Goal: Download file/media

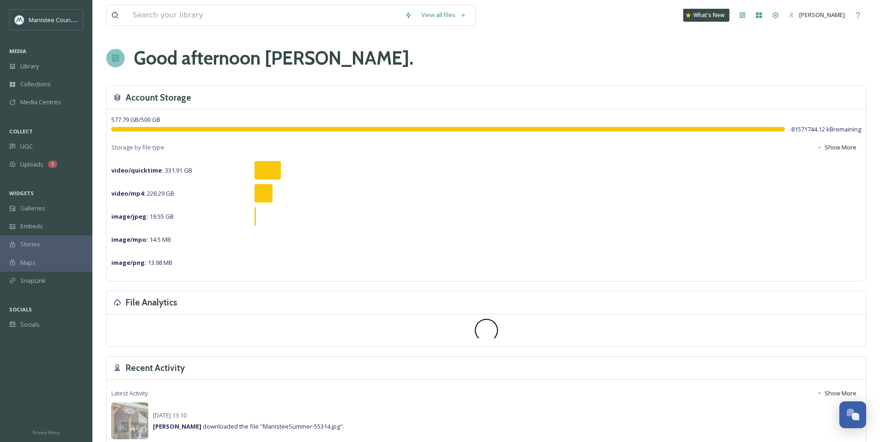
scroll to position [2780, 0]
click at [220, 17] on input at bounding box center [264, 15] width 272 height 20
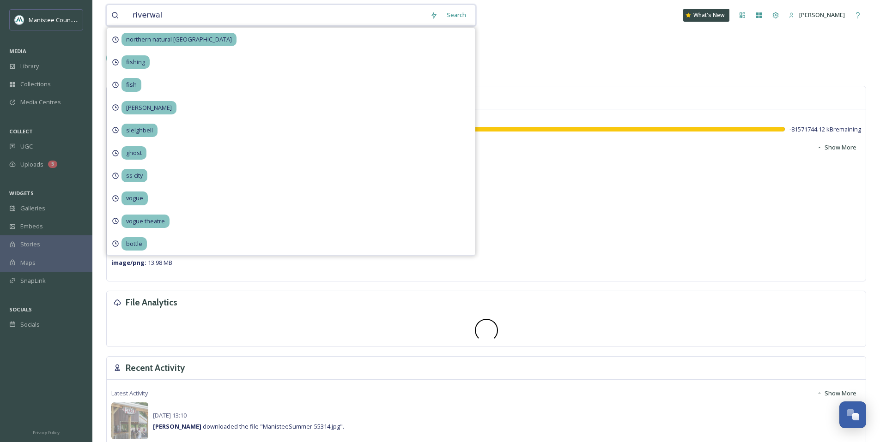
type input "riverwalk"
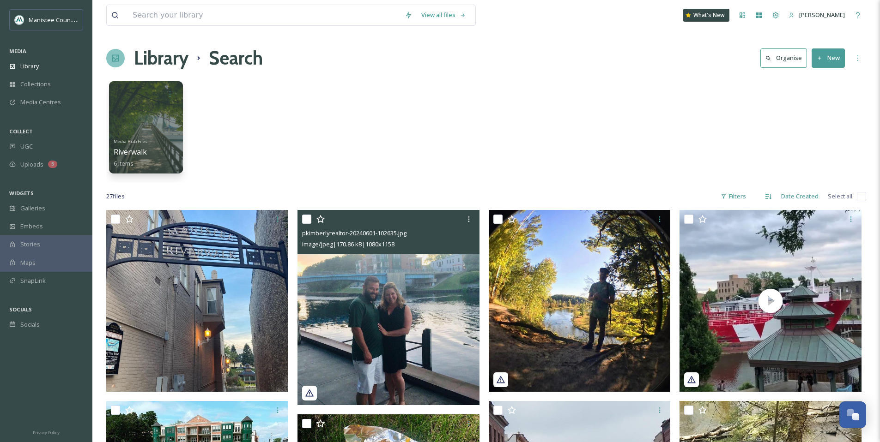
click at [402, 296] on img at bounding box center [388, 307] width 182 height 195
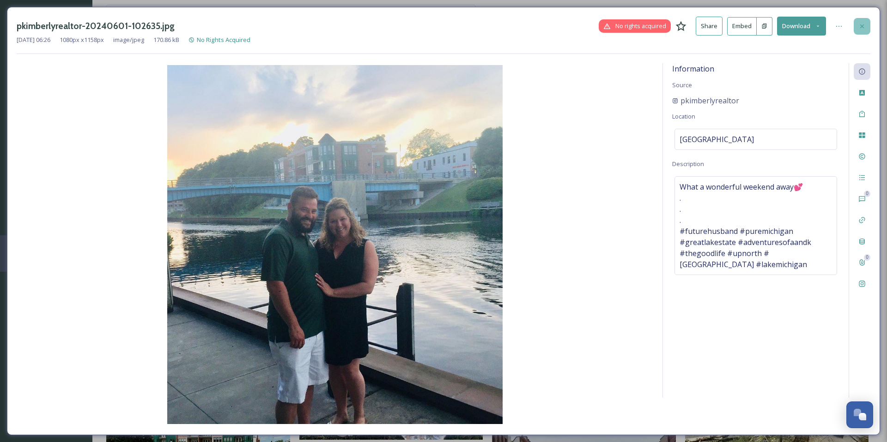
click at [864, 25] on icon at bounding box center [861, 26] width 7 height 7
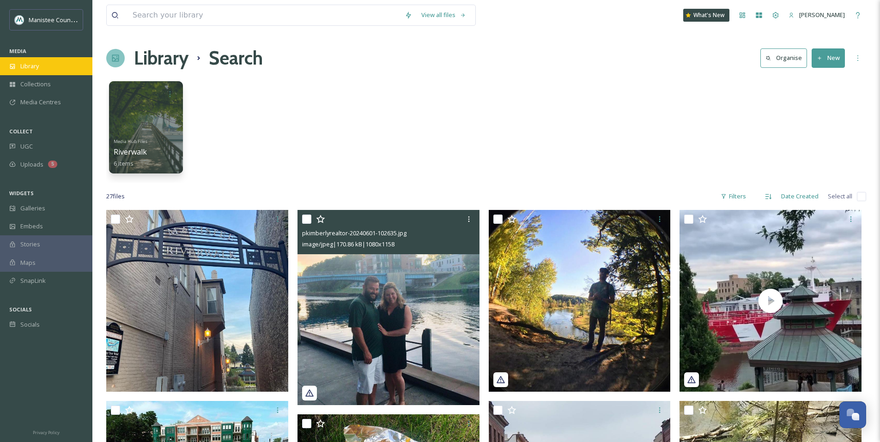
click at [42, 67] on div "Library" at bounding box center [46, 66] width 92 height 18
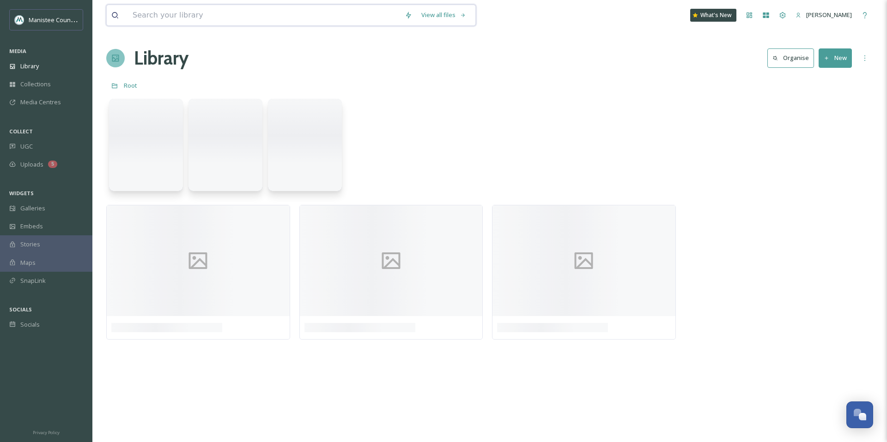
click at [160, 15] on input at bounding box center [264, 15] width 272 height 20
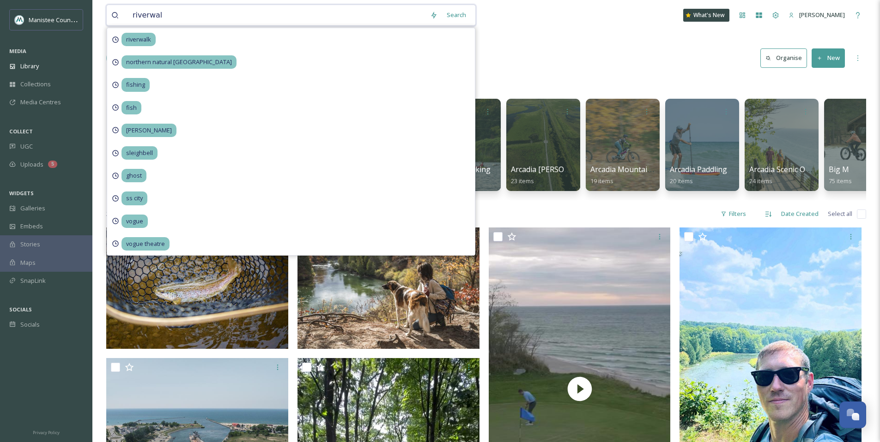
type input "riverwalk"
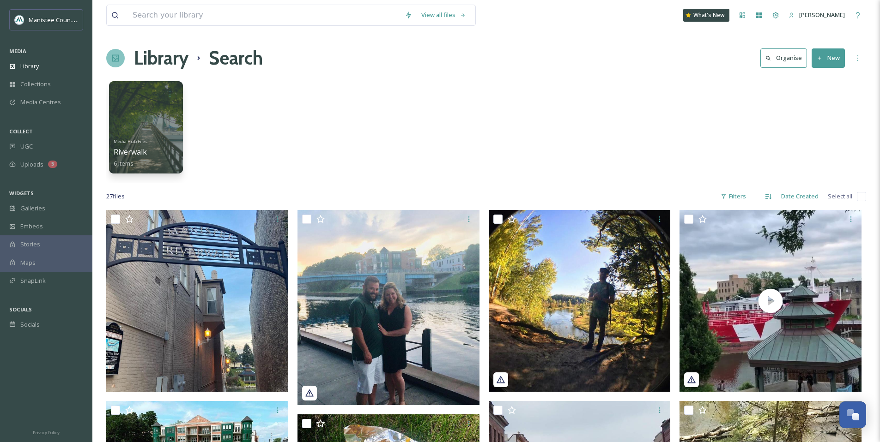
click at [107, 103] on div "Media Hub Files Riverwalk 6 items" at bounding box center [486, 130] width 760 height 106
click at [121, 105] on div at bounding box center [145, 127] width 75 height 94
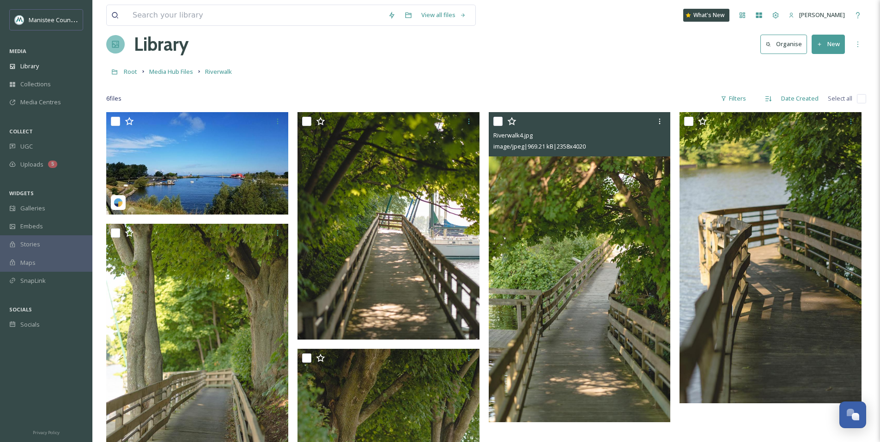
scroll to position [5, 0]
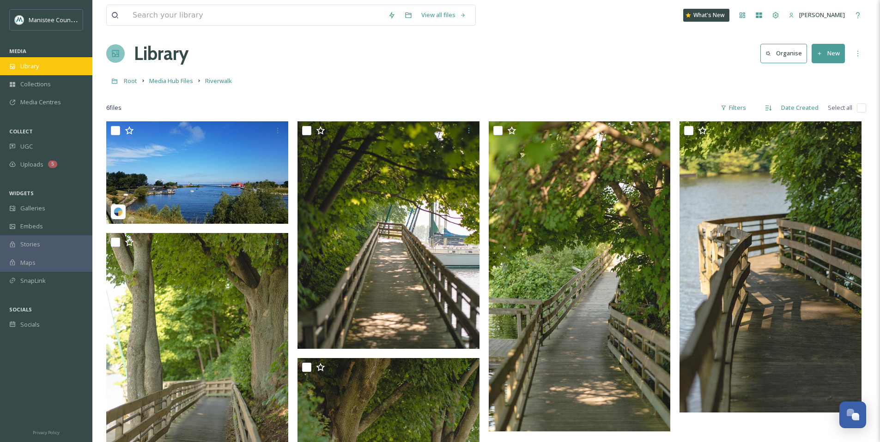
click at [43, 63] on div "Library" at bounding box center [46, 66] width 92 height 18
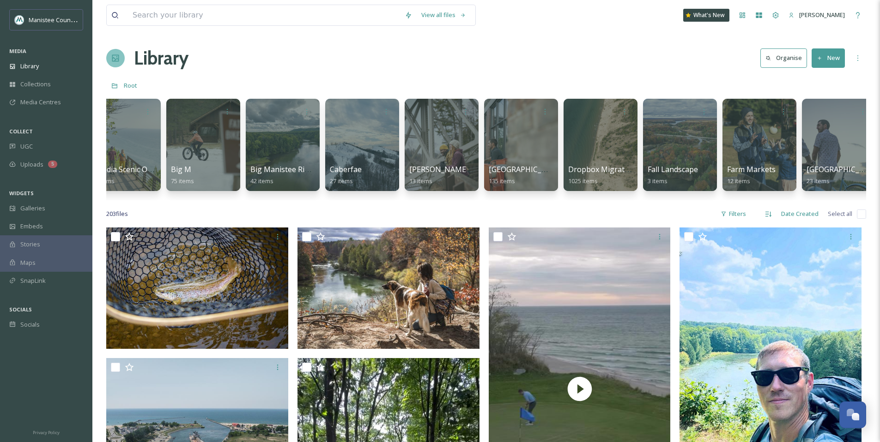
scroll to position [0, 660]
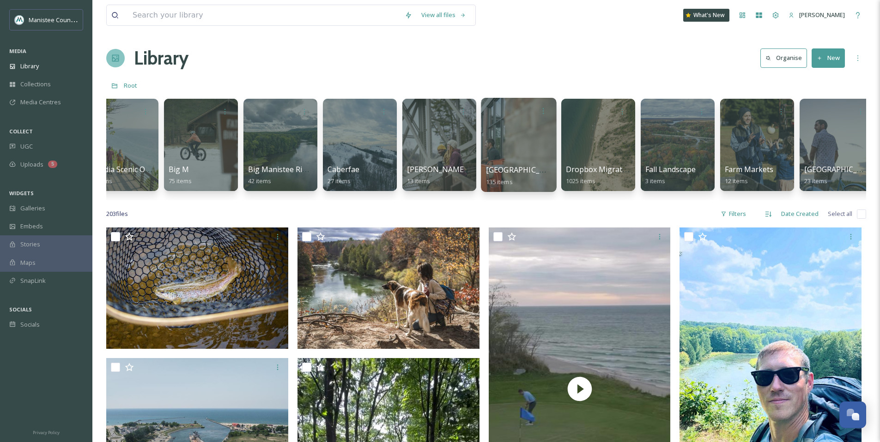
click at [526, 139] on div at bounding box center [518, 145] width 75 height 94
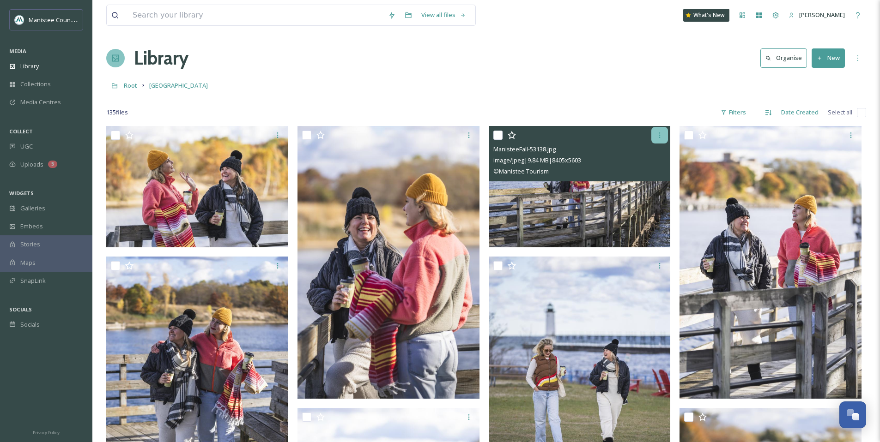
click at [658, 136] on icon at bounding box center [659, 135] width 7 height 7
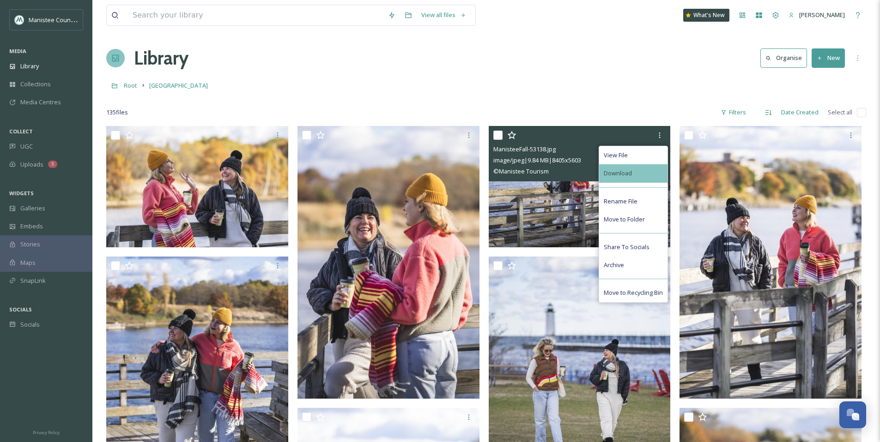
click at [633, 173] on div "Download" at bounding box center [633, 173] width 68 height 18
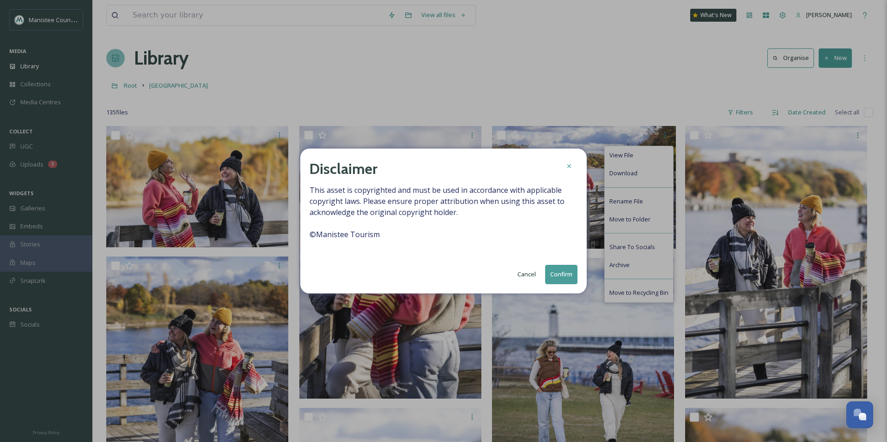
click at [557, 272] on button "Confirm" at bounding box center [561, 274] width 32 height 19
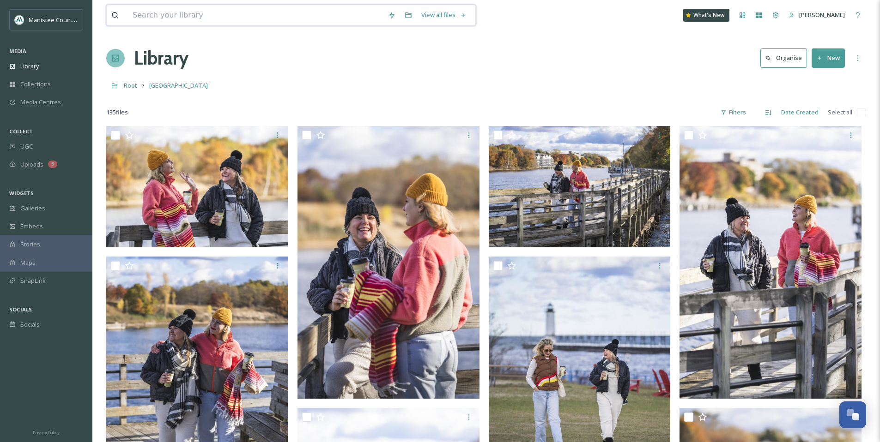
click at [232, 14] on input at bounding box center [255, 15] width 255 height 20
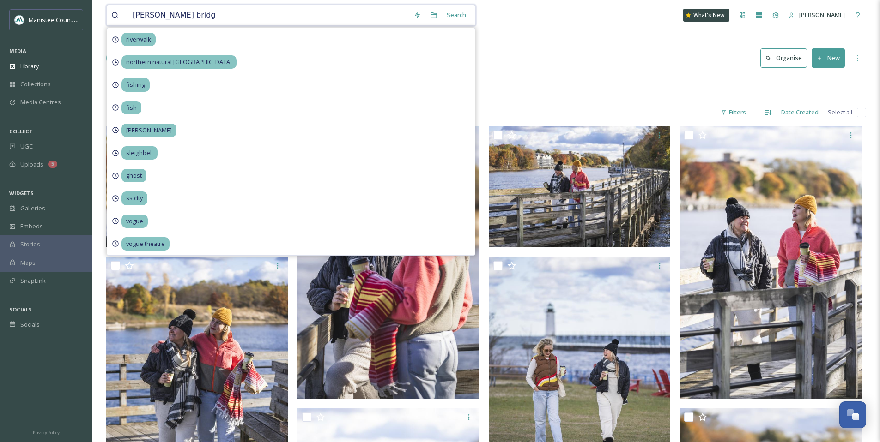
type input "[PERSON_NAME] bridge"
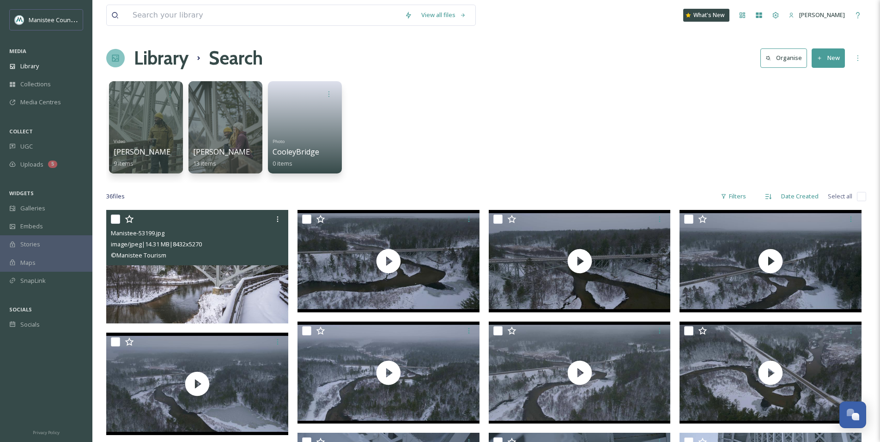
click at [214, 275] on img at bounding box center [197, 267] width 182 height 114
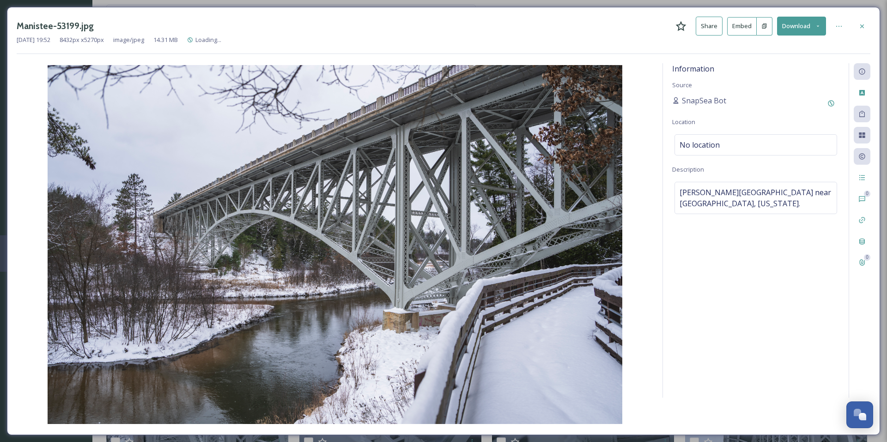
click at [817, 26] on icon at bounding box center [817, 25] width 2 height 1
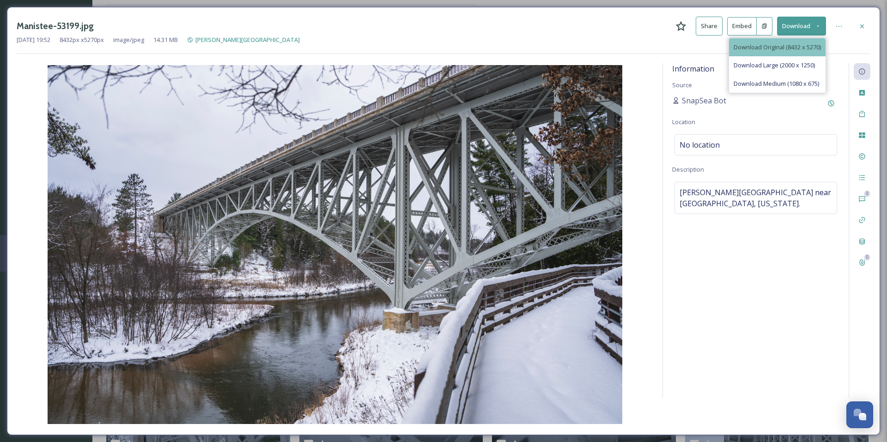
click at [774, 43] on span "Download Original (8432 x 5270)" at bounding box center [776, 47] width 87 height 9
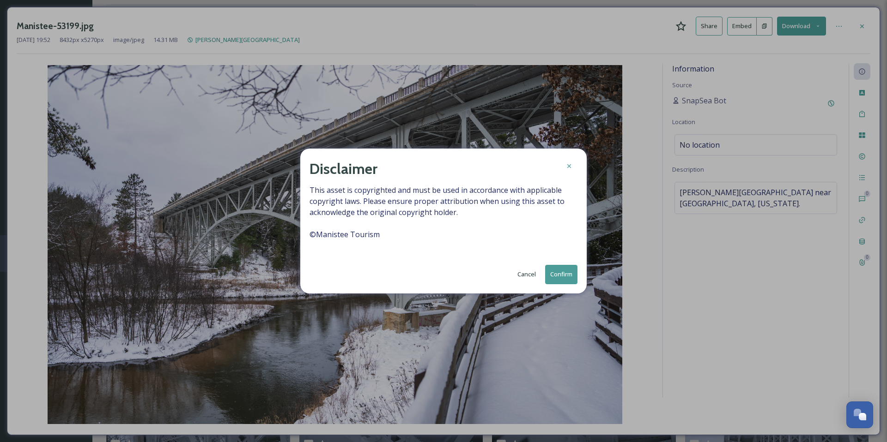
click at [555, 276] on button "Confirm" at bounding box center [561, 274] width 32 height 19
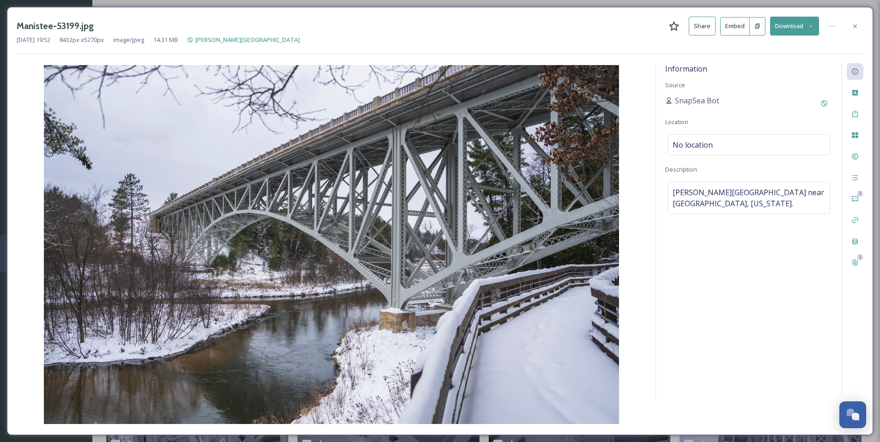
drag, startPoint x: 852, startPoint y: 28, endPoint x: 777, endPoint y: 23, distance: 75.4
click at [852, 28] on icon at bounding box center [854, 26] width 7 height 7
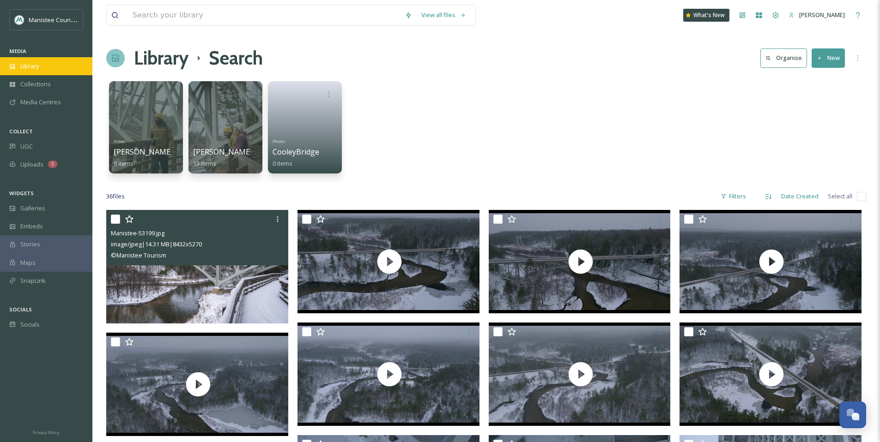
click at [54, 65] on div "Library" at bounding box center [46, 66] width 92 height 18
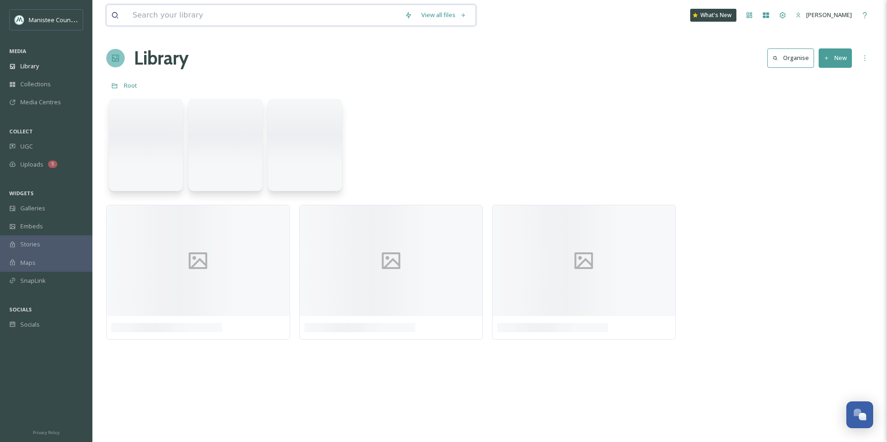
click at [177, 16] on input at bounding box center [264, 15] width 272 height 20
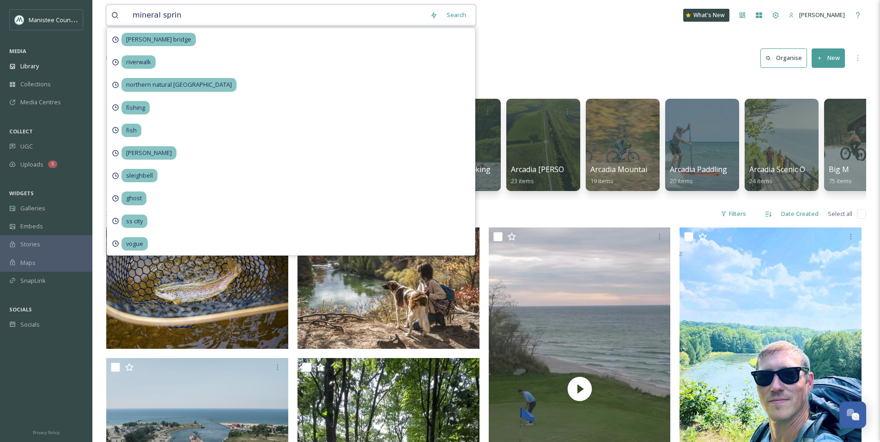
type input "mineral spring"
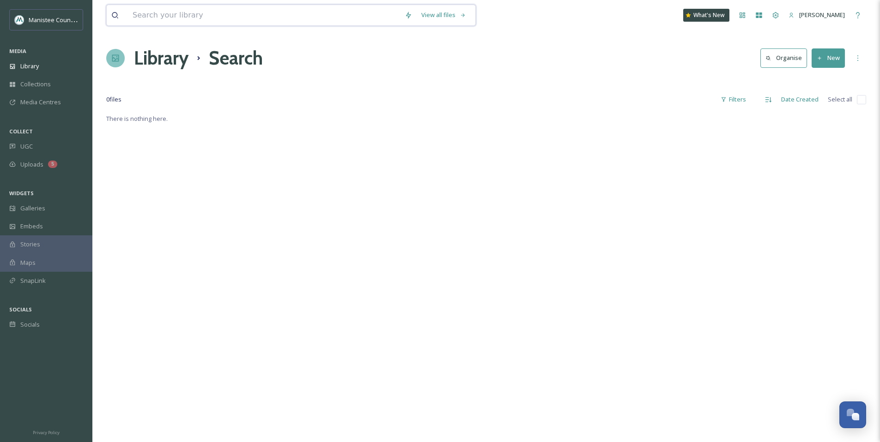
click at [198, 14] on input at bounding box center [264, 15] width 272 height 20
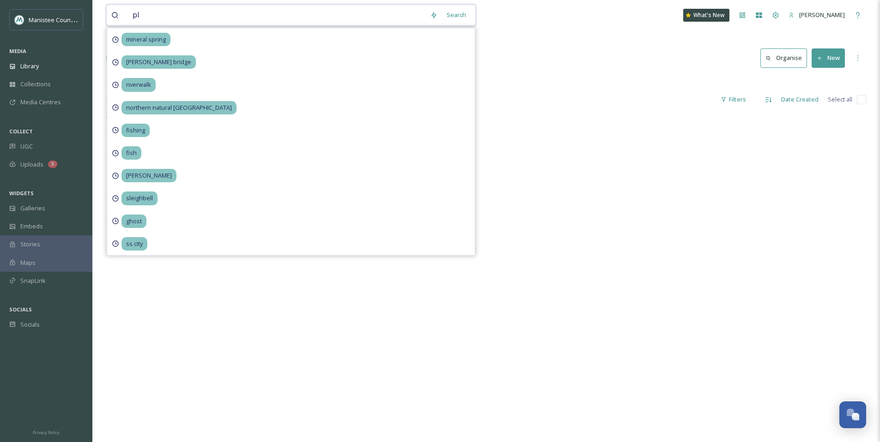
type input "p"
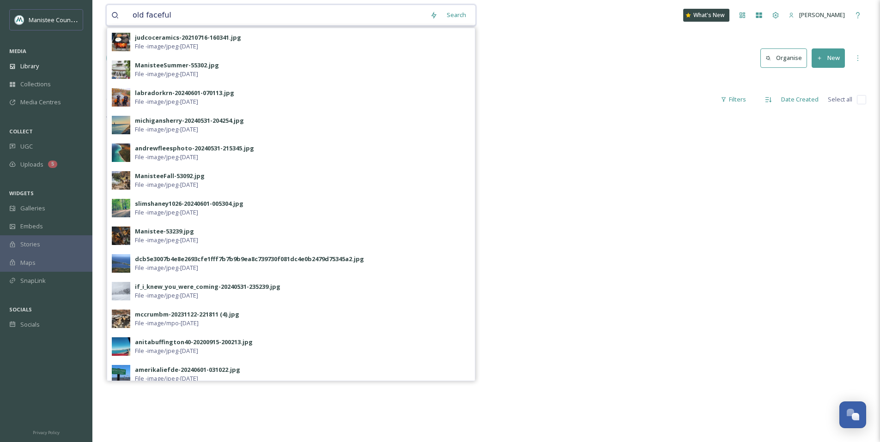
type input "old facefull"
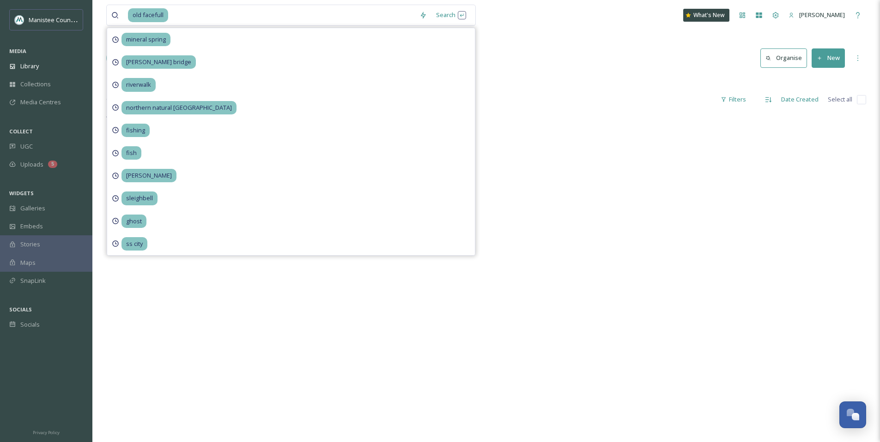
click at [561, 68] on div "Library Search Organise New" at bounding box center [486, 58] width 760 height 28
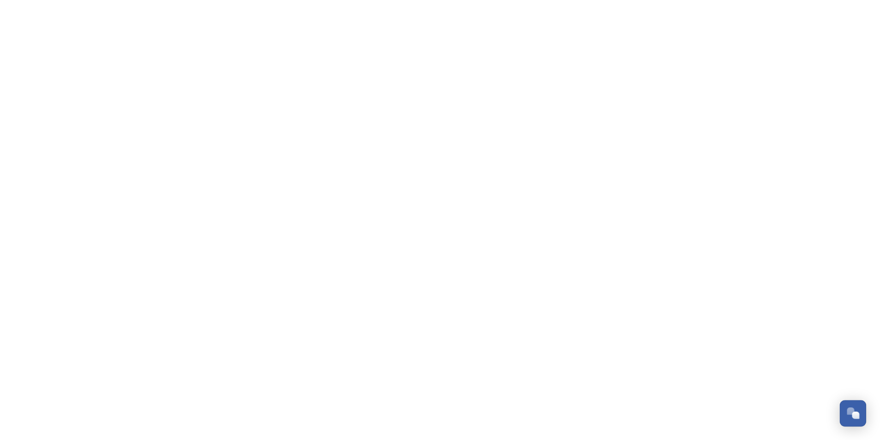
scroll to position [2780, 0]
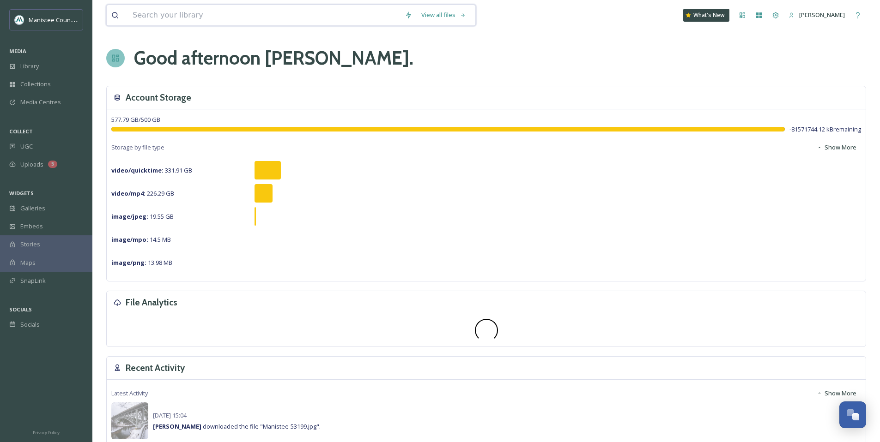
click at [169, 11] on input at bounding box center [264, 15] width 272 height 20
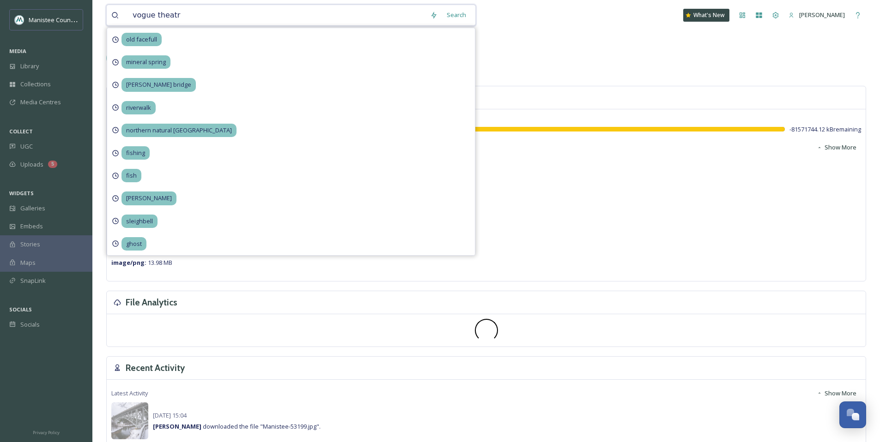
type input "vogue theatre"
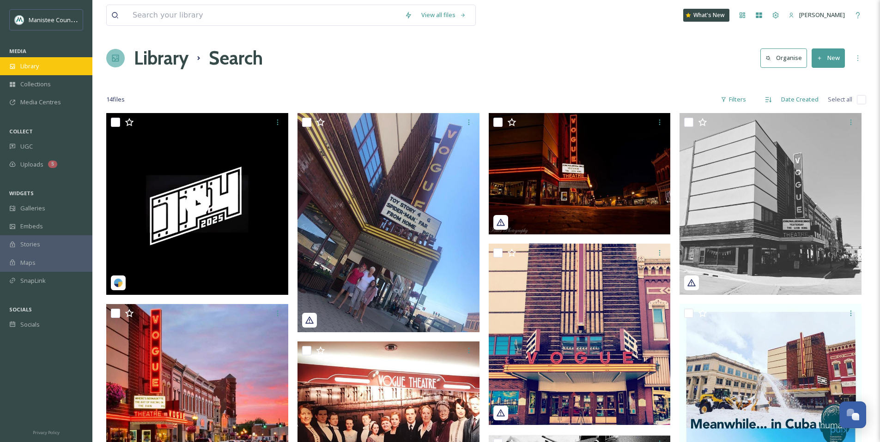
click at [50, 70] on div "Library" at bounding box center [46, 66] width 92 height 18
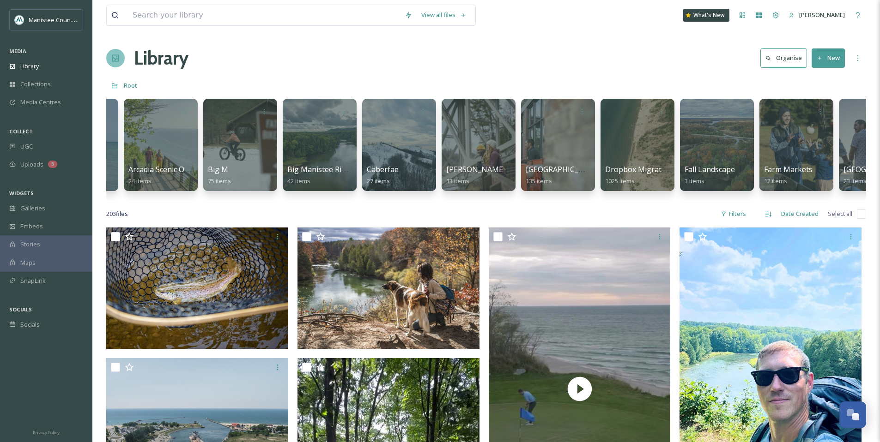
scroll to position [0, 620]
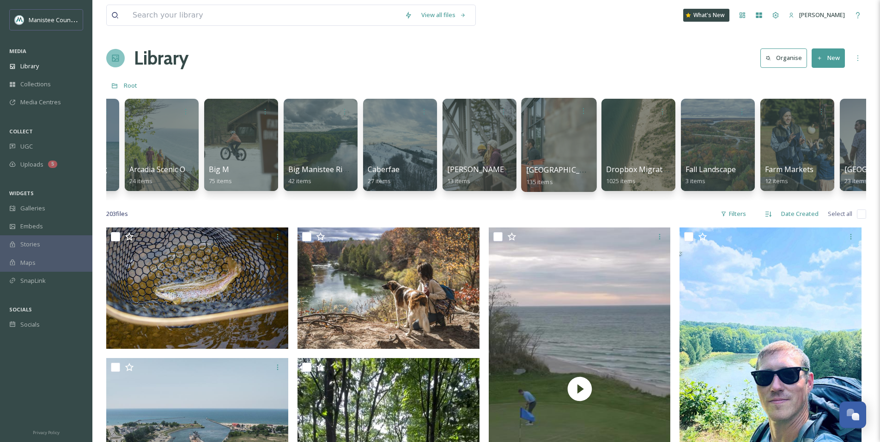
click at [567, 138] on div at bounding box center [558, 145] width 75 height 94
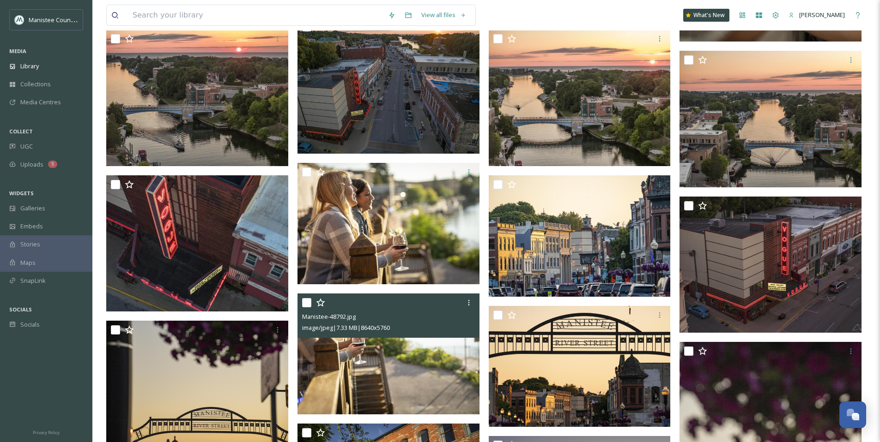
scroll to position [1879, 0]
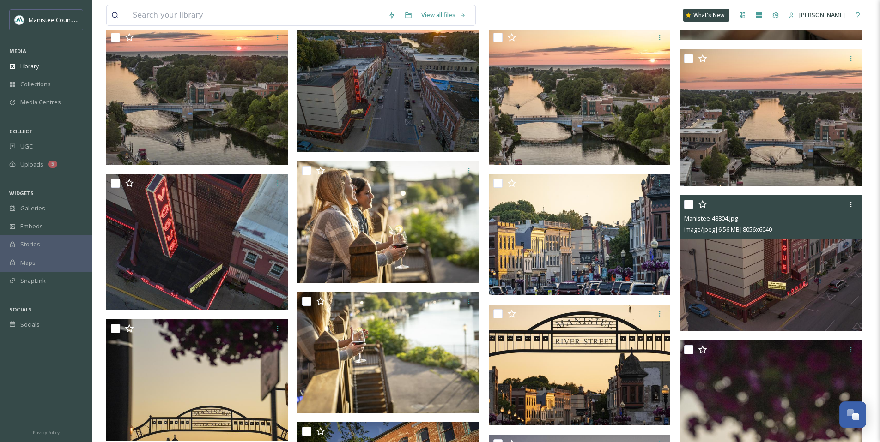
click at [757, 239] on div "Manistee-48804.jpg image/jpeg | 6.56 MB | 8056 x 6040" at bounding box center [770, 217] width 182 height 44
click at [756, 268] on img at bounding box center [770, 263] width 182 height 137
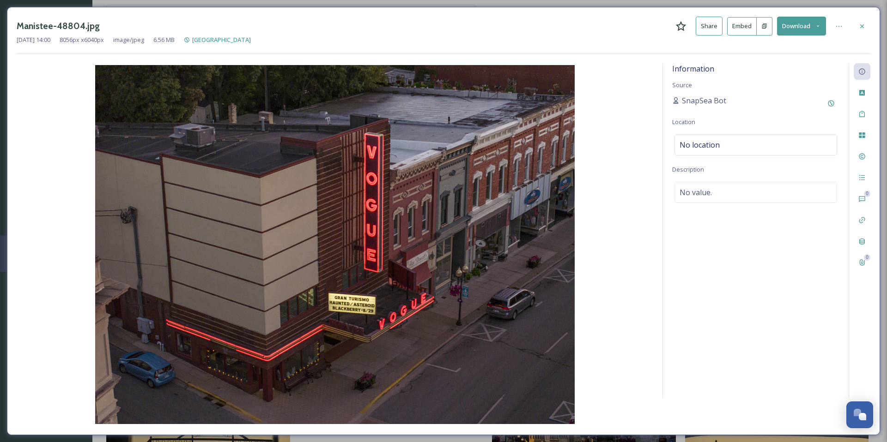
click at [817, 24] on icon at bounding box center [817, 26] width 6 height 6
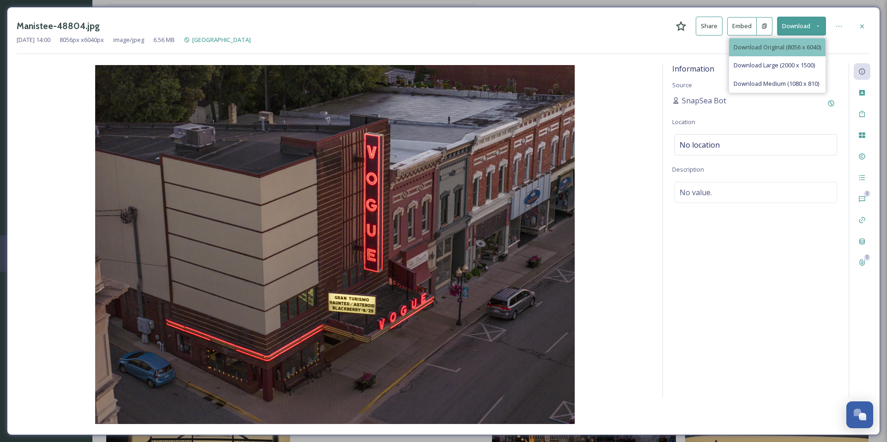
click at [772, 46] on span "Download Original (8056 x 6040)" at bounding box center [776, 47] width 87 height 9
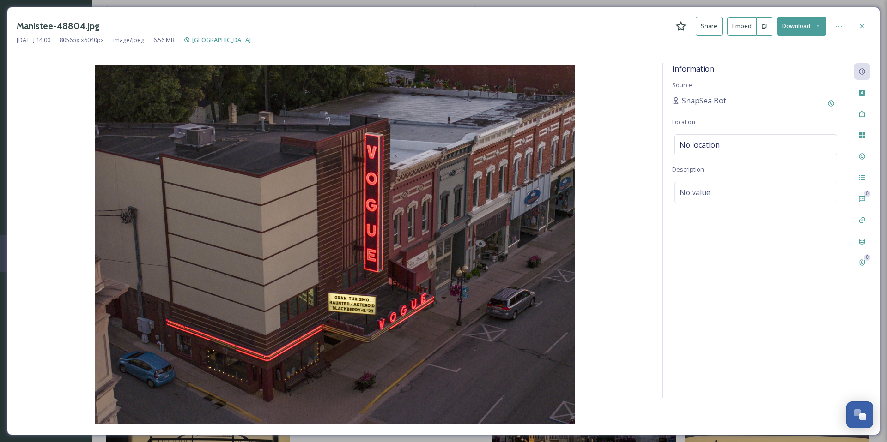
drag, startPoint x: 857, startPoint y: 22, endPoint x: 879, endPoint y: 24, distance: 21.8
click at [857, 22] on div at bounding box center [861, 26] width 17 height 17
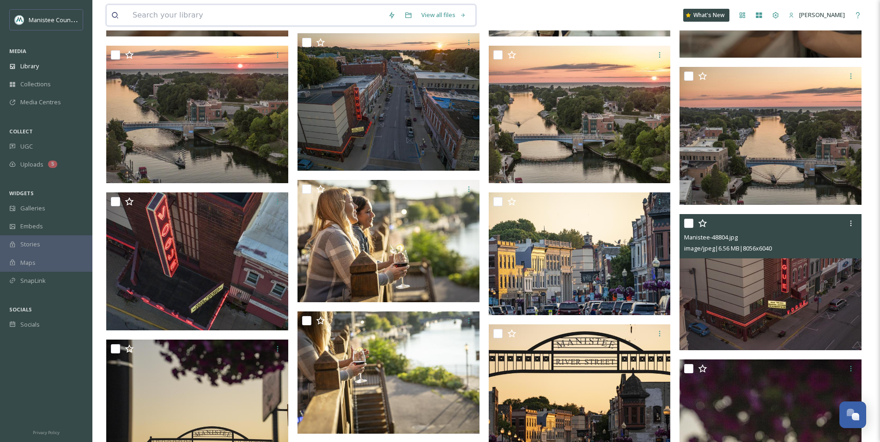
click at [284, 20] on input at bounding box center [255, 15] width 255 height 20
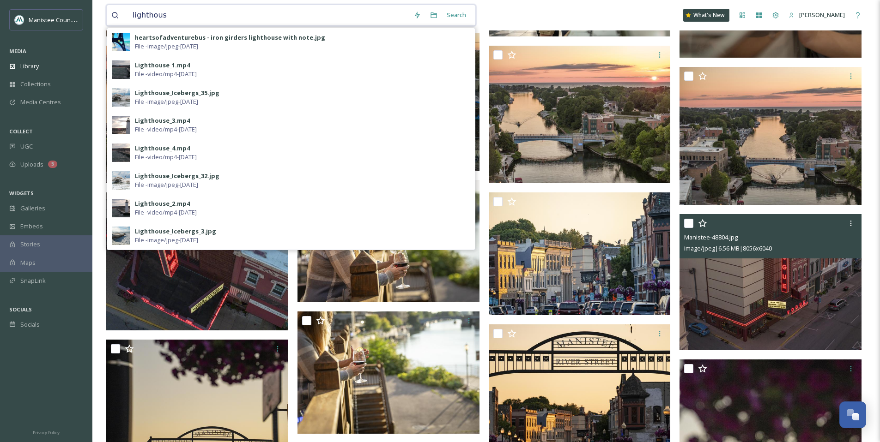
type input "lighthouse"
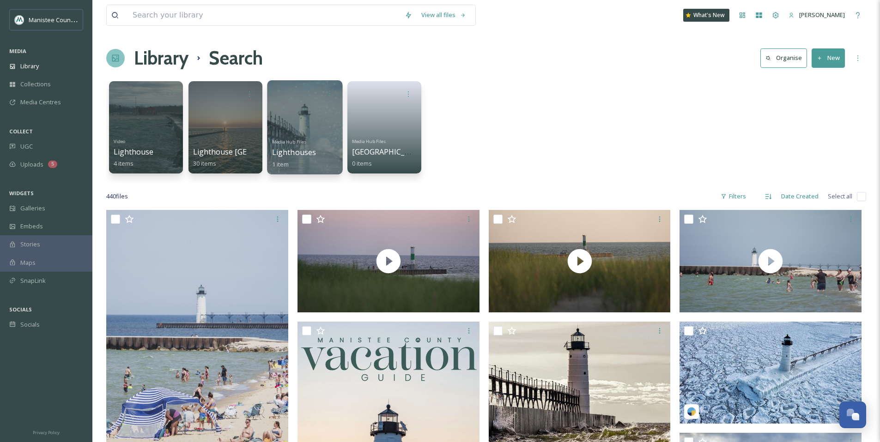
click at [314, 112] on div at bounding box center [304, 127] width 75 height 94
click at [230, 121] on div at bounding box center [224, 127] width 75 height 94
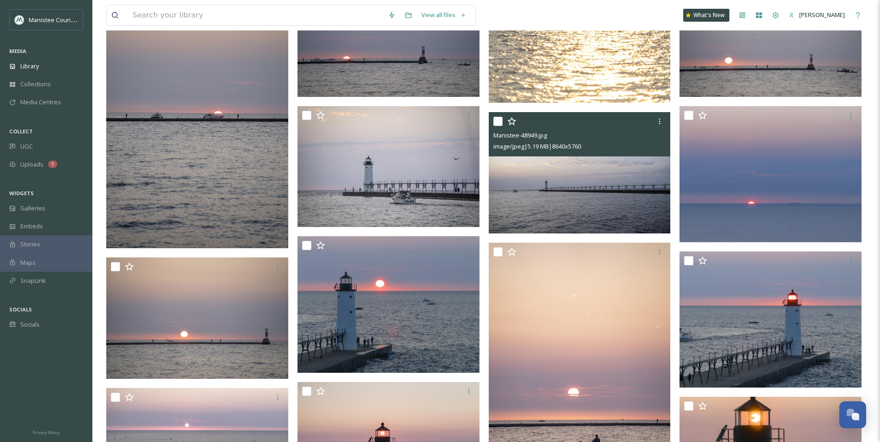
scroll to position [429, 0]
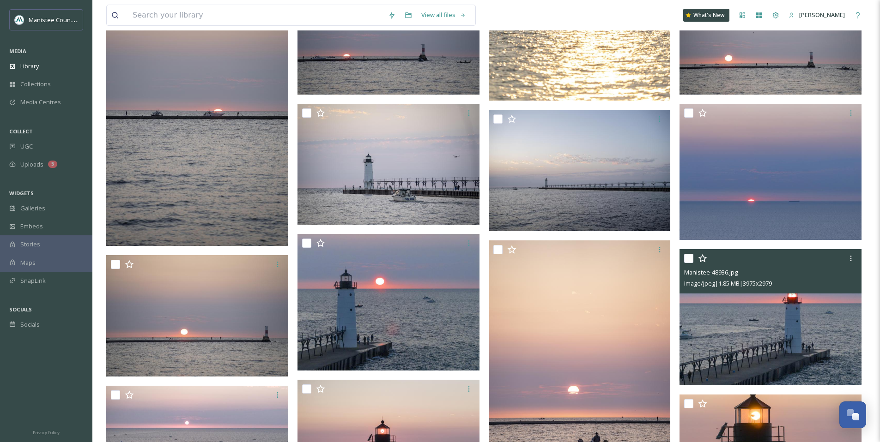
click at [747, 318] on img at bounding box center [770, 317] width 182 height 137
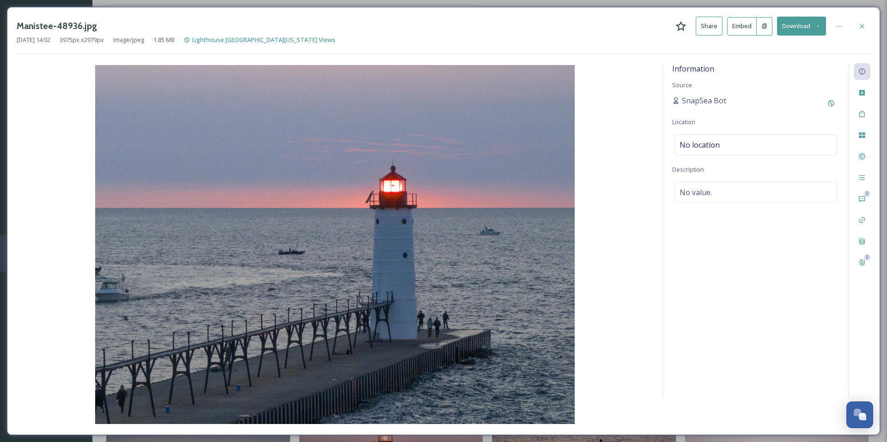
click at [816, 25] on icon at bounding box center [817, 26] width 6 height 6
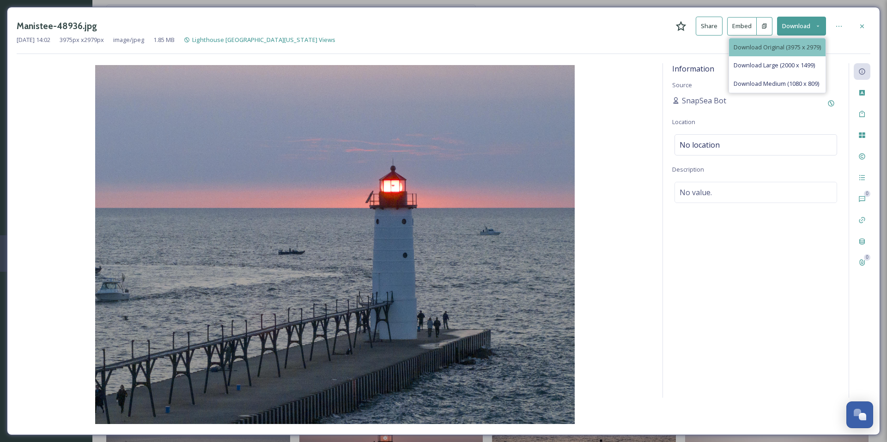
click at [768, 41] on div "Download Original (3975 x 2979)" at bounding box center [777, 47] width 96 height 18
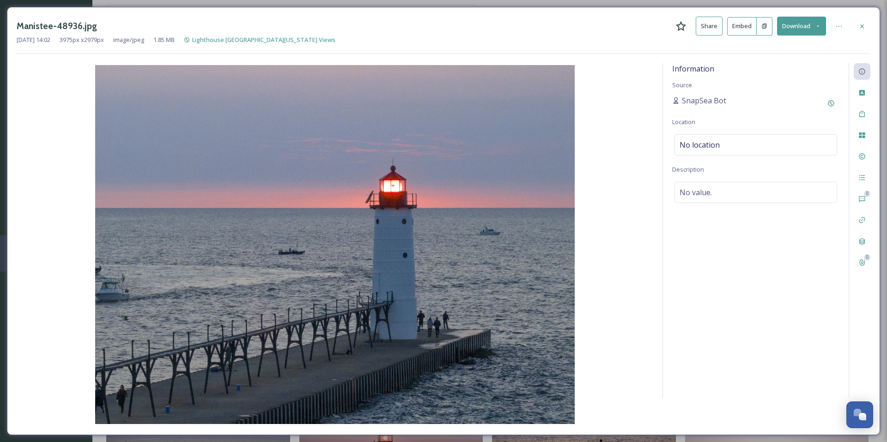
click at [862, 23] on icon at bounding box center [861, 26] width 7 height 7
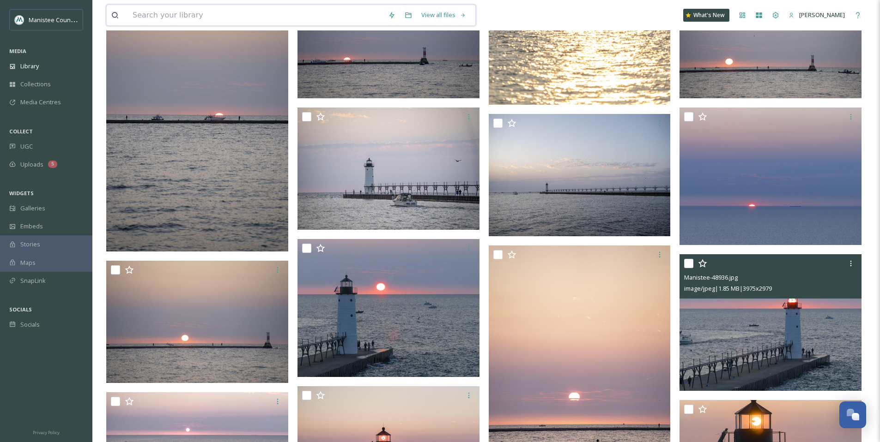
click at [250, 15] on input at bounding box center [255, 15] width 255 height 20
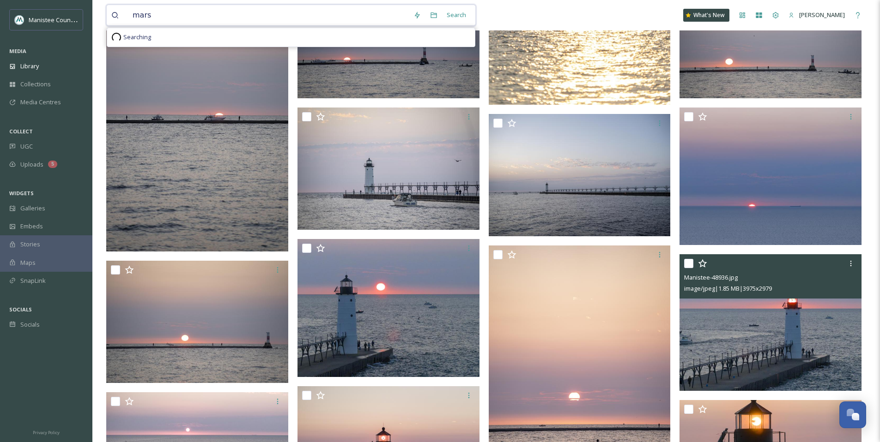
type input "[PERSON_NAME]"
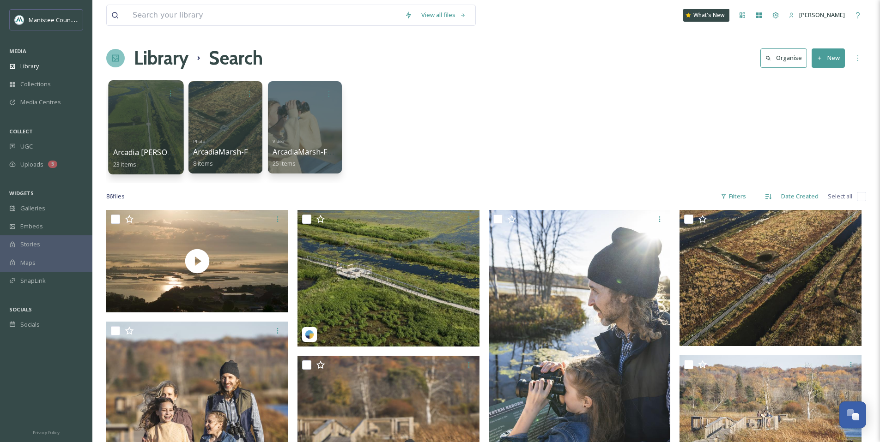
click at [147, 127] on div at bounding box center [145, 127] width 75 height 94
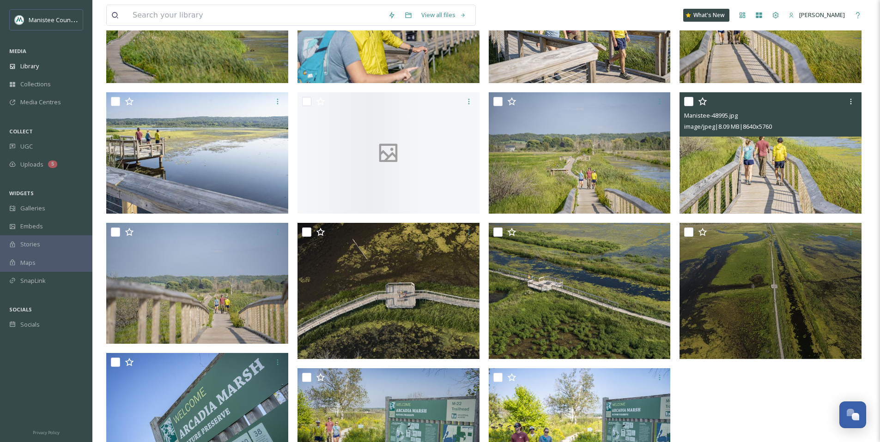
scroll to position [489, 0]
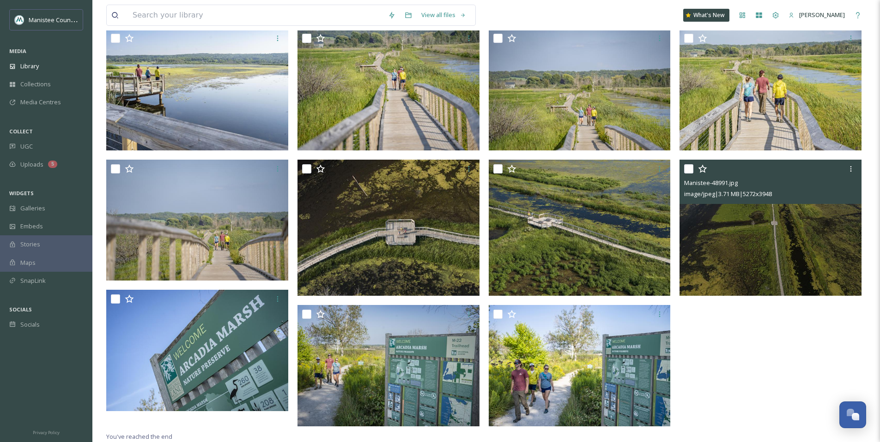
click at [757, 224] on img at bounding box center [770, 228] width 182 height 136
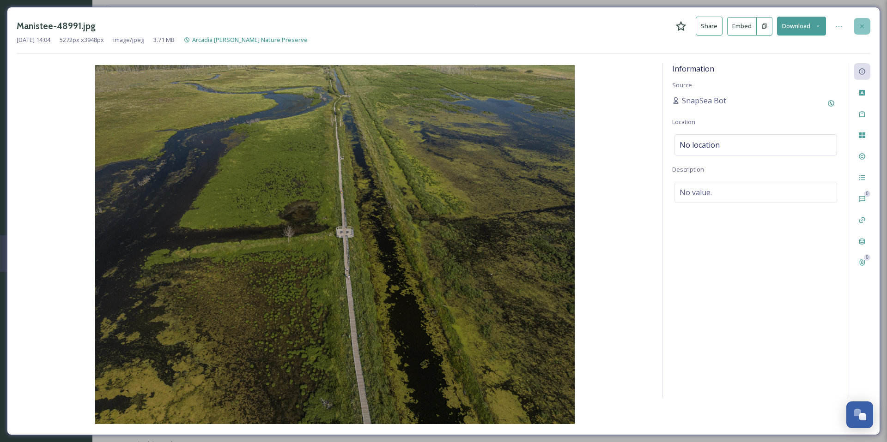
click at [862, 30] on div at bounding box center [861, 26] width 17 height 17
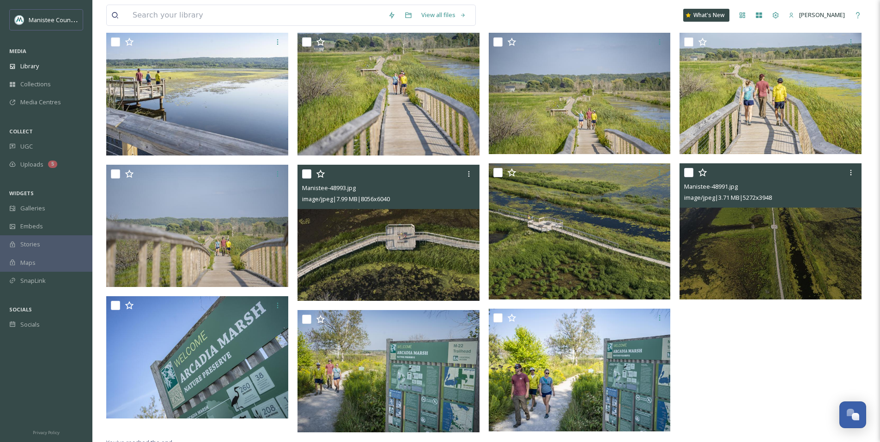
click at [409, 265] on img at bounding box center [388, 232] width 182 height 137
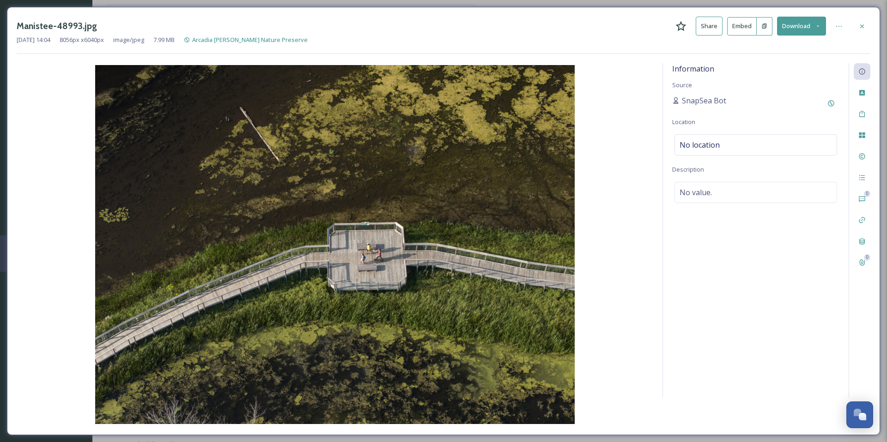
click at [865, 28] on icon at bounding box center [861, 26] width 7 height 7
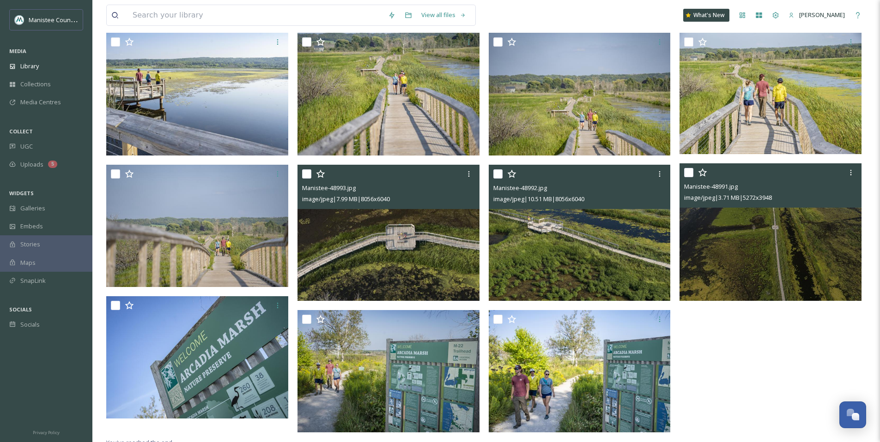
click at [614, 250] on img at bounding box center [580, 232] width 182 height 137
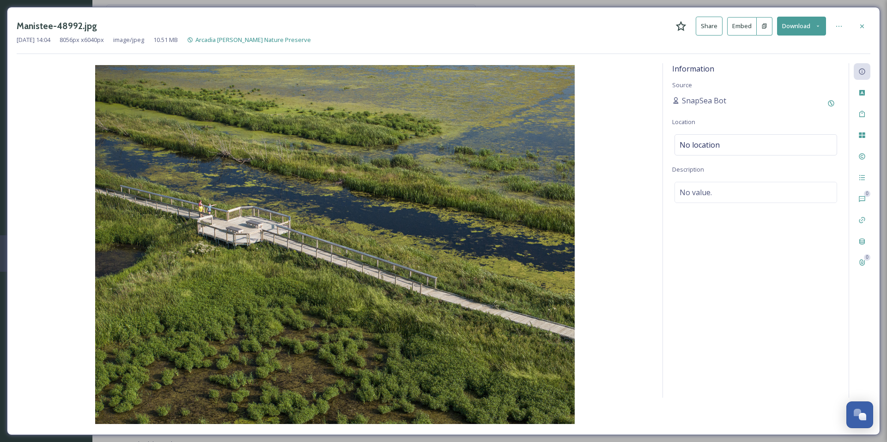
click at [866, 26] on div at bounding box center [861, 26] width 17 height 17
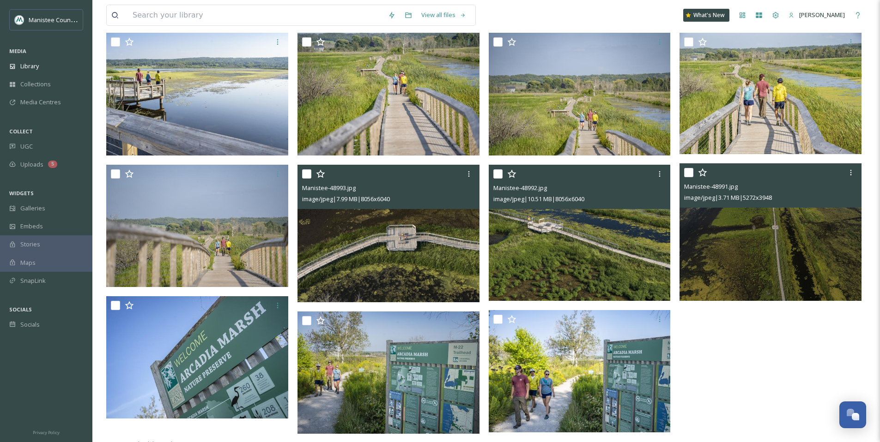
click at [789, 258] on img at bounding box center [771, 232] width 184 height 138
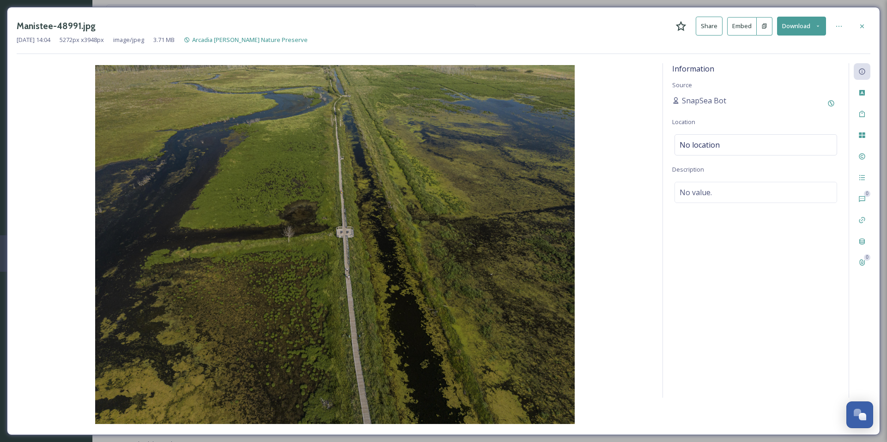
click at [821, 23] on button "Download" at bounding box center [801, 26] width 49 height 19
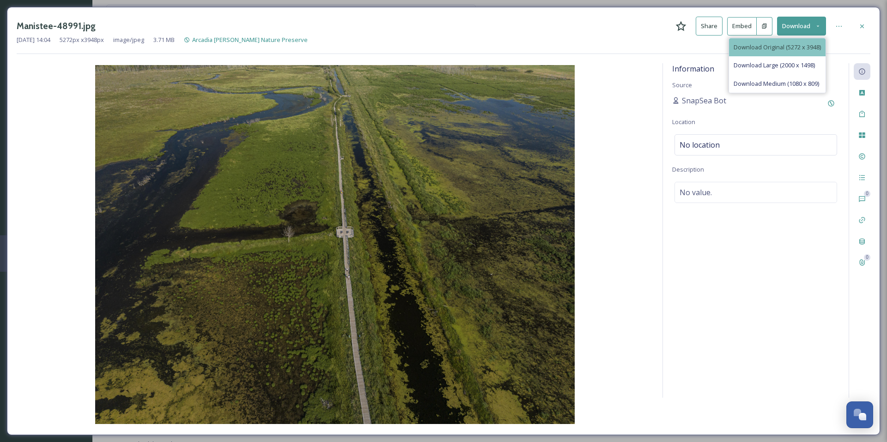
click at [779, 48] on span "Download Original (5272 x 3948)" at bounding box center [776, 47] width 87 height 9
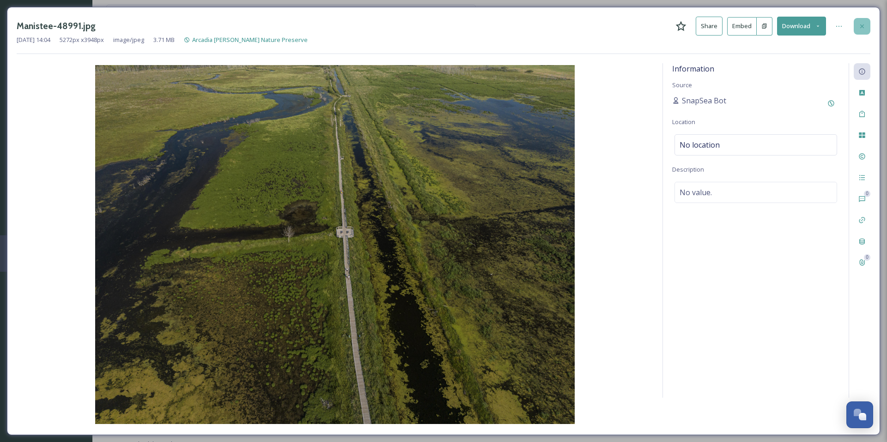
click at [858, 23] on icon at bounding box center [861, 26] width 7 height 7
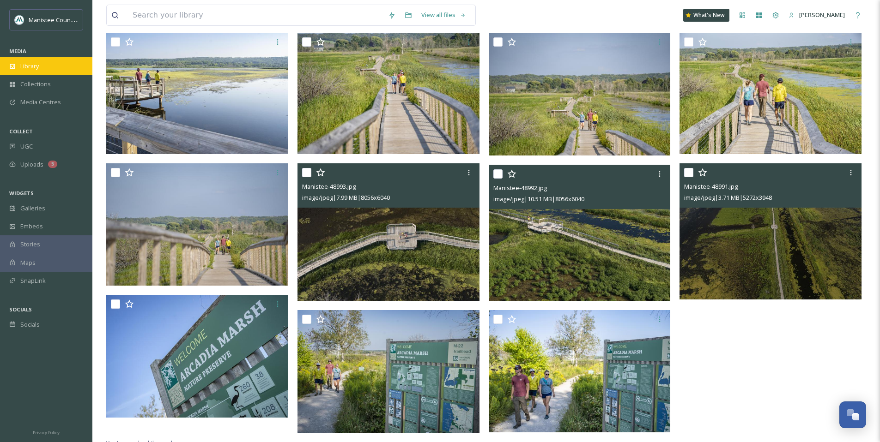
click at [35, 64] on span "Library" at bounding box center [29, 66] width 18 height 9
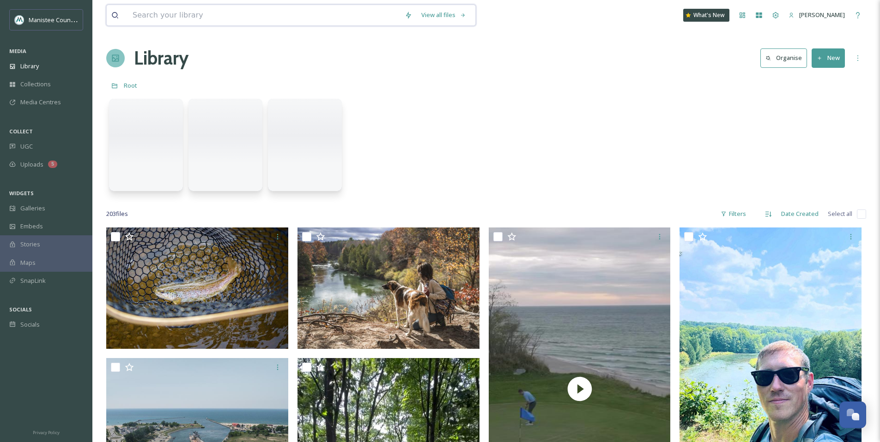
click at [232, 16] on input at bounding box center [264, 15] width 272 height 20
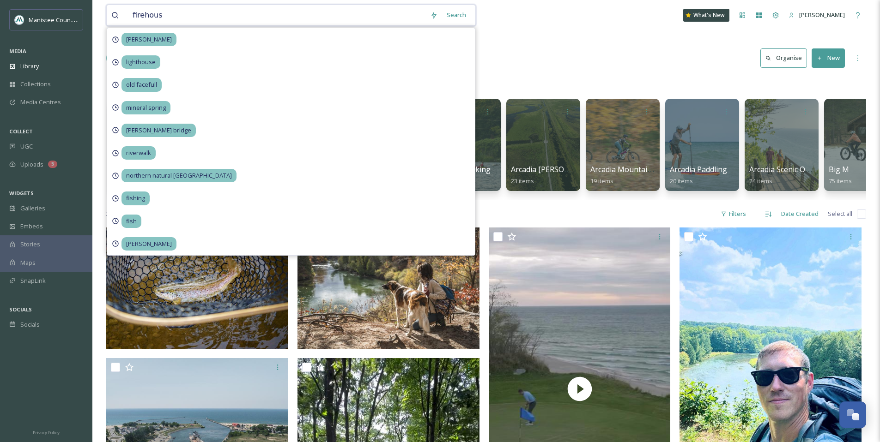
type input "firehouse"
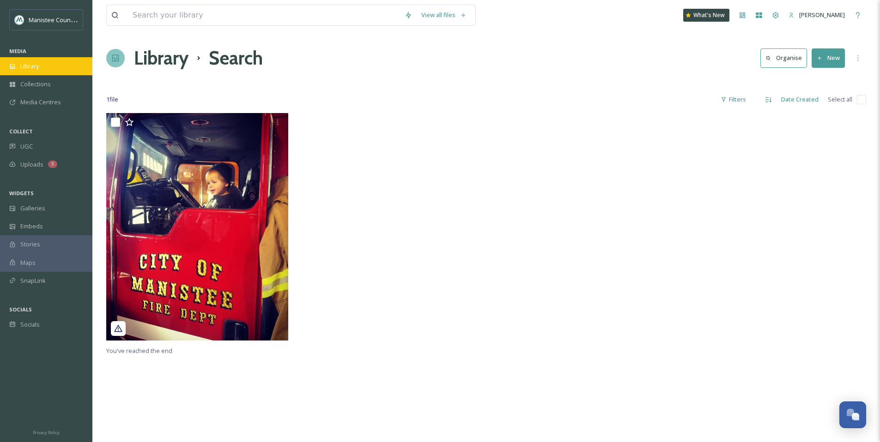
click at [34, 67] on span "Library" at bounding box center [29, 66] width 18 height 9
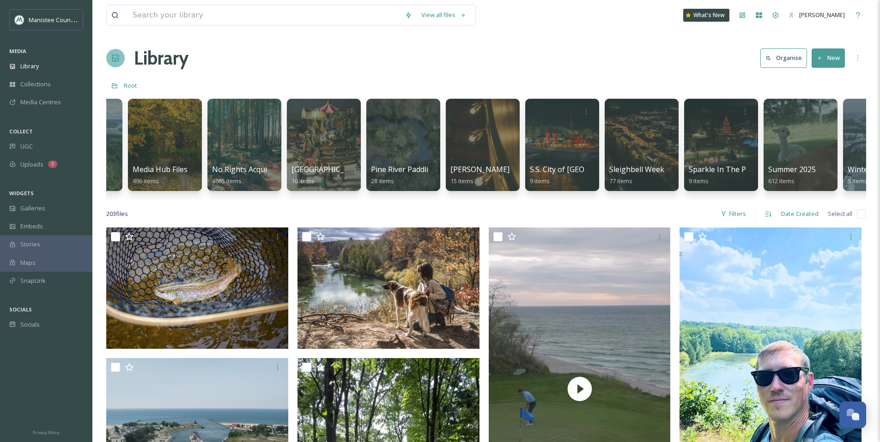
scroll to position [0, 2206]
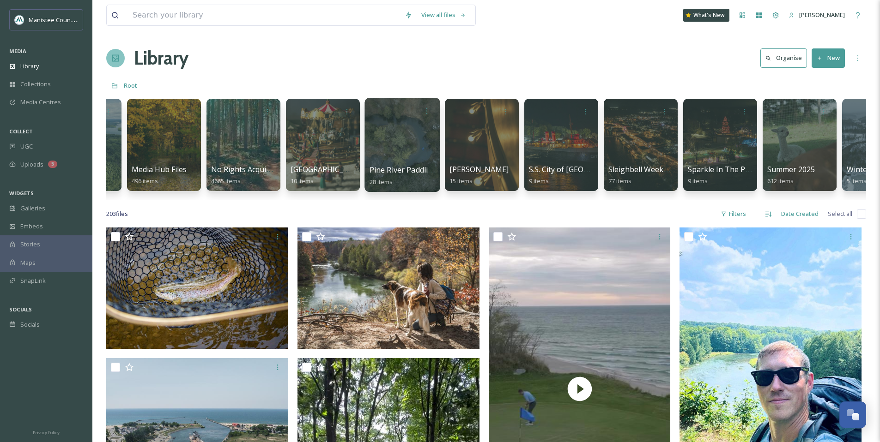
click at [402, 151] on div at bounding box center [401, 145] width 75 height 94
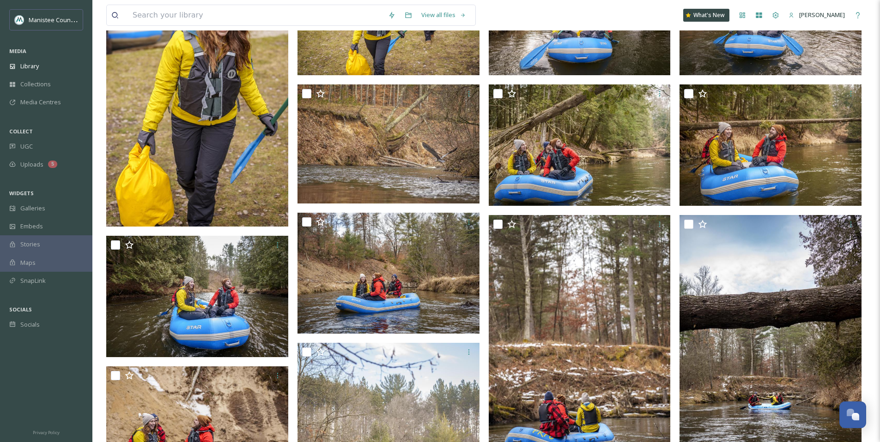
scroll to position [122, 0]
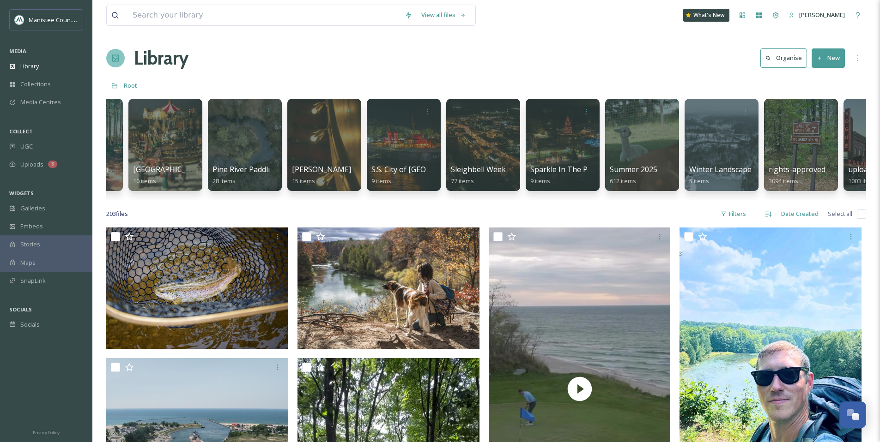
scroll to position [0, 2375]
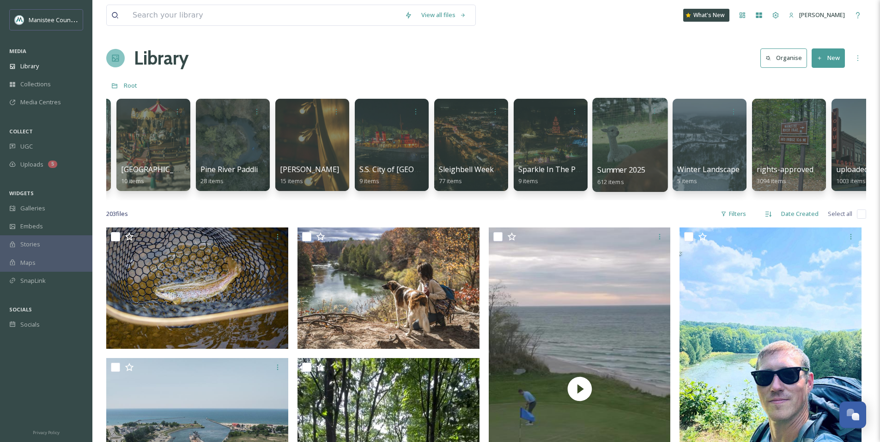
click at [628, 143] on div at bounding box center [629, 145] width 75 height 94
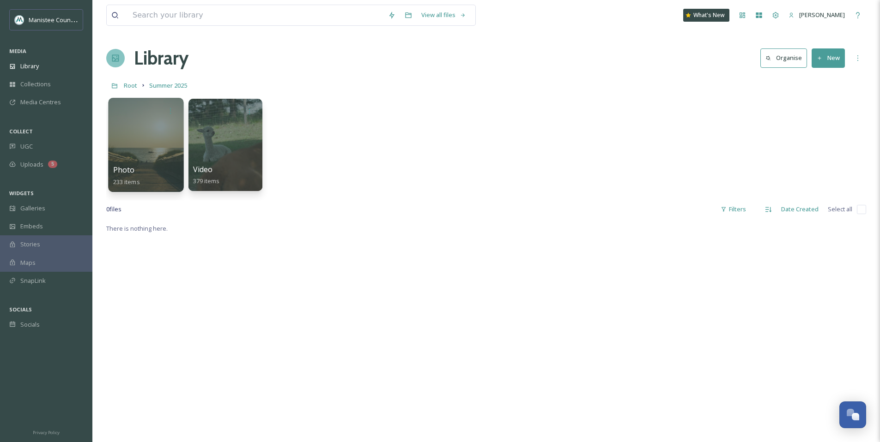
click at [161, 133] on div at bounding box center [145, 145] width 75 height 94
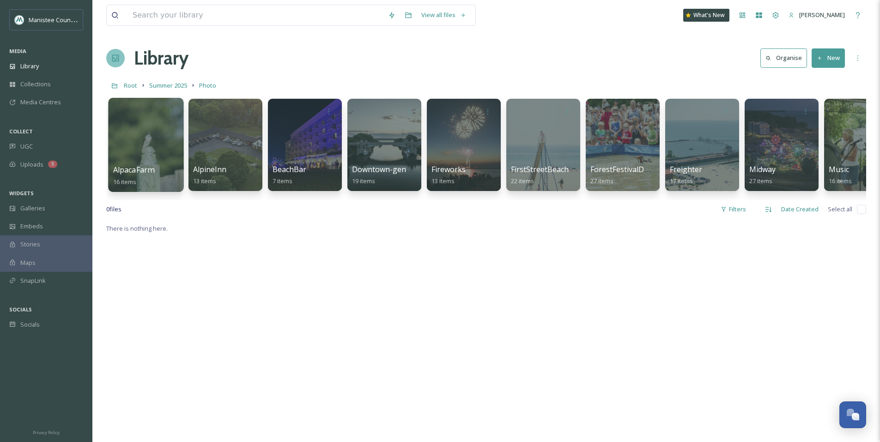
click at [132, 140] on div at bounding box center [145, 145] width 75 height 94
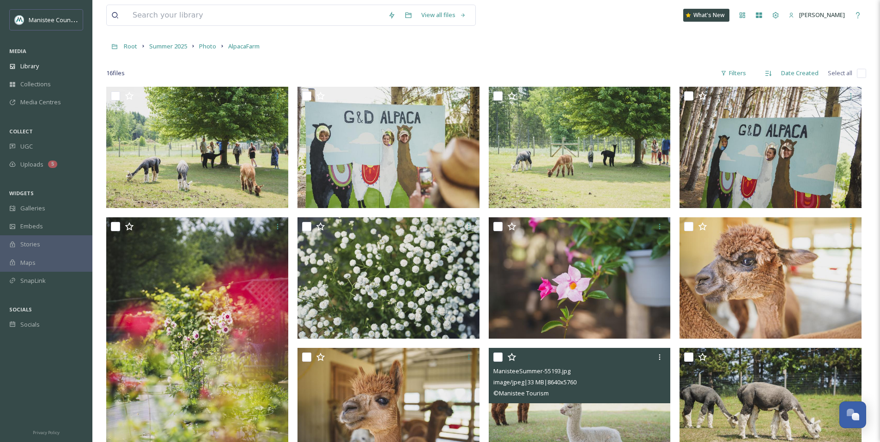
scroll to position [28, 0]
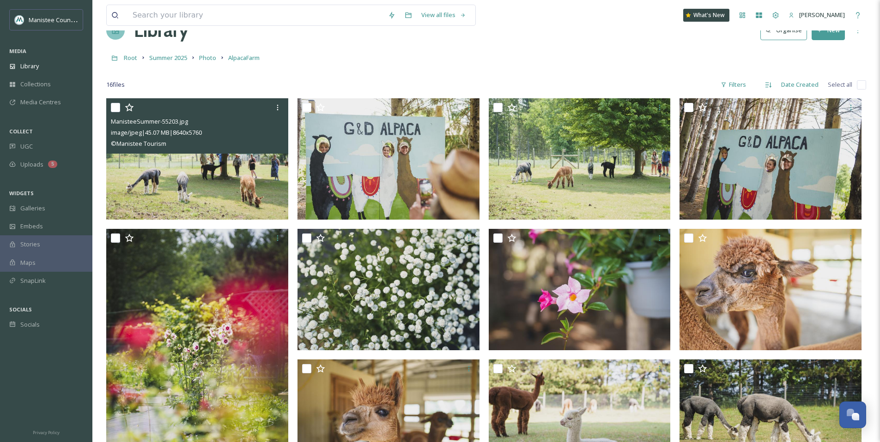
click at [235, 164] on img at bounding box center [197, 158] width 182 height 121
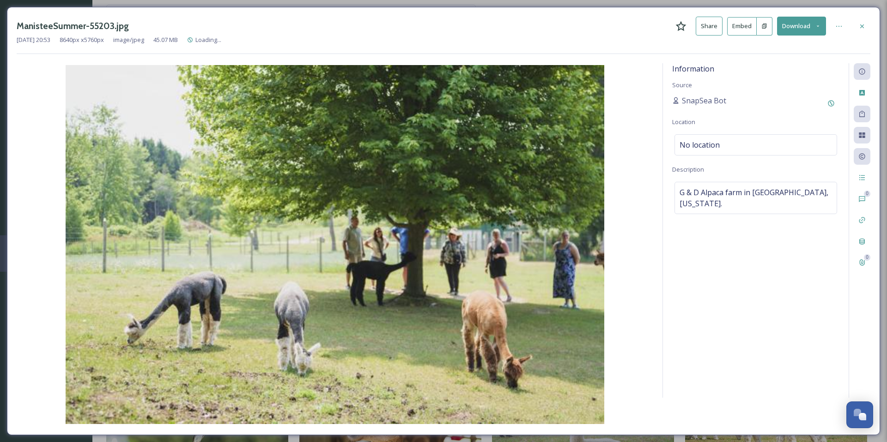
click at [818, 24] on icon at bounding box center [817, 26] width 6 height 6
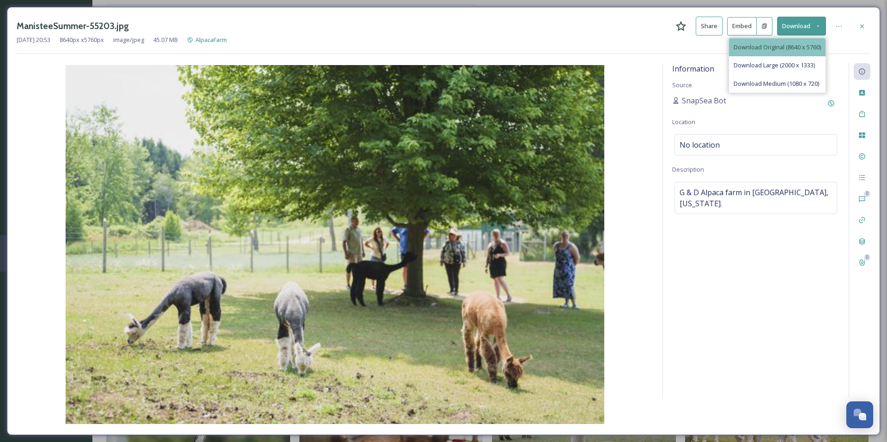
click at [782, 46] on span "Download Original (8640 x 5760)" at bounding box center [776, 47] width 87 height 9
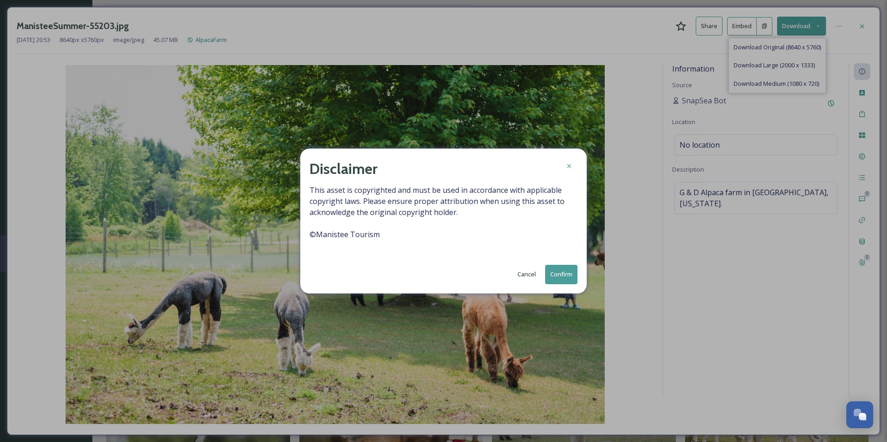
click at [563, 274] on button "Confirm" at bounding box center [561, 274] width 32 height 19
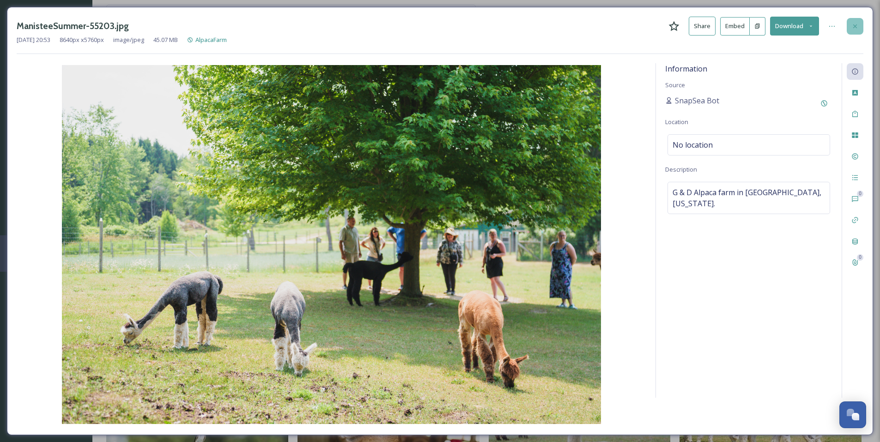
click at [859, 22] on div at bounding box center [854, 26] width 17 height 17
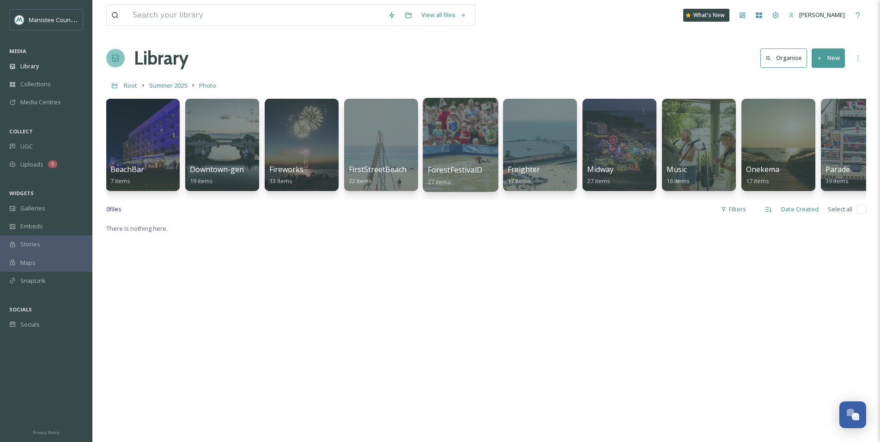
scroll to position [0, 193]
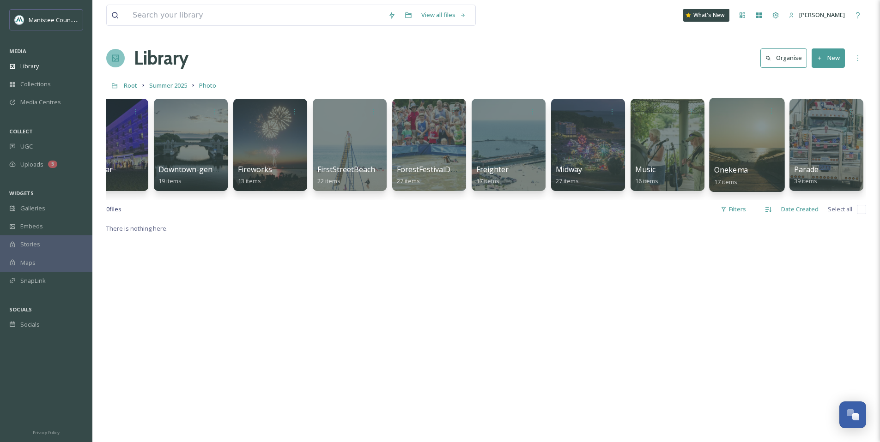
click at [739, 154] on div at bounding box center [746, 145] width 75 height 94
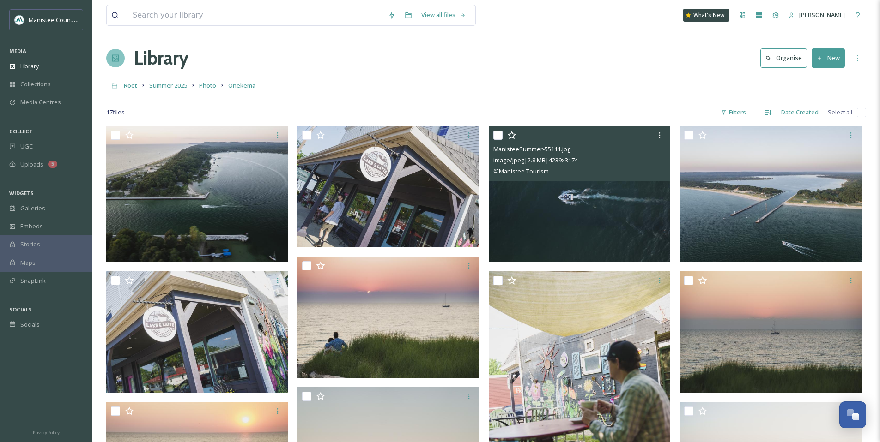
scroll to position [43, 0]
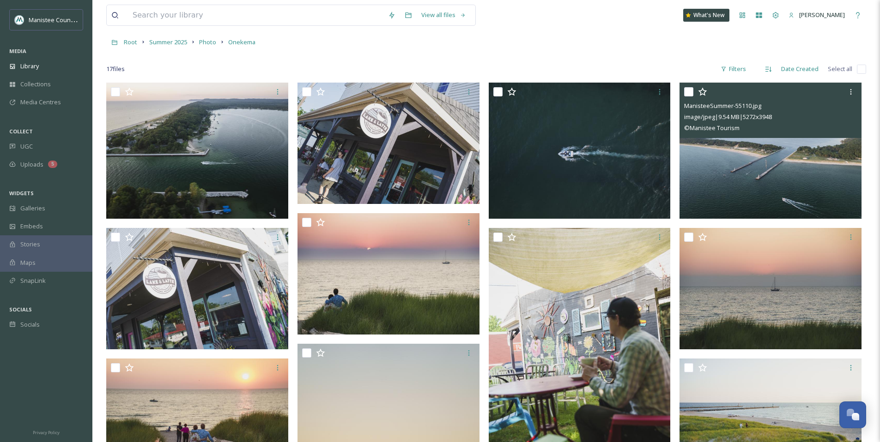
click at [762, 176] on img at bounding box center [770, 151] width 182 height 136
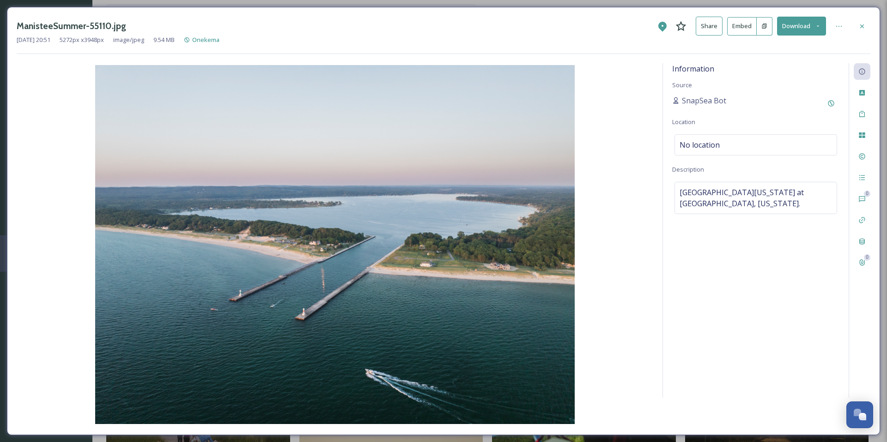
click at [820, 24] on icon at bounding box center [817, 26] width 6 height 6
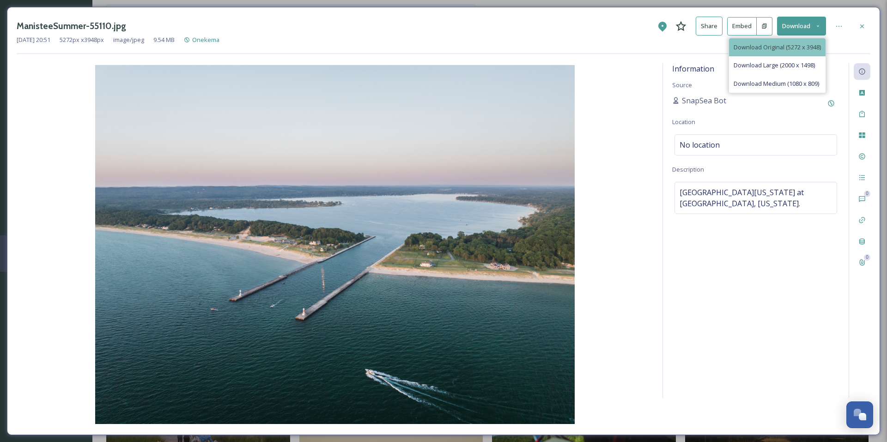
click at [803, 48] on span "Download Original (5272 x 3948)" at bounding box center [776, 47] width 87 height 9
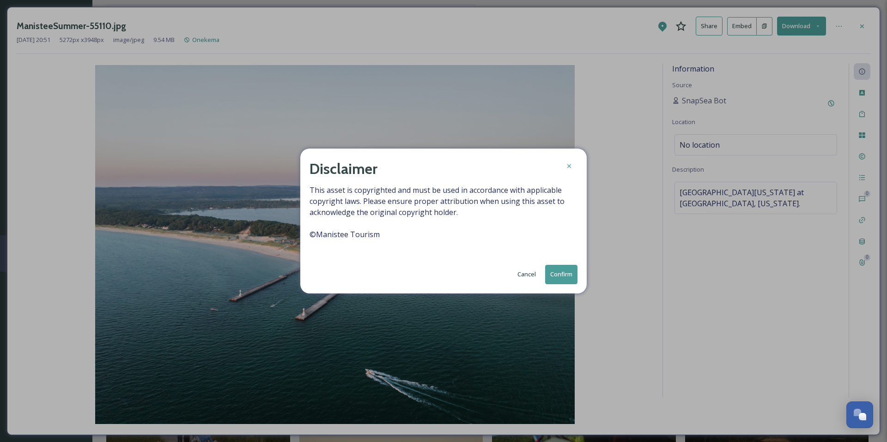
click at [565, 278] on button "Confirm" at bounding box center [561, 274] width 32 height 19
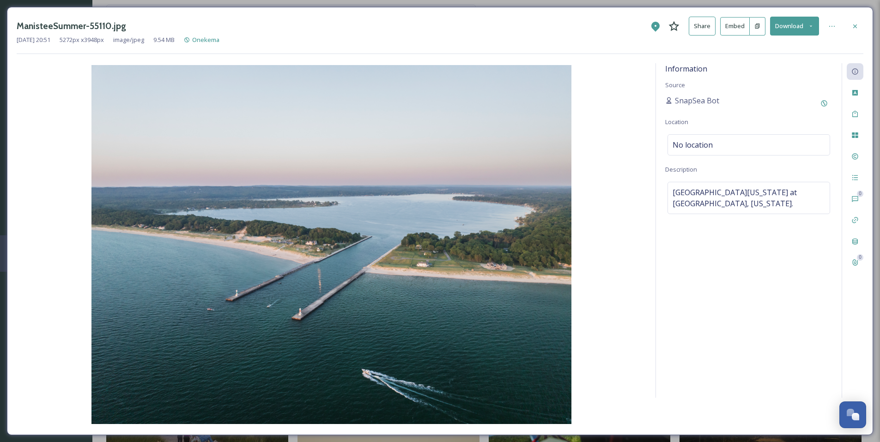
click at [853, 26] on icon at bounding box center [854, 26] width 7 height 7
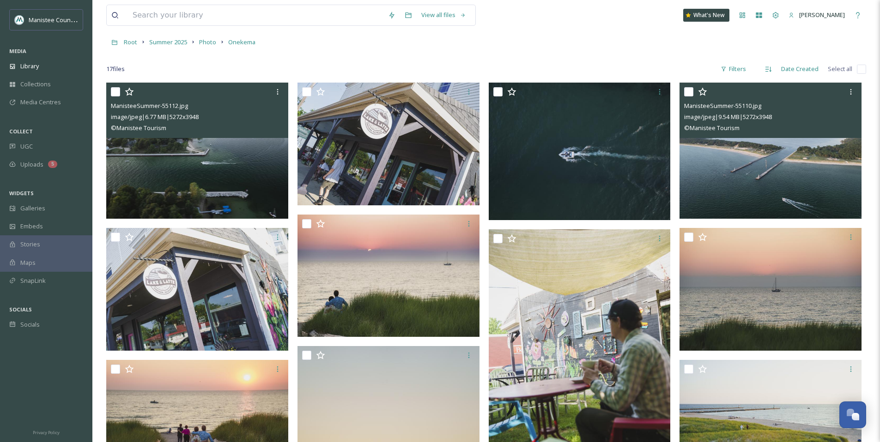
click at [207, 162] on img at bounding box center [197, 151] width 182 height 136
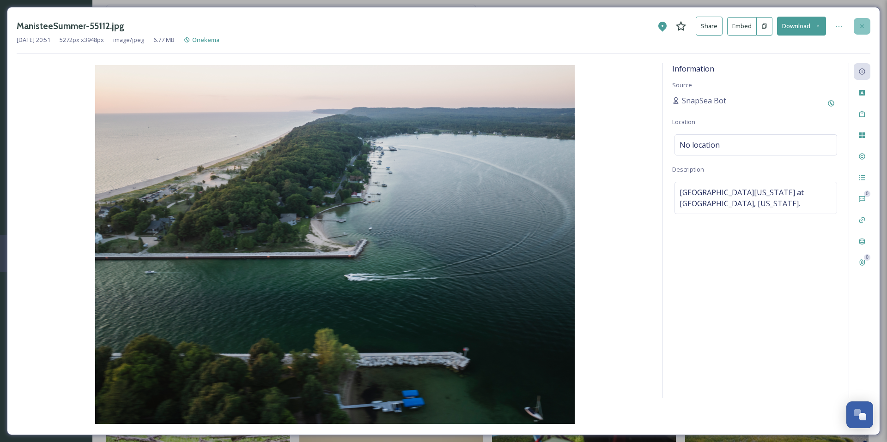
click at [858, 25] on icon at bounding box center [861, 26] width 7 height 7
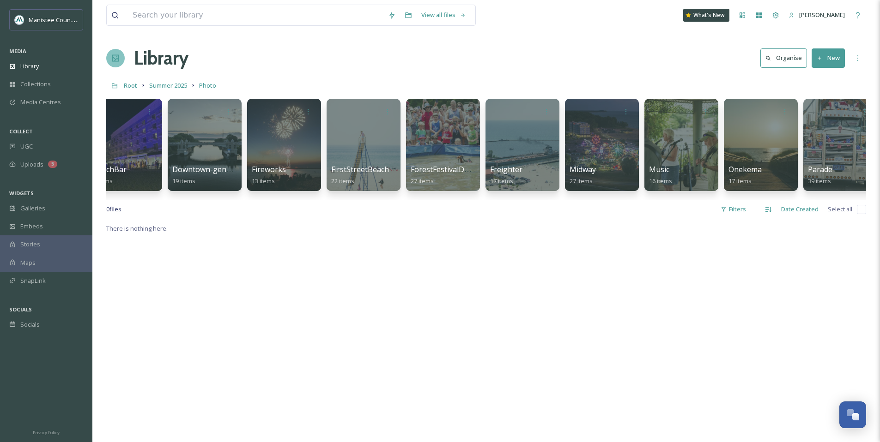
scroll to position [0, 193]
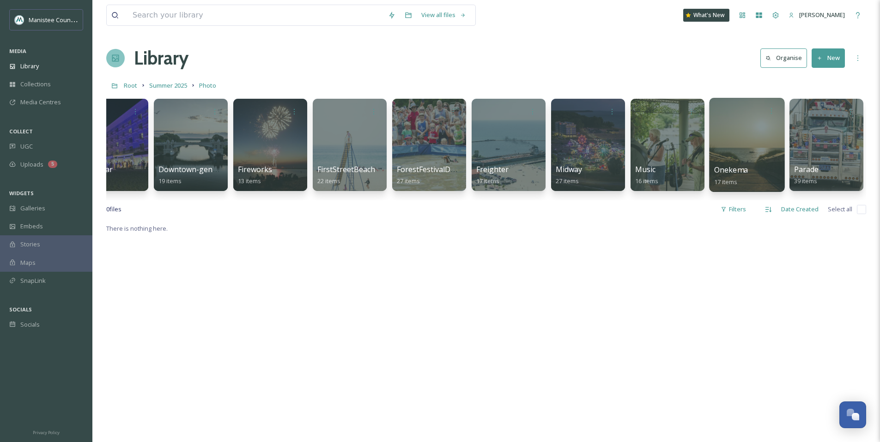
click at [752, 139] on div at bounding box center [746, 145] width 75 height 94
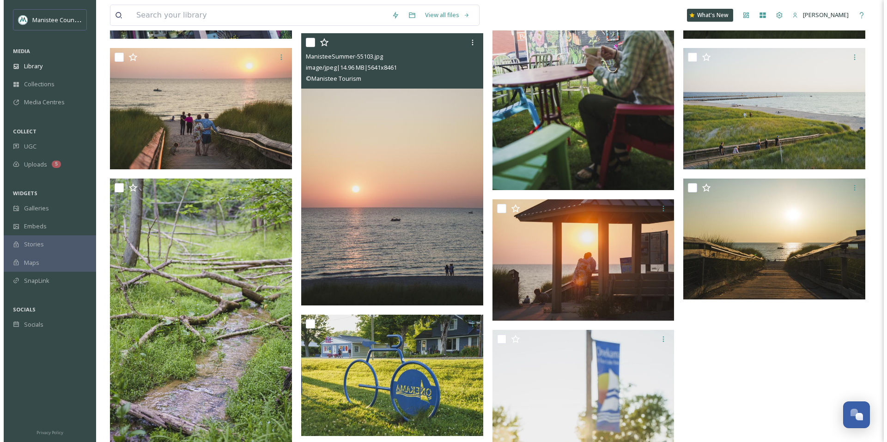
scroll to position [395, 0]
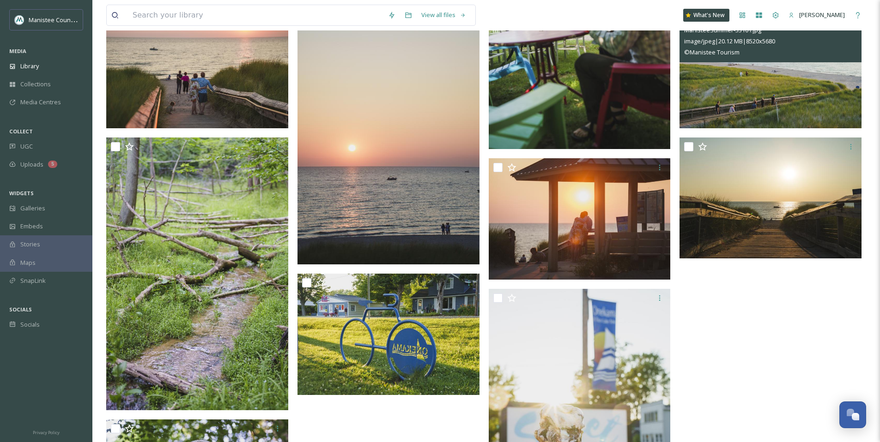
click at [742, 83] on img at bounding box center [770, 67] width 182 height 121
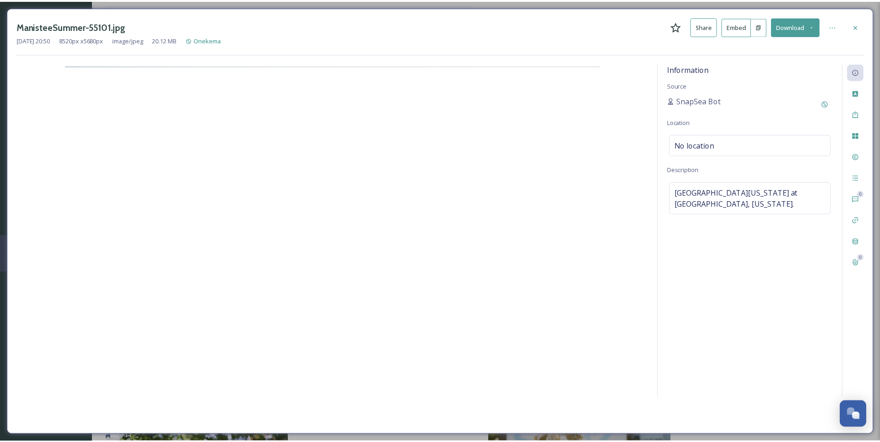
scroll to position [398, 0]
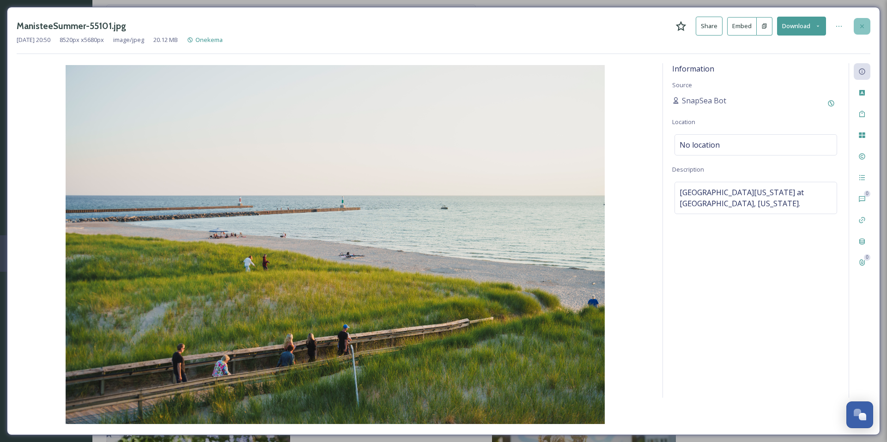
click at [865, 26] on div at bounding box center [861, 26] width 17 height 17
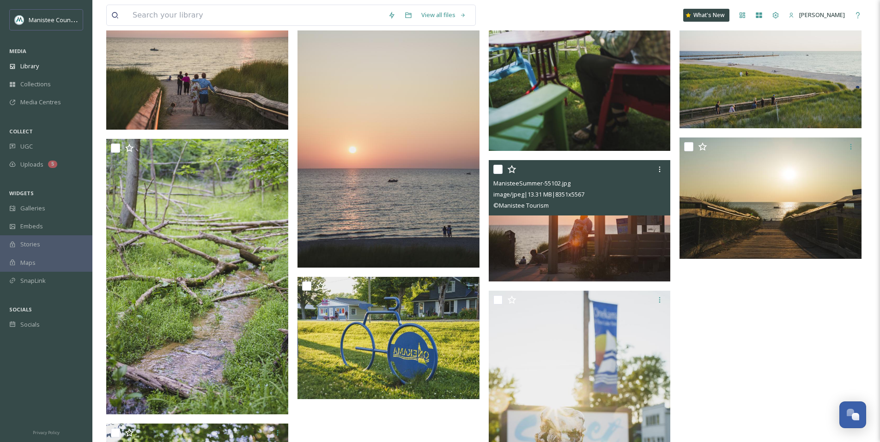
click at [599, 248] on img at bounding box center [580, 220] width 182 height 121
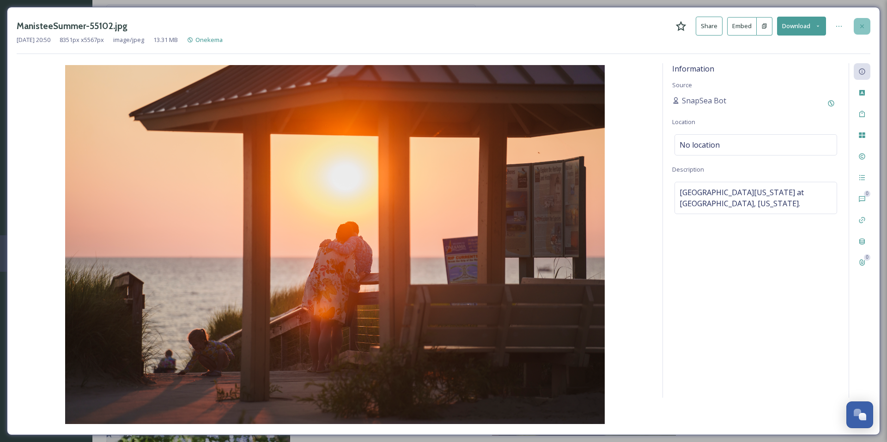
click at [860, 29] on icon at bounding box center [861, 26] width 7 height 7
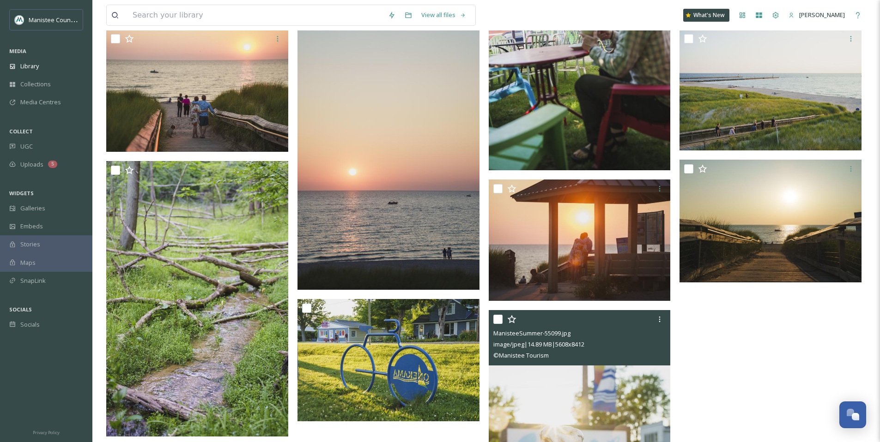
scroll to position [278, 0]
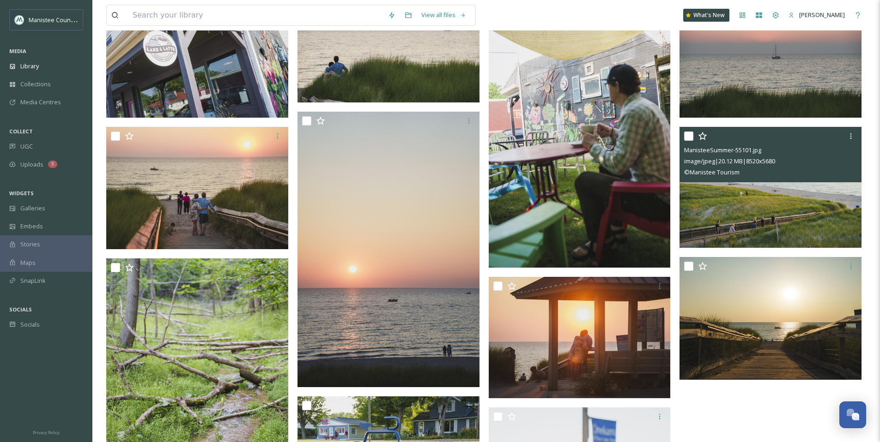
click at [748, 169] on div "© Manistee Tourism" at bounding box center [771, 172] width 175 height 11
click at [757, 199] on img at bounding box center [770, 187] width 182 height 121
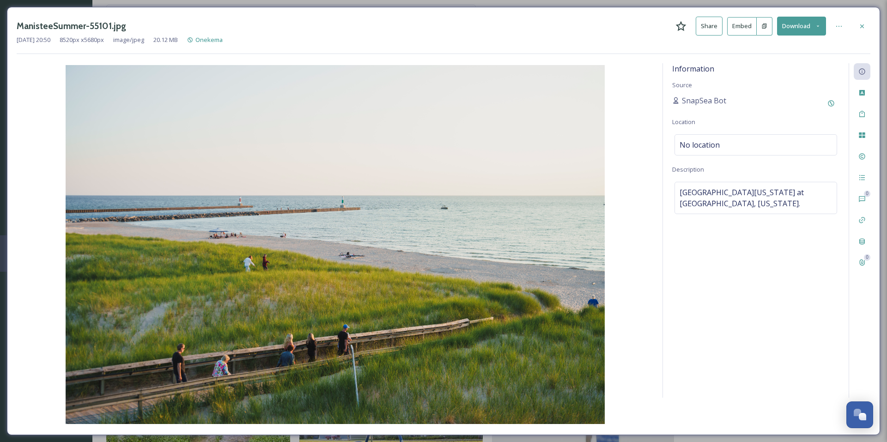
click at [819, 23] on icon at bounding box center [817, 26] width 6 height 6
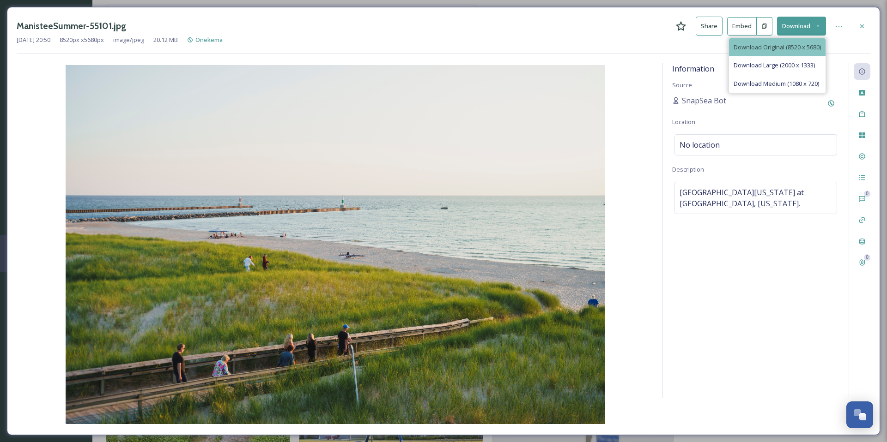
click at [767, 48] on span "Download Original (8520 x 5680)" at bounding box center [776, 47] width 87 height 9
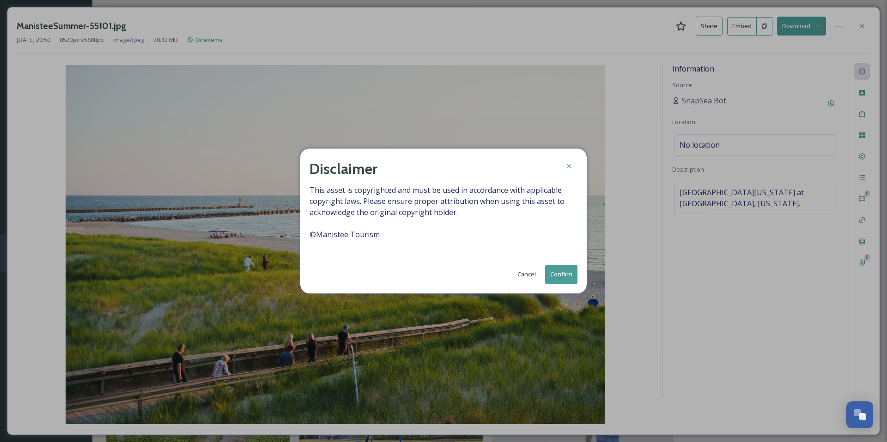
click at [562, 275] on button "Confirm" at bounding box center [561, 274] width 32 height 19
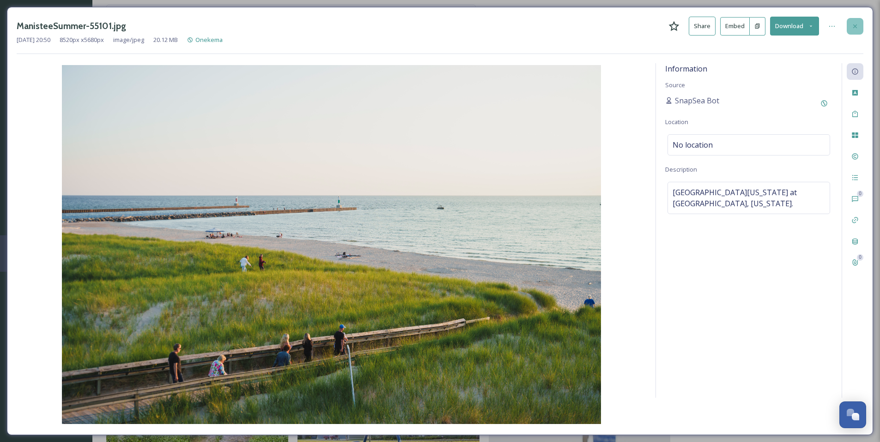
click at [858, 24] on div at bounding box center [854, 26] width 17 height 17
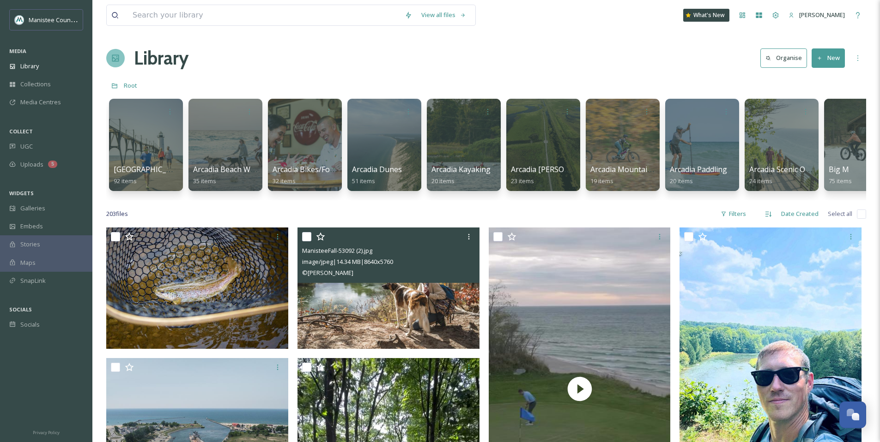
click at [368, 317] on img at bounding box center [388, 288] width 182 height 121
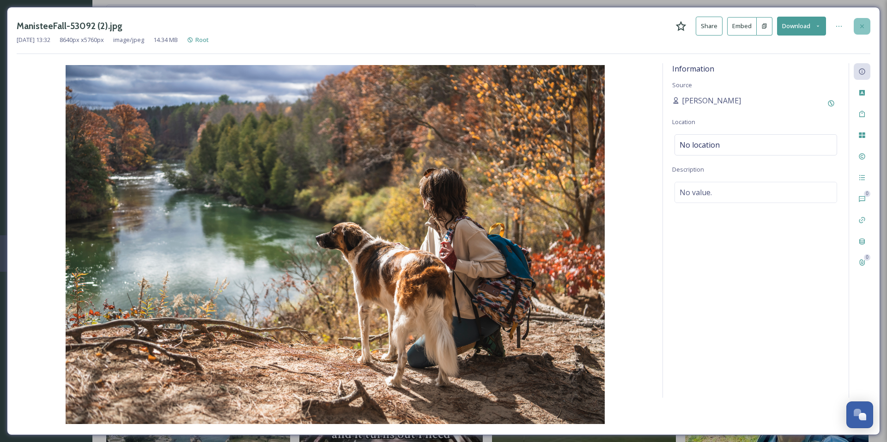
click at [858, 24] on icon at bounding box center [861, 26] width 7 height 7
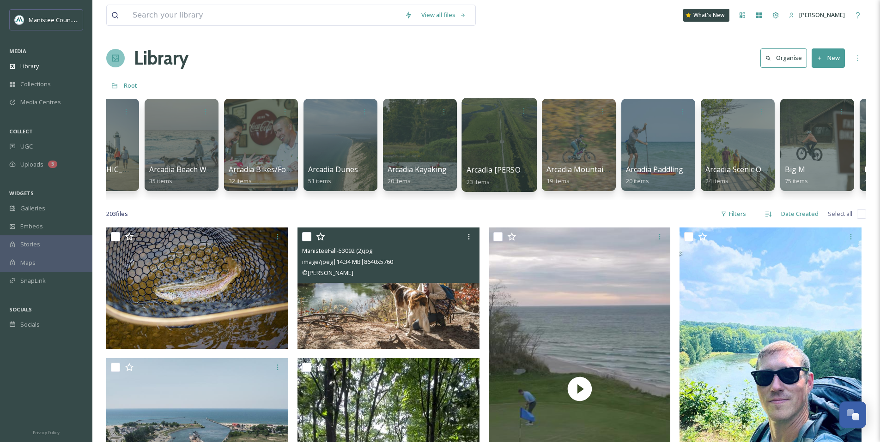
scroll to position [0, 55]
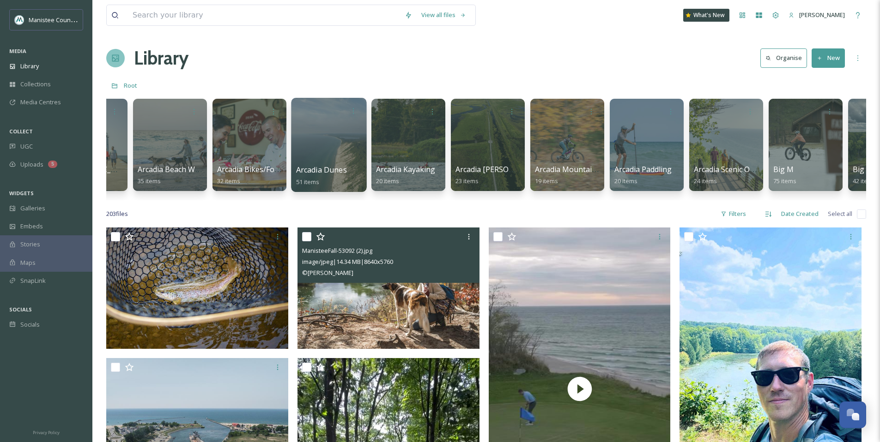
click at [327, 147] on div at bounding box center [328, 145] width 75 height 94
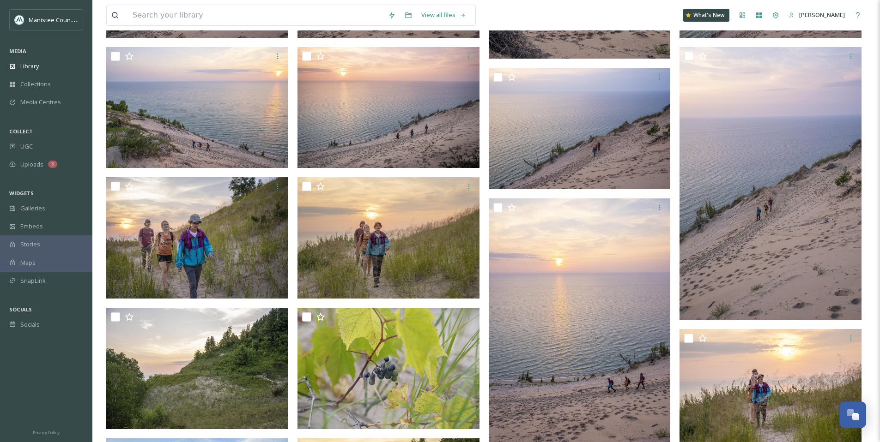
scroll to position [883, 0]
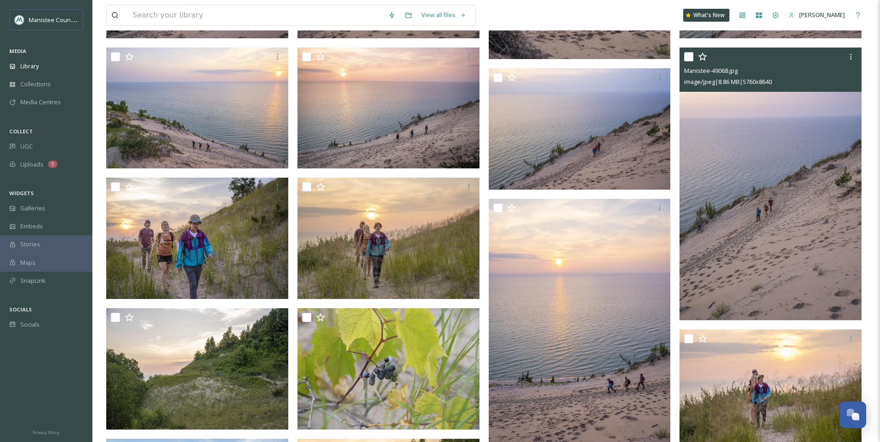
click at [756, 197] on img at bounding box center [770, 184] width 182 height 273
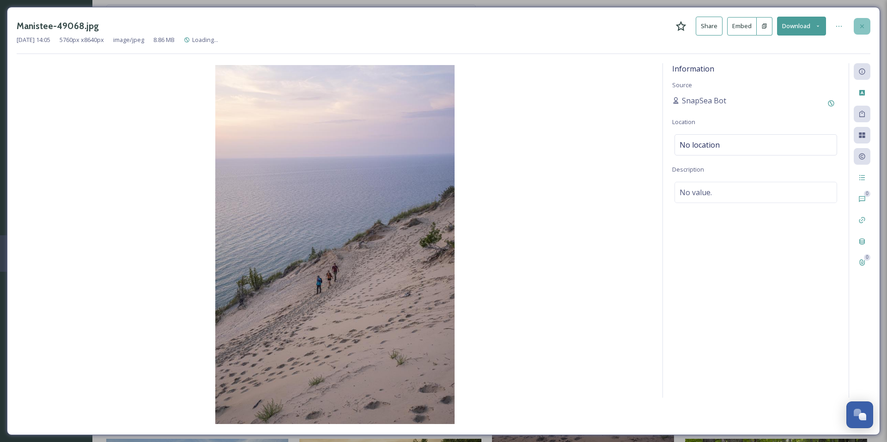
click at [859, 26] on icon at bounding box center [861, 26] width 7 height 7
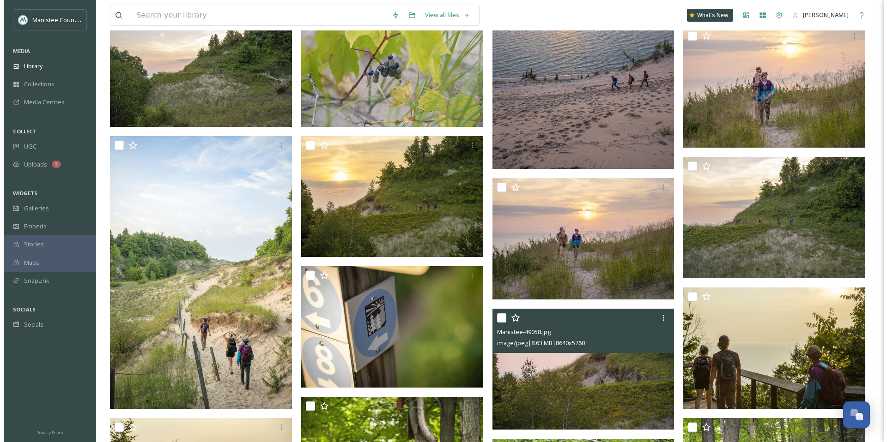
scroll to position [1187, 0]
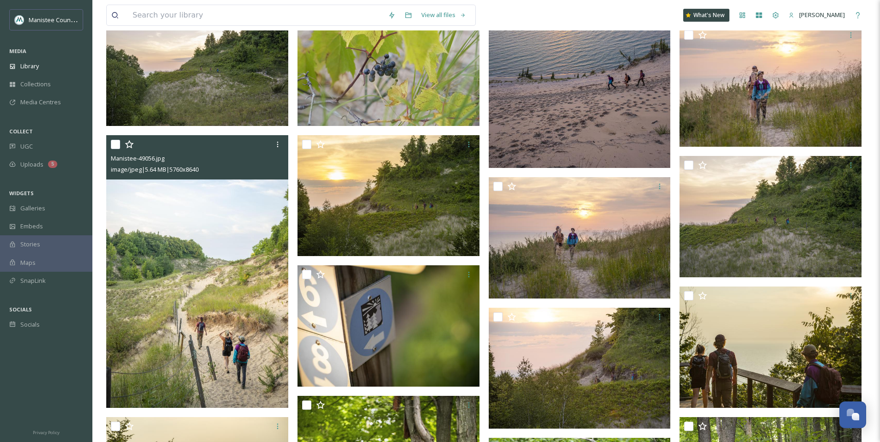
click at [187, 324] on img at bounding box center [197, 271] width 182 height 273
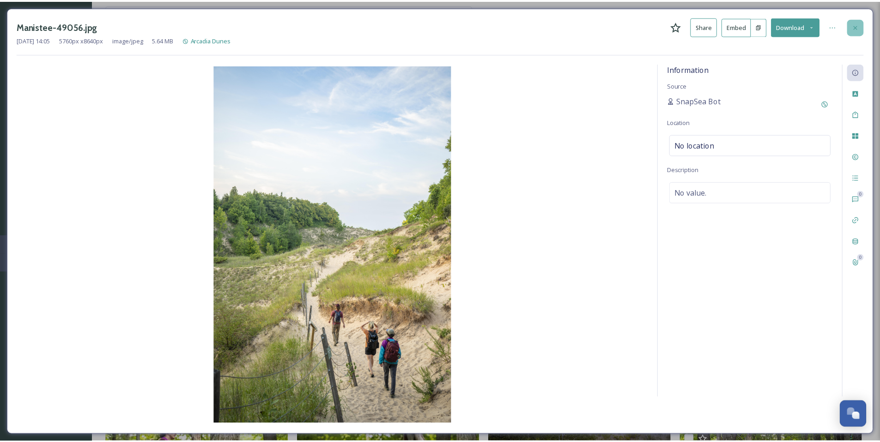
scroll to position [1197, 0]
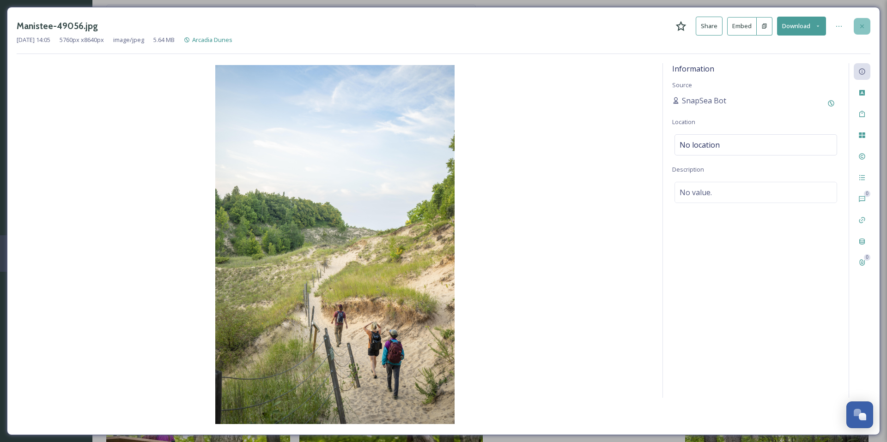
click at [863, 24] on icon at bounding box center [861, 26] width 7 height 7
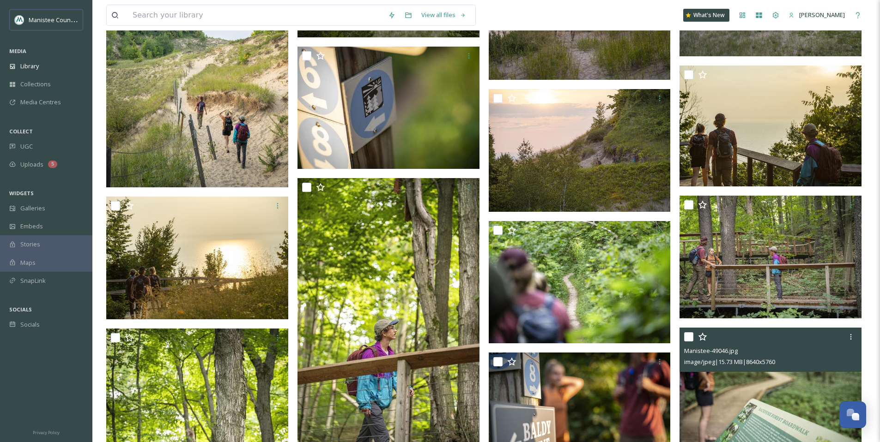
scroll to position [1448, 0]
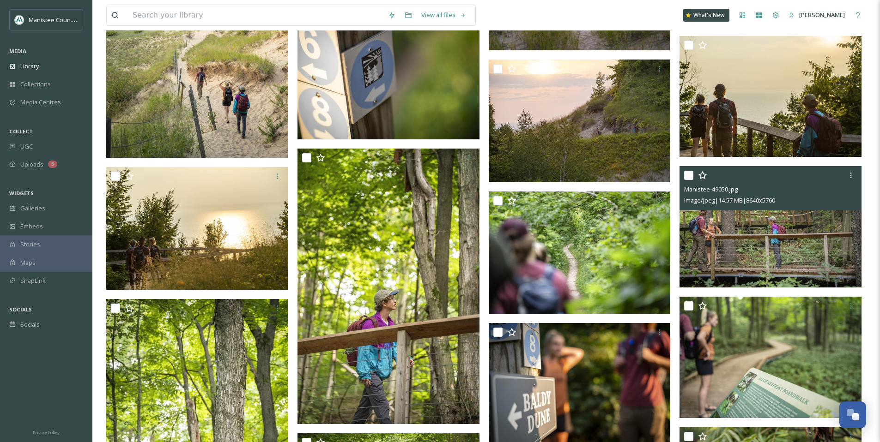
click at [764, 224] on img at bounding box center [770, 226] width 182 height 121
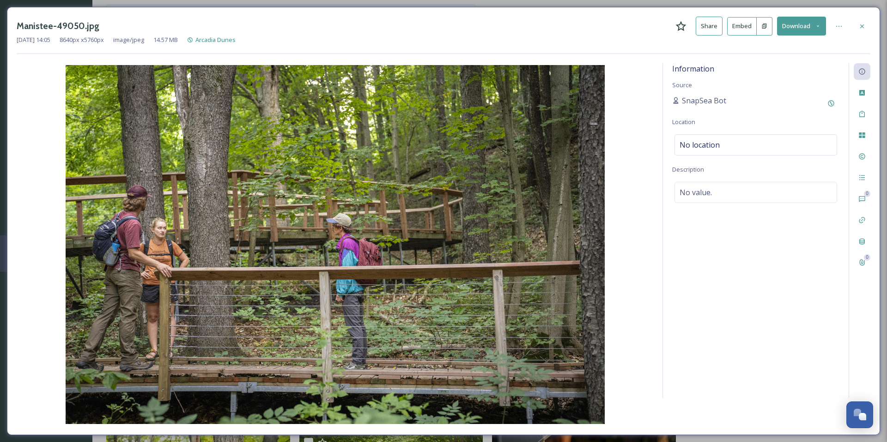
click at [818, 27] on icon at bounding box center [817, 26] width 6 height 6
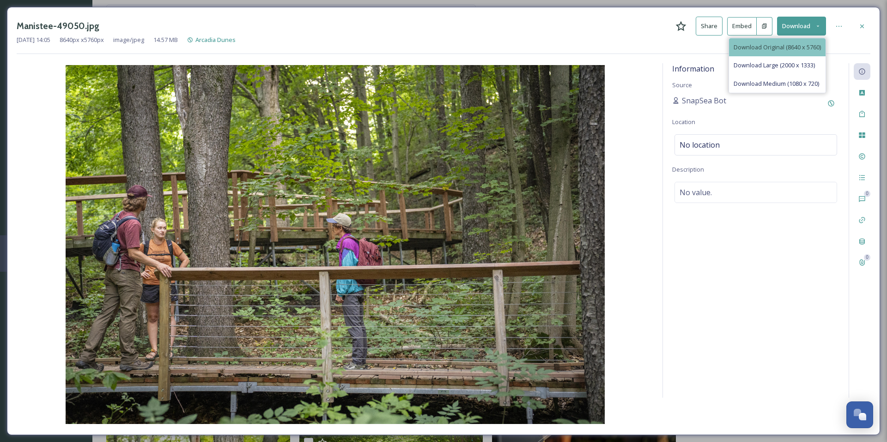
click at [790, 48] on span "Download Original (8640 x 5760)" at bounding box center [776, 47] width 87 height 9
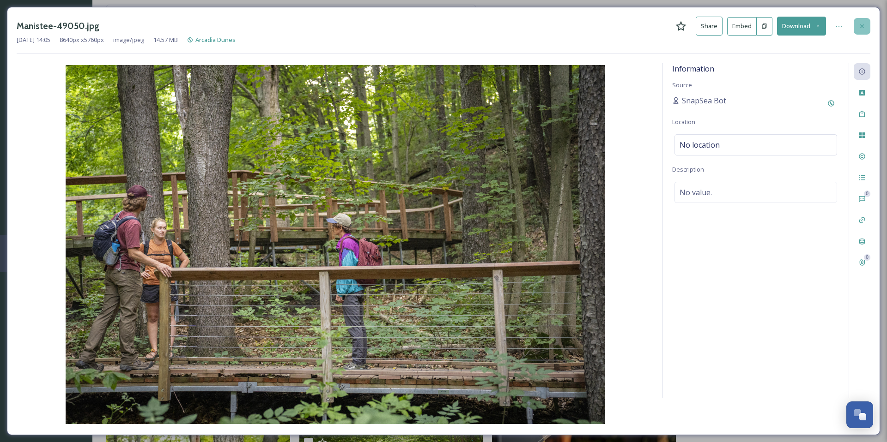
click at [866, 27] on div at bounding box center [861, 26] width 17 height 17
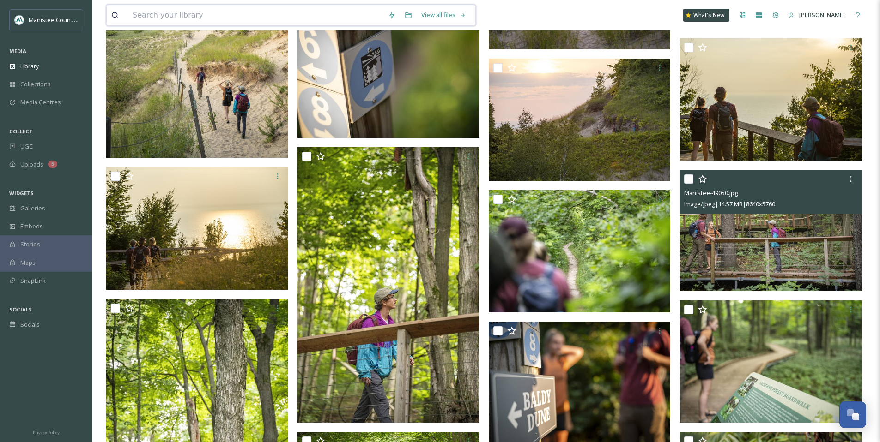
click at [177, 16] on input at bounding box center [255, 15] width 255 height 20
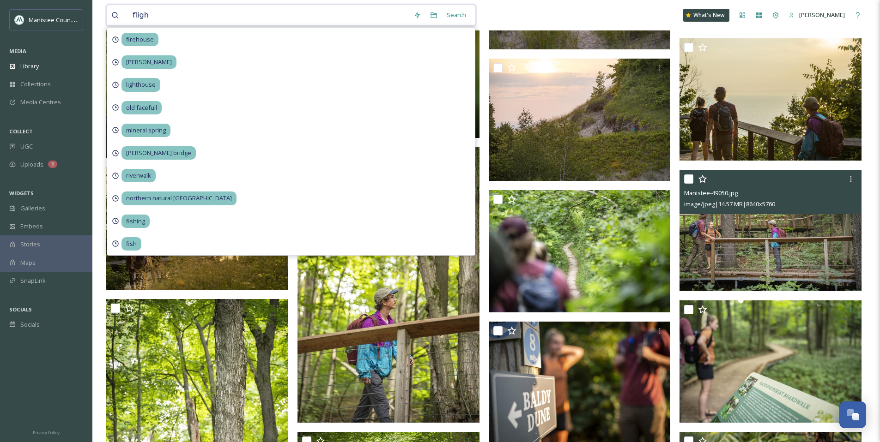
type input "flight"
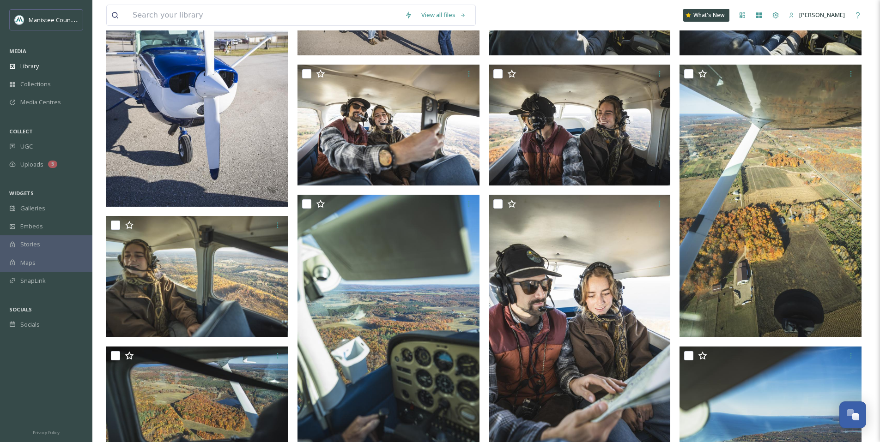
scroll to position [405, 0]
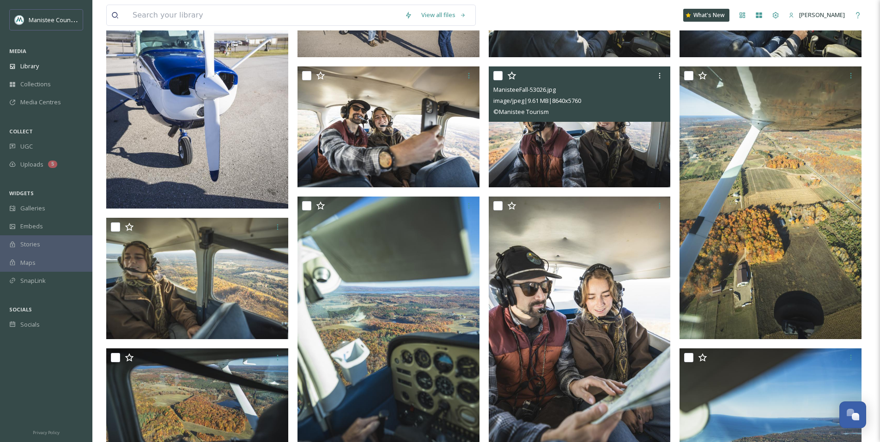
click at [595, 140] on img at bounding box center [580, 126] width 182 height 121
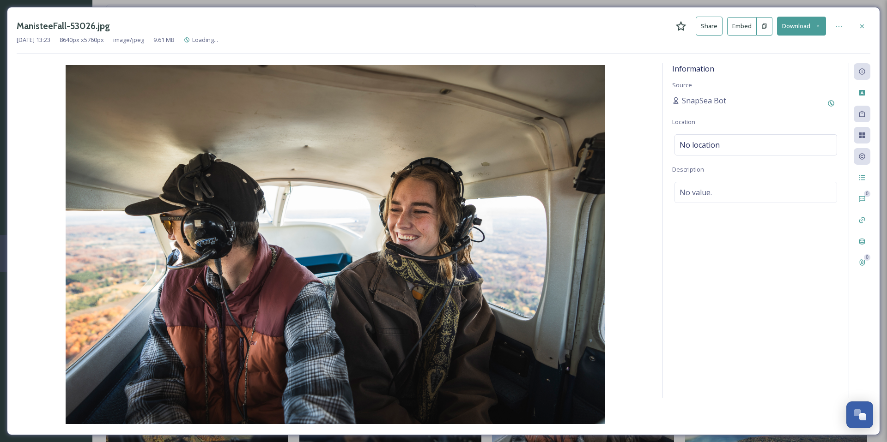
click at [819, 24] on icon at bounding box center [817, 26] width 6 height 6
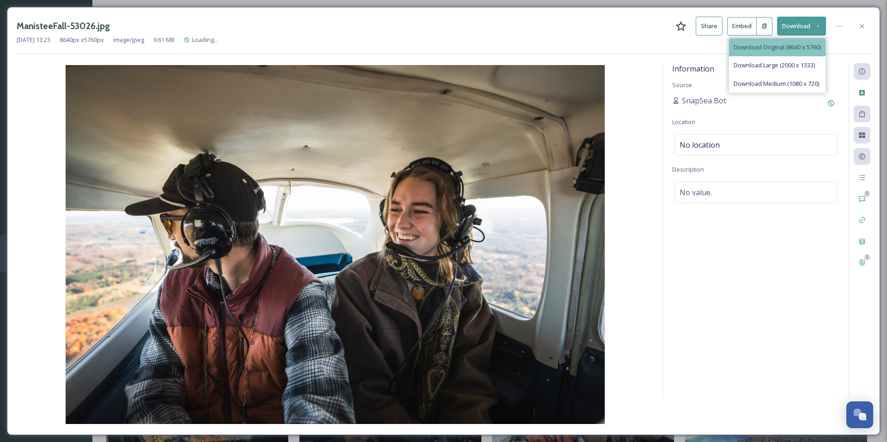
click at [768, 48] on span "Download Original (8640 x 5760)" at bounding box center [776, 47] width 87 height 9
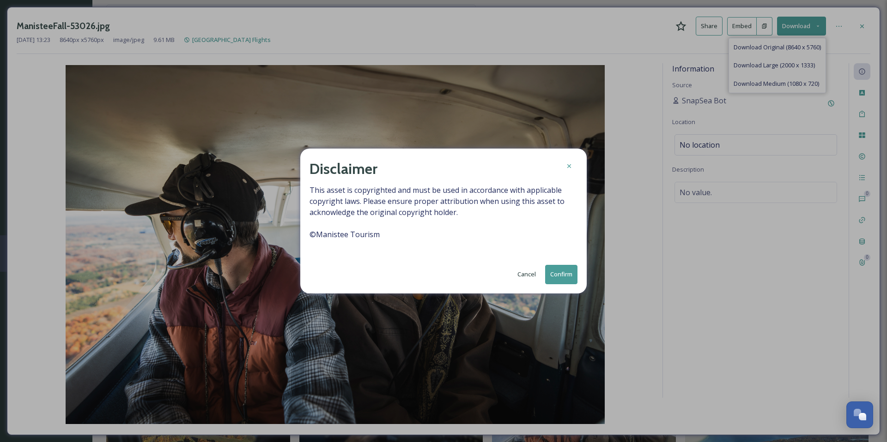
click at [557, 278] on button "Confirm" at bounding box center [561, 274] width 32 height 19
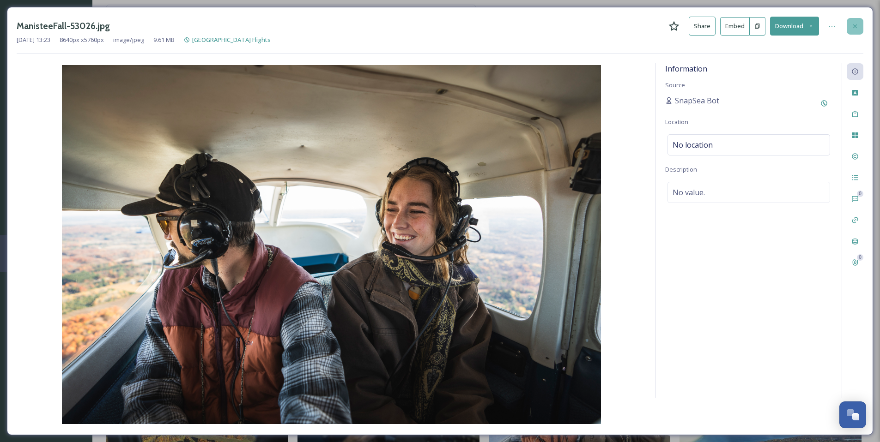
click at [857, 24] on icon at bounding box center [854, 26] width 7 height 7
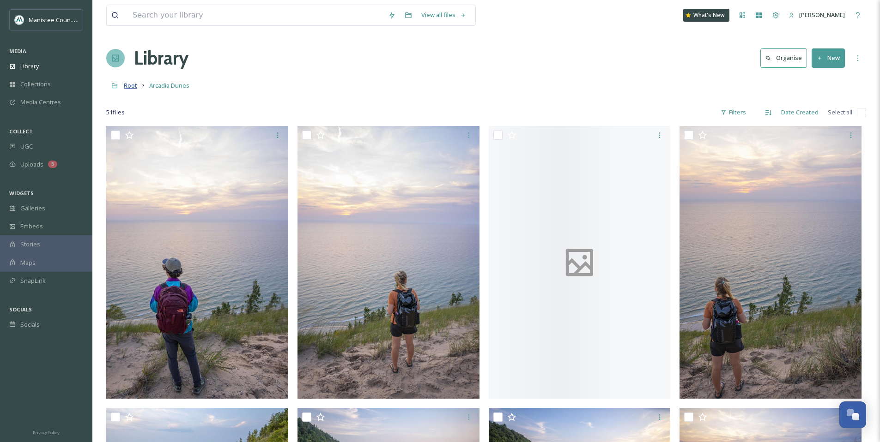
click at [132, 86] on span "Root" at bounding box center [130, 85] width 13 height 8
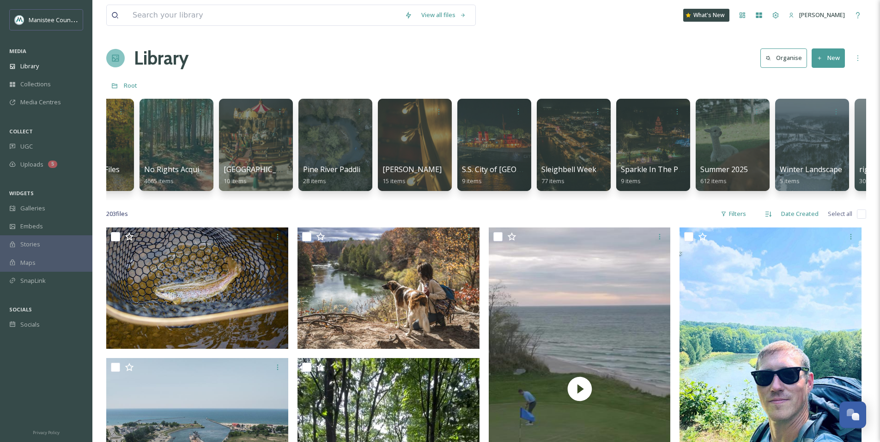
scroll to position [0, 2417]
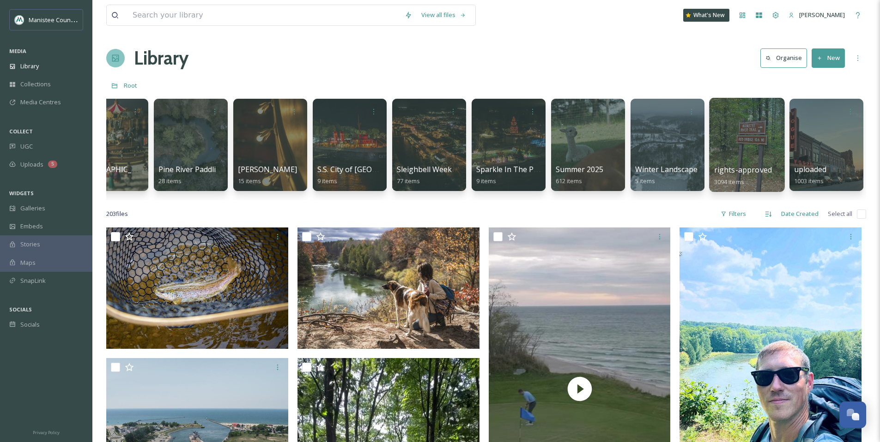
click at [734, 152] on div at bounding box center [746, 145] width 75 height 94
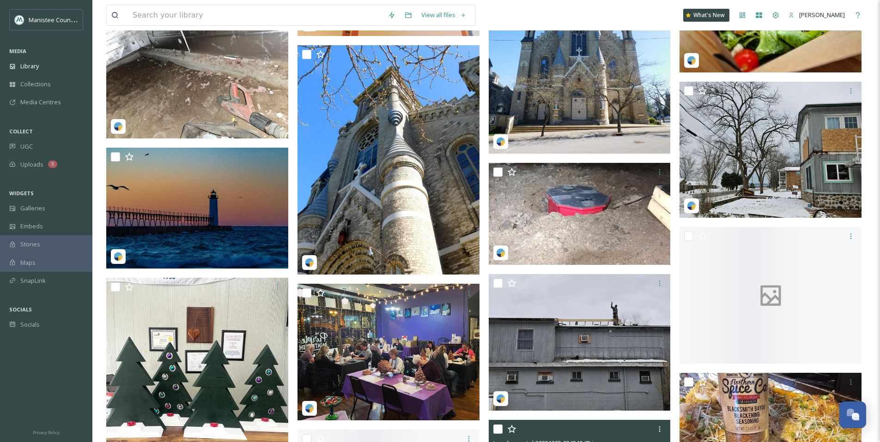
scroll to position [10002, 0]
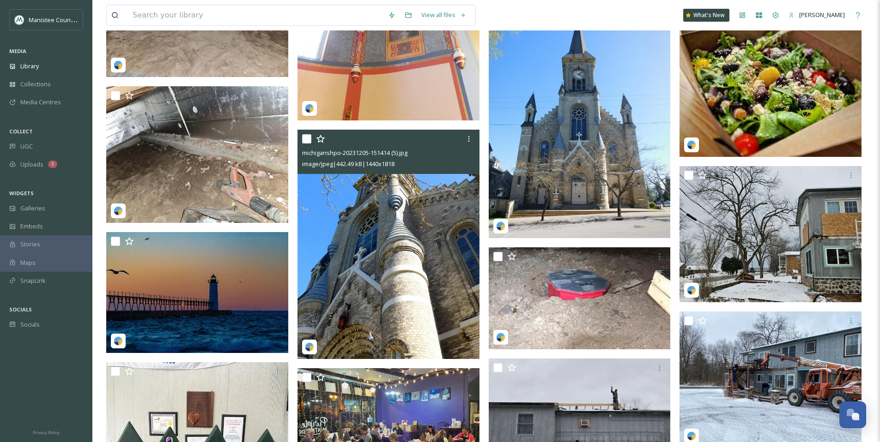
click at [403, 288] on img at bounding box center [388, 245] width 182 height 230
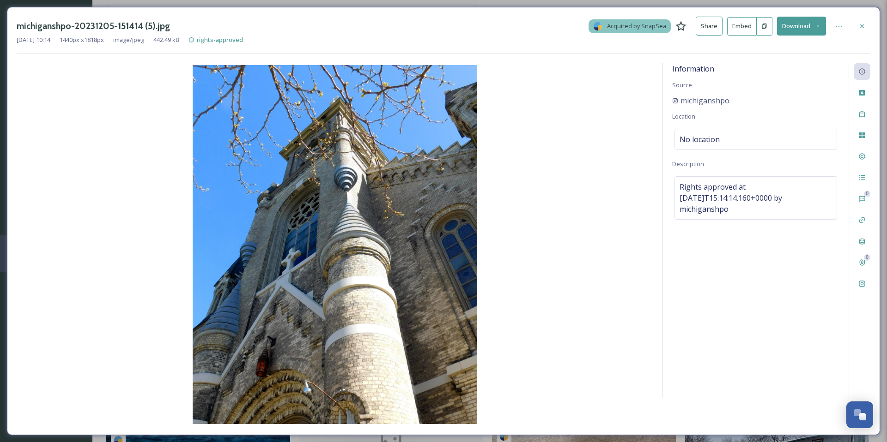
click at [817, 22] on button "Download" at bounding box center [801, 26] width 49 height 19
click at [801, 45] on span "Download Original (1440 x 1818)" at bounding box center [776, 47] width 87 height 9
click at [866, 25] on div at bounding box center [861, 26] width 17 height 17
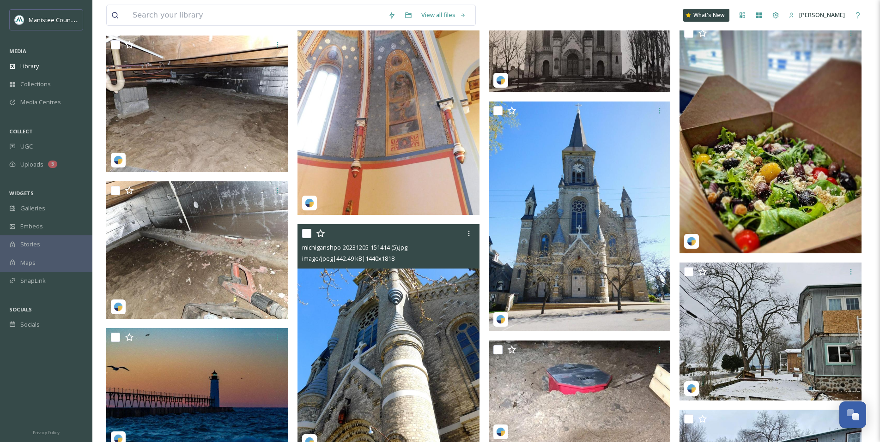
click at [376, 344] on img at bounding box center [388, 339] width 182 height 230
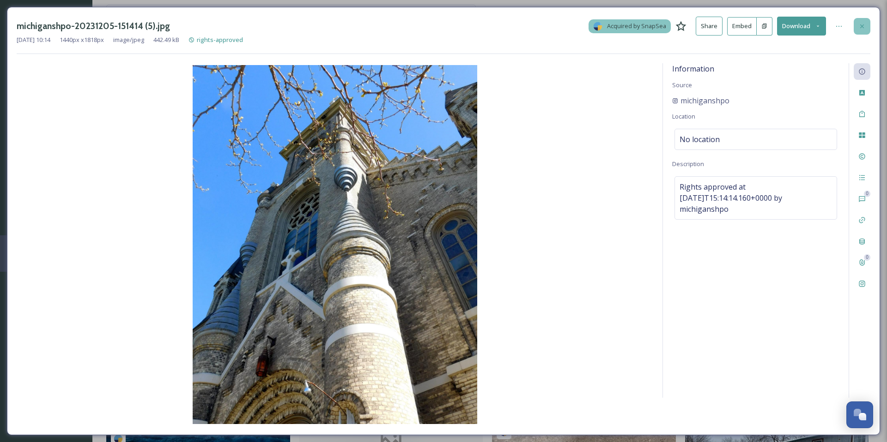
click at [859, 24] on icon at bounding box center [861, 26] width 7 height 7
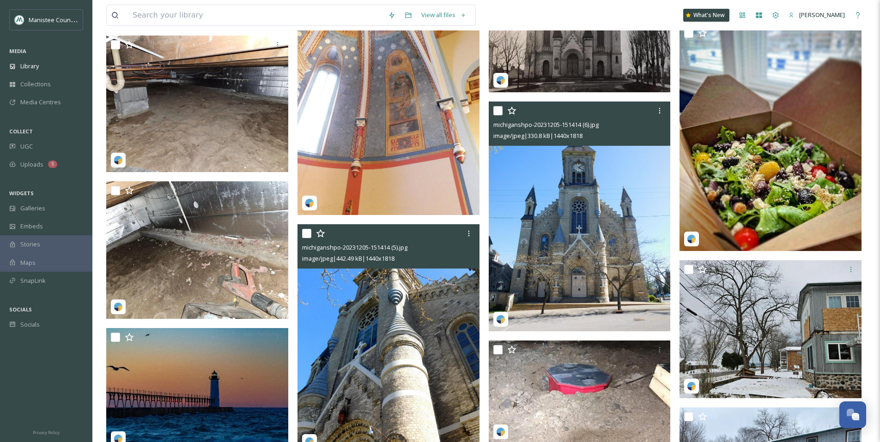
click at [614, 220] on img at bounding box center [580, 217] width 182 height 230
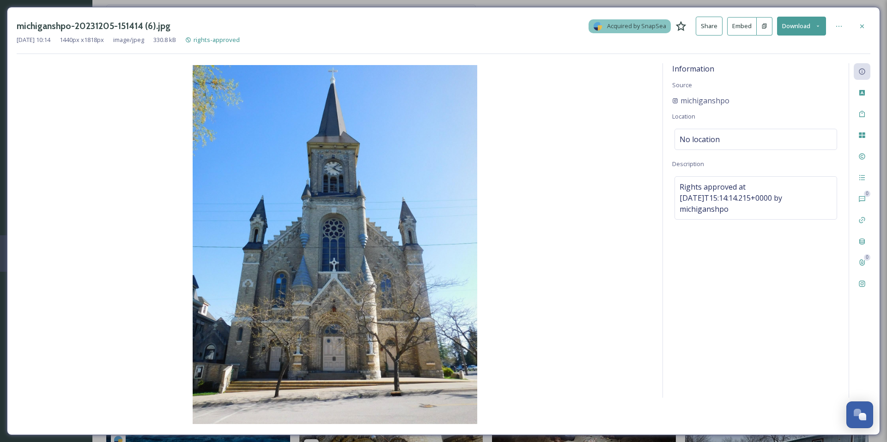
click at [818, 23] on icon at bounding box center [817, 26] width 6 height 6
click at [803, 40] on div "Download Original (1440 x 1818)" at bounding box center [777, 47] width 96 height 18
click at [863, 27] on icon at bounding box center [862, 26] width 4 height 4
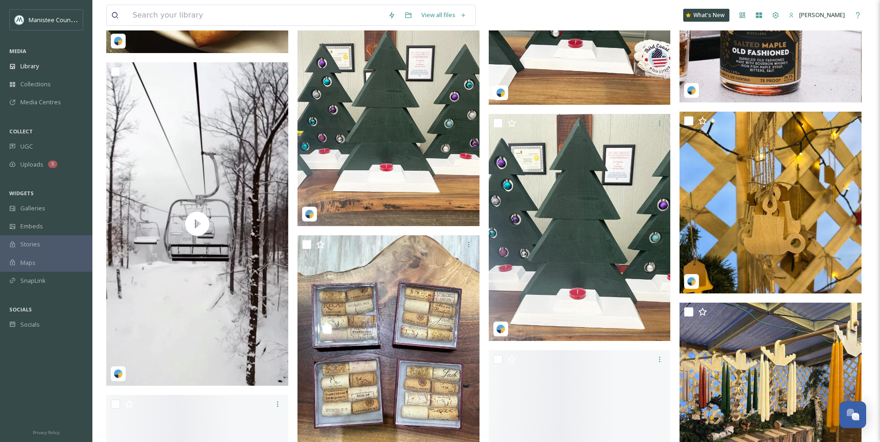
scroll to position [10777, 0]
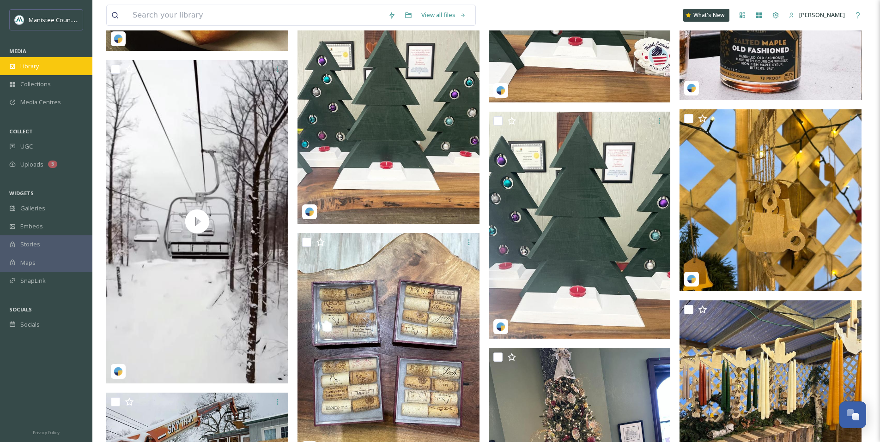
drag, startPoint x: 55, startPoint y: 68, endPoint x: 57, endPoint y: 64, distance: 4.8
click at [55, 68] on div "Library" at bounding box center [46, 66] width 92 height 18
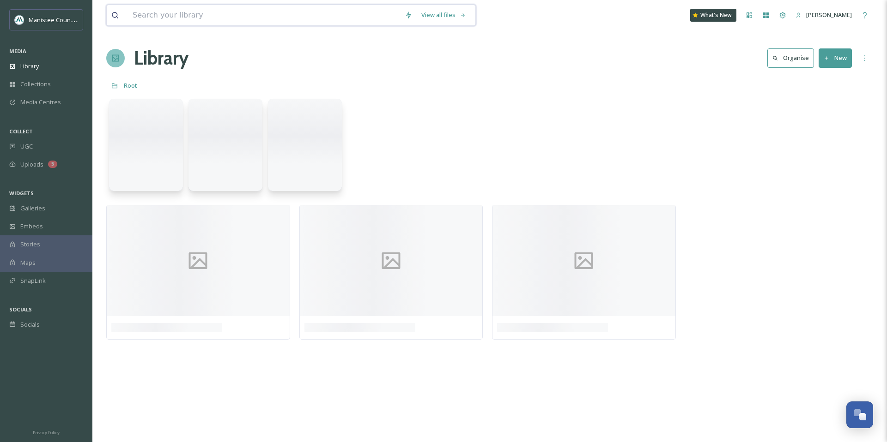
click at [199, 16] on input at bounding box center [264, 15] width 272 height 20
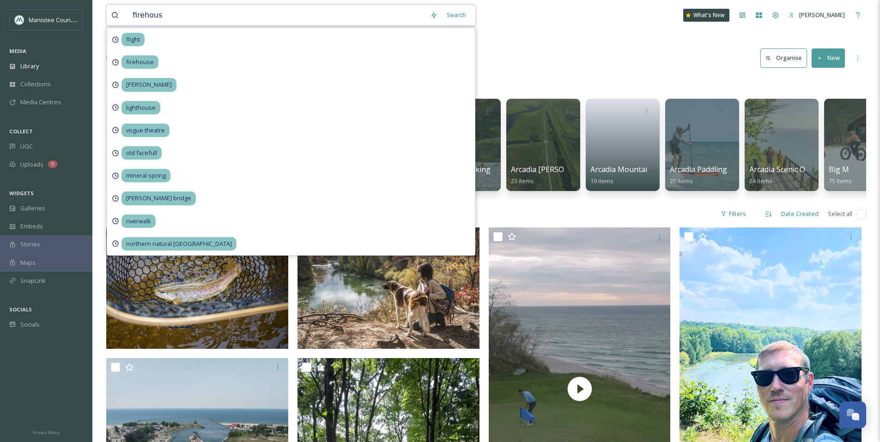
type input "firehouse"
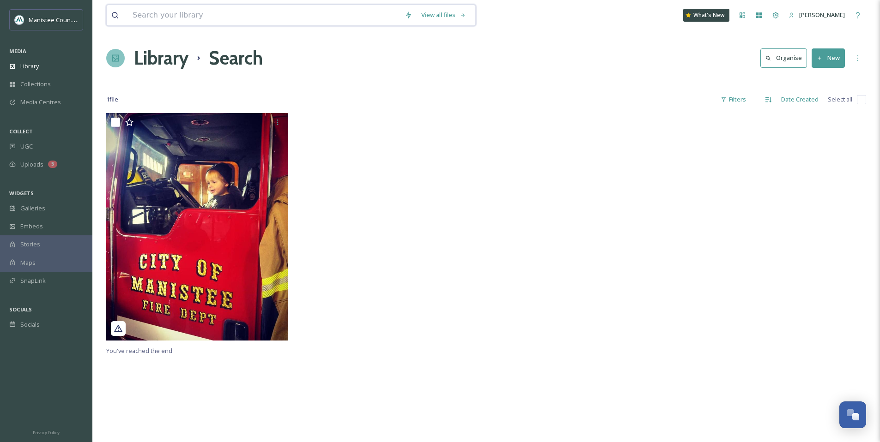
click at [184, 13] on input at bounding box center [264, 15] width 272 height 20
type input "fire station"
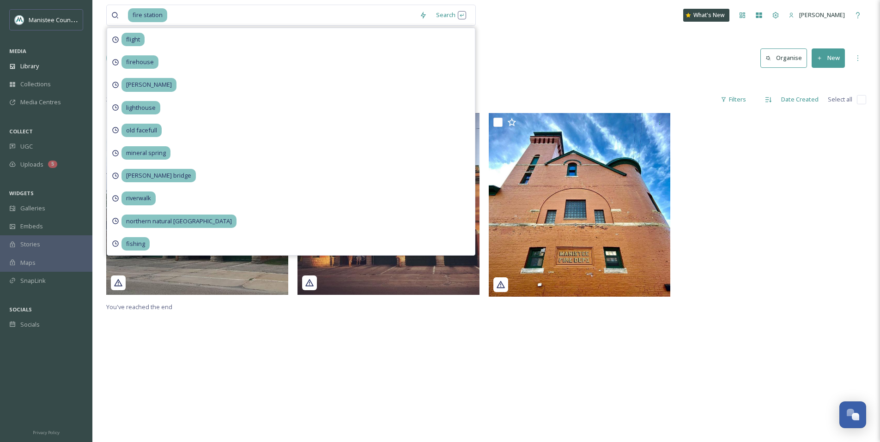
click at [715, 208] on div at bounding box center [772, 207] width 187 height 188
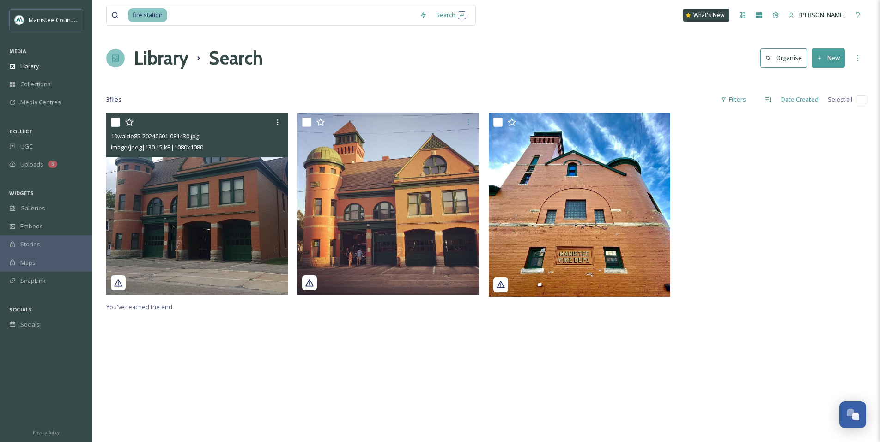
click at [224, 202] on img at bounding box center [197, 204] width 182 height 182
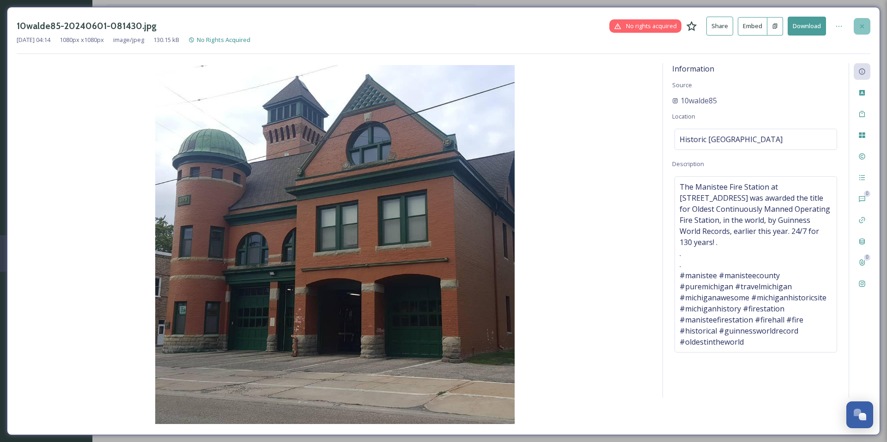
click at [868, 28] on div at bounding box center [861, 26] width 17 height 17
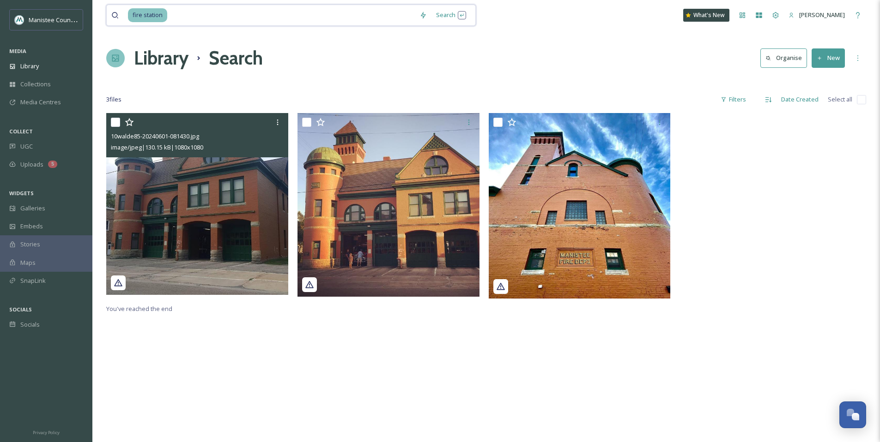
click at [185, 15] on input at bounding box center [291, 15] width 247 height 20
type input "f"
type input "[PERSON_NAME]"
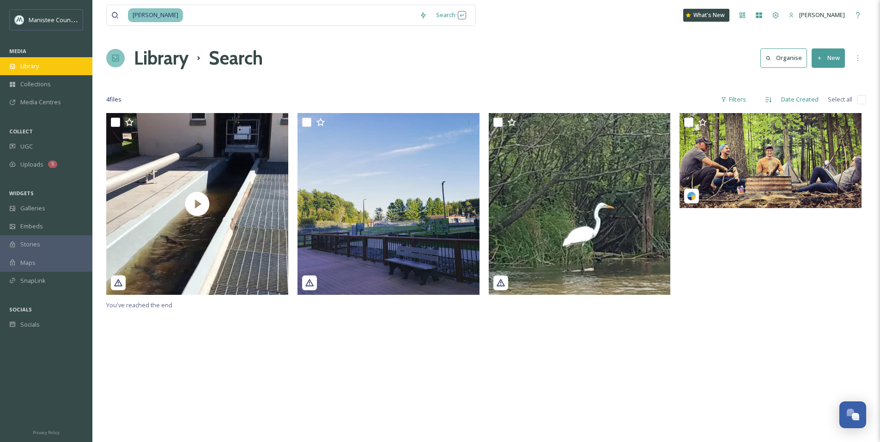
click at [36, 70] on span "Library" at bounding box center [29, 66] width 18 height 9
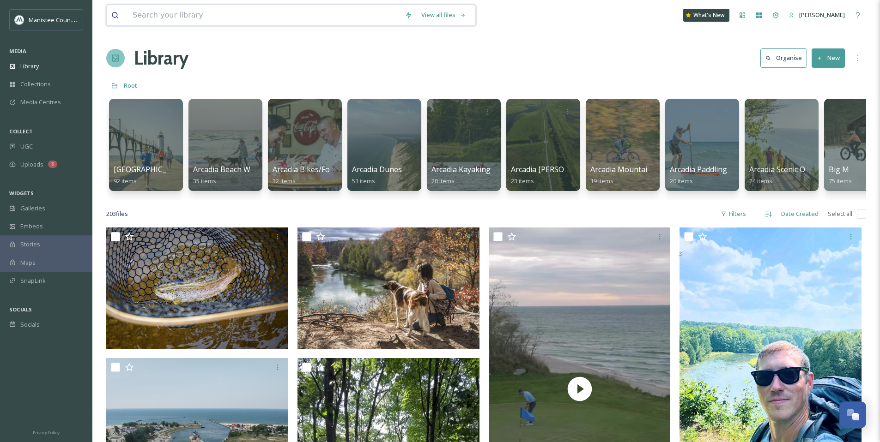
click at [181, 15] on input at bounding box center [264, 15] width 272 height 20
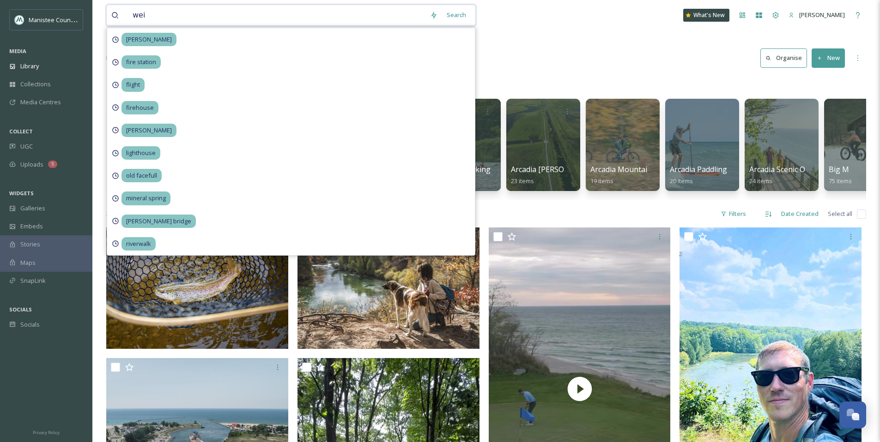
type input "[PERSON_NAME]"
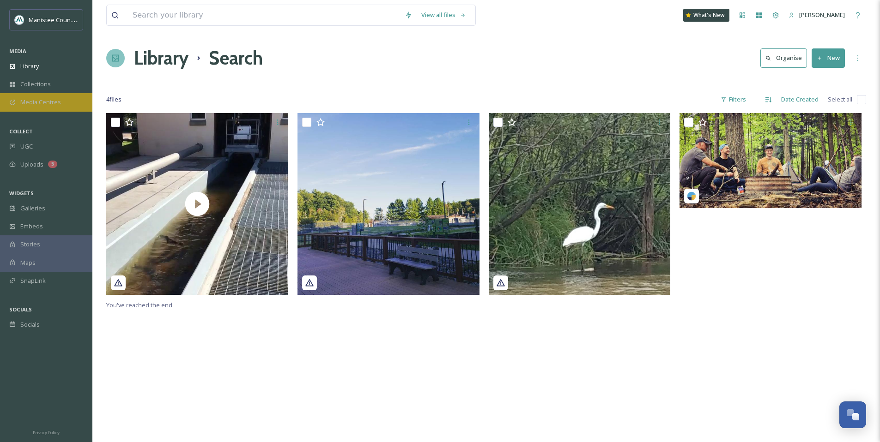
click at [44, 99] on span "Media Centres" at bounding box center [40, 102] width 41 height 9
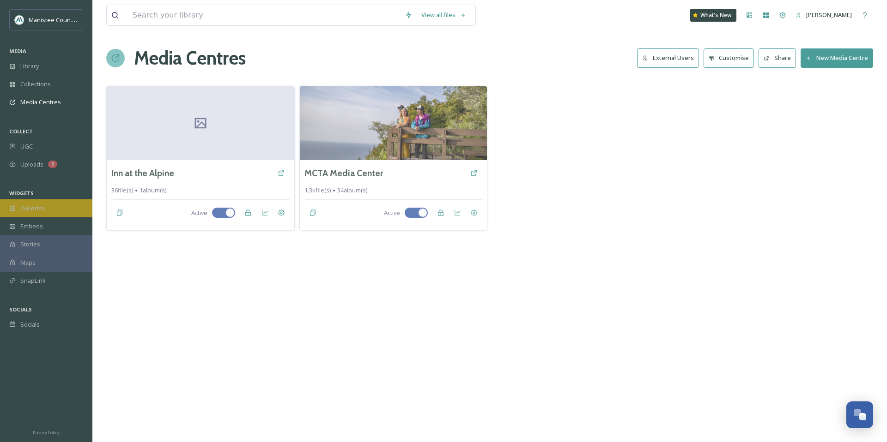
click at [46, 200] on div "Galleries" at bounding box center [46, 208] width 92 height 18
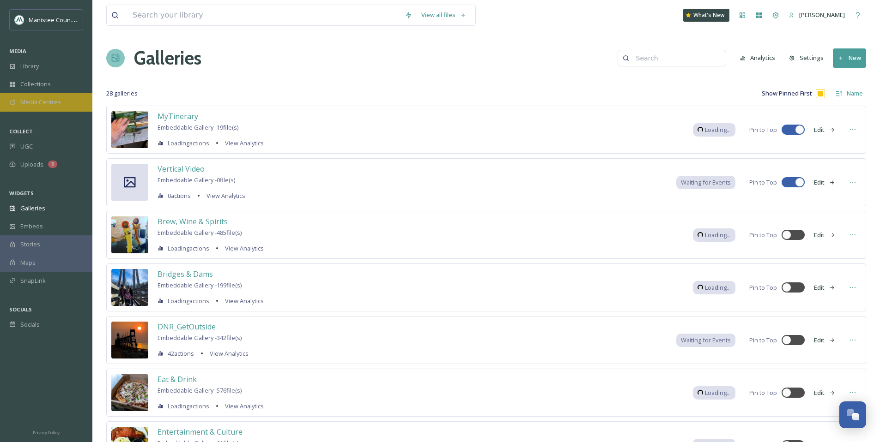
click at [45, 106] on span "Media Centres" at bounding box center [40, 102] width 41 height 9
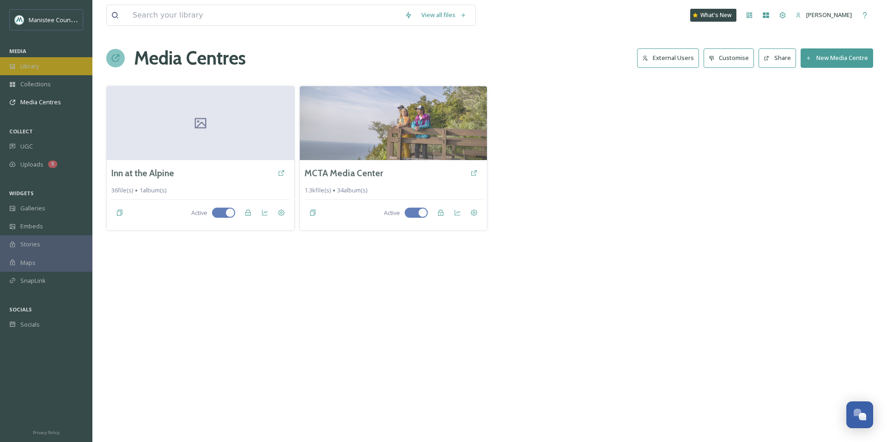
click at [14, 61] on div "Library" at bounding box center [46, 66] width 92 height 18
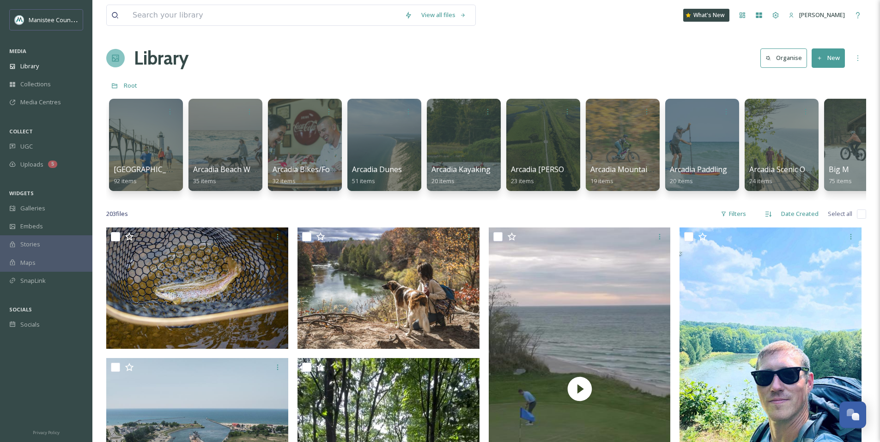
click at [46, 197] on div "WIDGETS" at bounding box center [46, 193] width 92 height 12
click at [46, 203] on div "Galleries" at bounding box center [46, 208] width 92 height 18
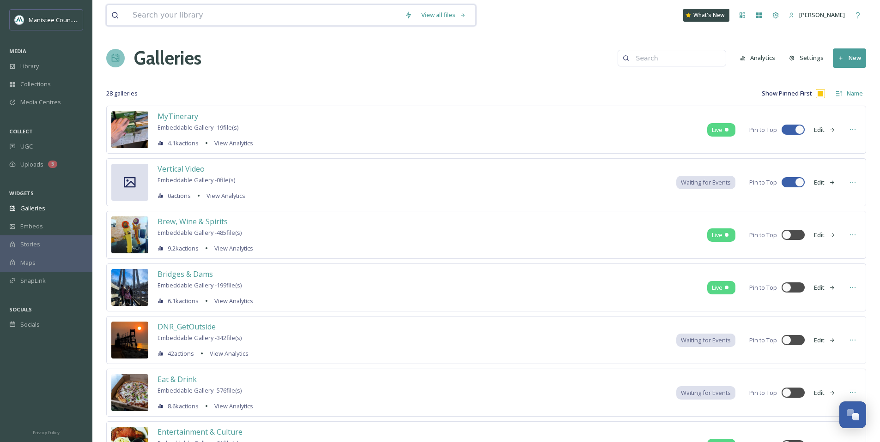
click at [227, 21] on input at bounding box center [264, 15] width 272 height 20
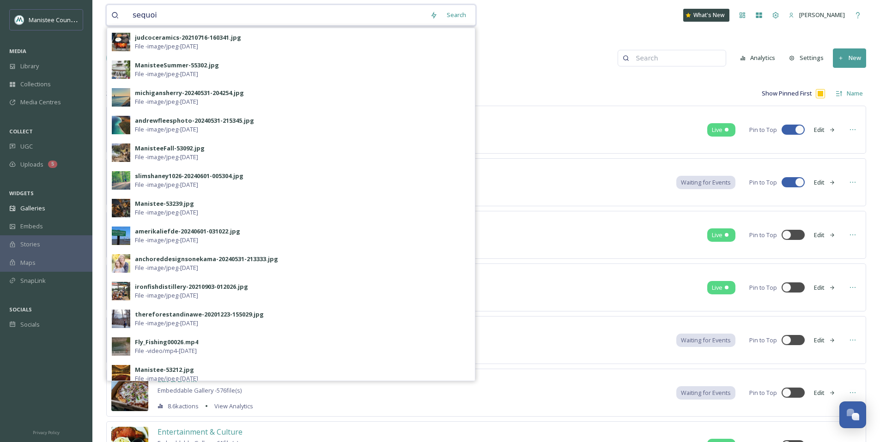
type input "sequoia"
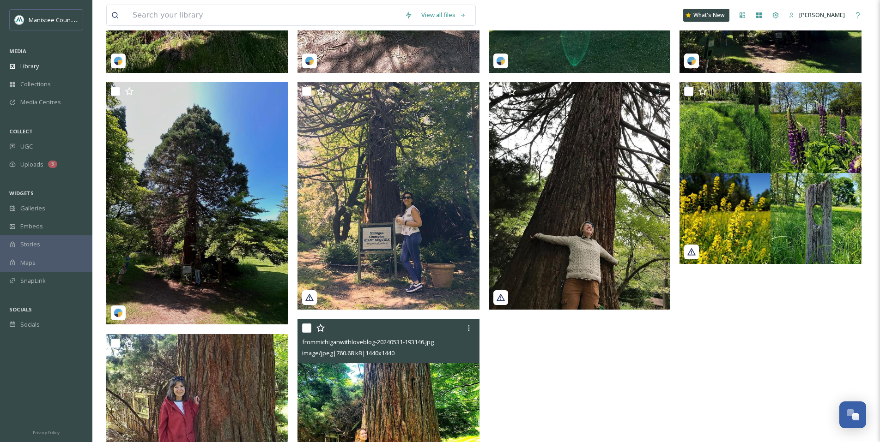
scroll to position [786, 0]
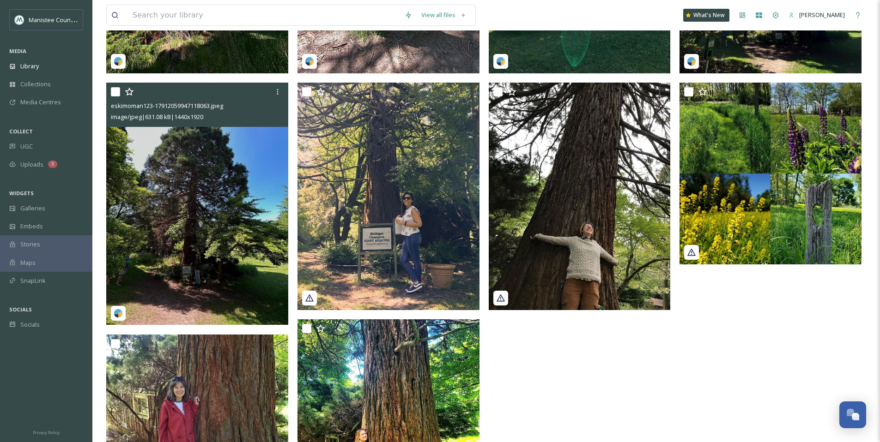
click at [211, 273] on img at bounding box center [197, 204] width 182 height 242
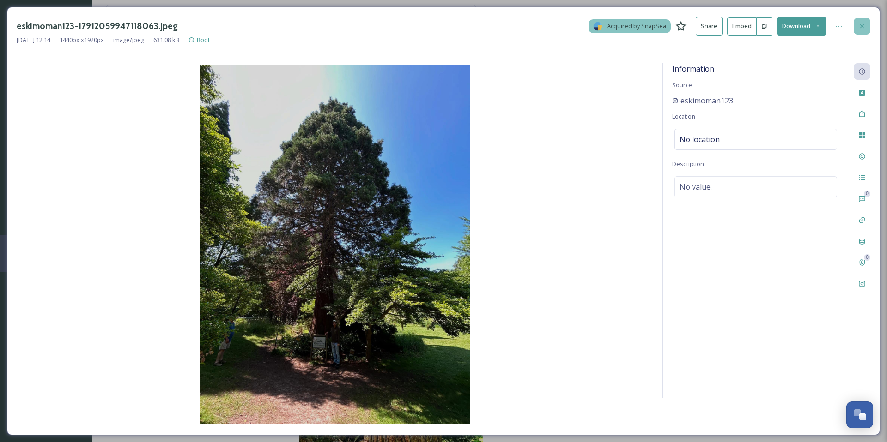
click at [860, 24] on icon at bounding box center [862, 26] width 4 height 4
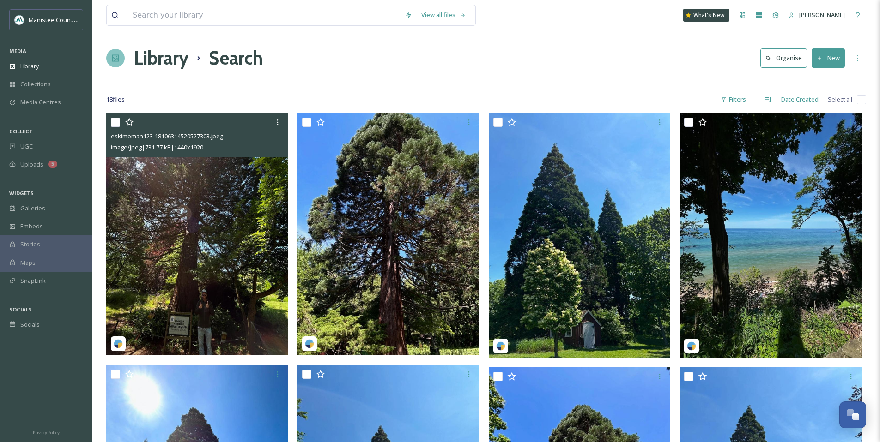
click at [169, 218] on img at bounding box center [197, 234] width 182 height 242
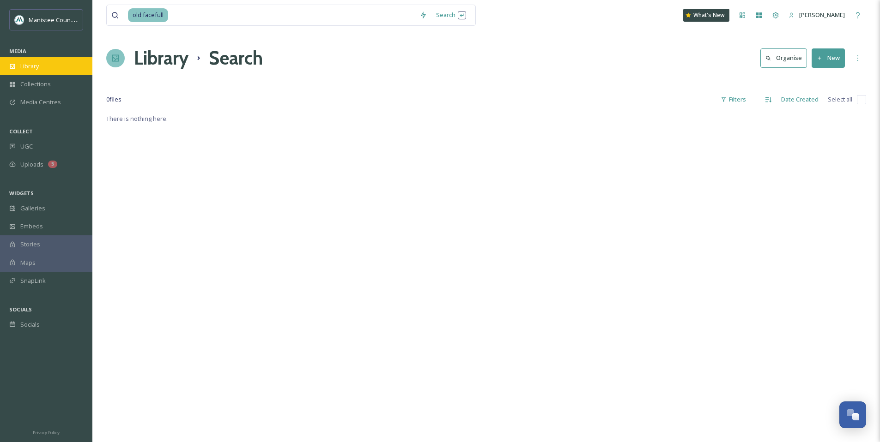
scroll to position [2780, 0]
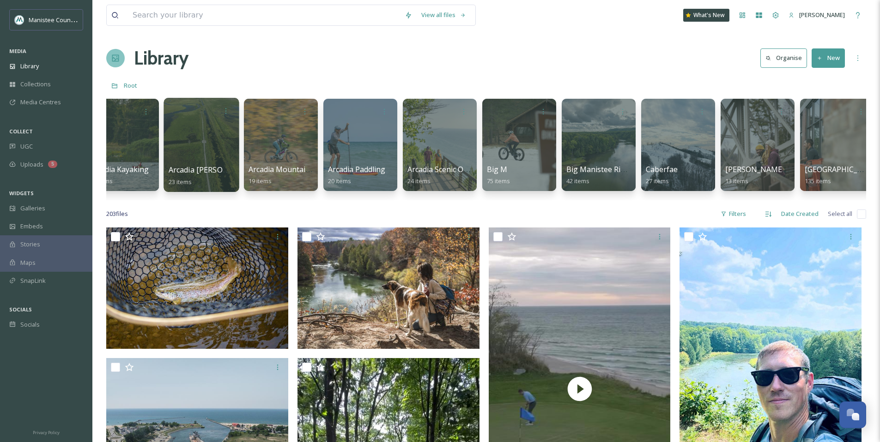
scroll to position [0, 343]
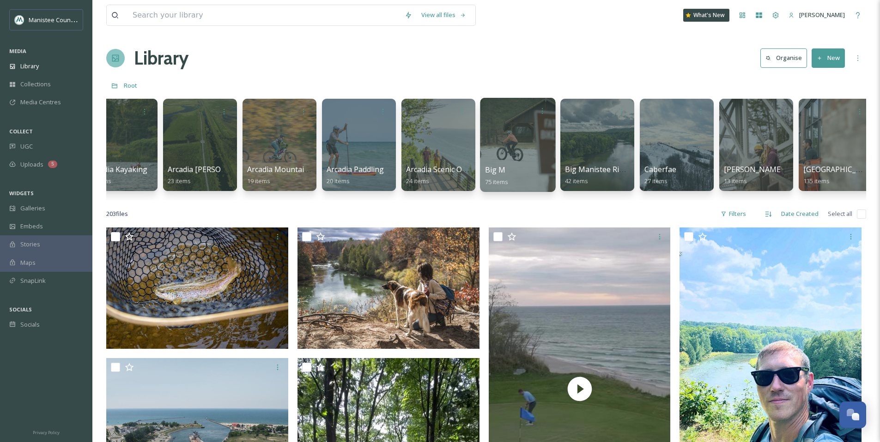
click at [543, 149] on div at bounding box center [517, 145] width 75 height 94
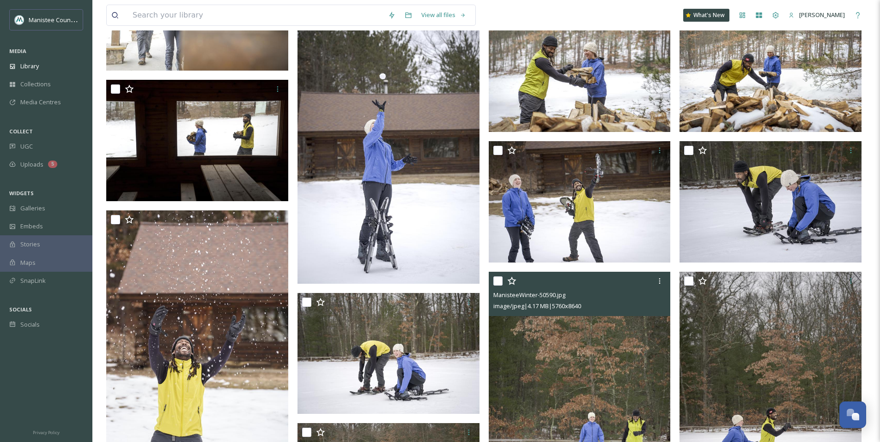
scroll to position [880, 0]
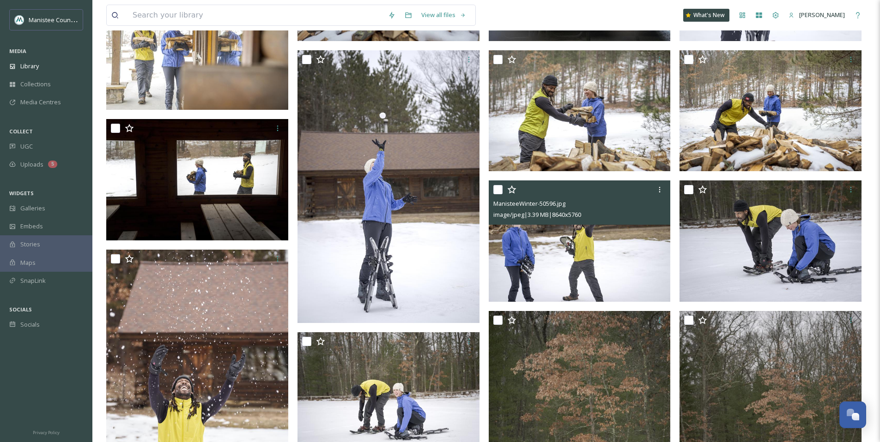
click at [572, 247] on img at bounding box center [580, 241] width 182 height 121
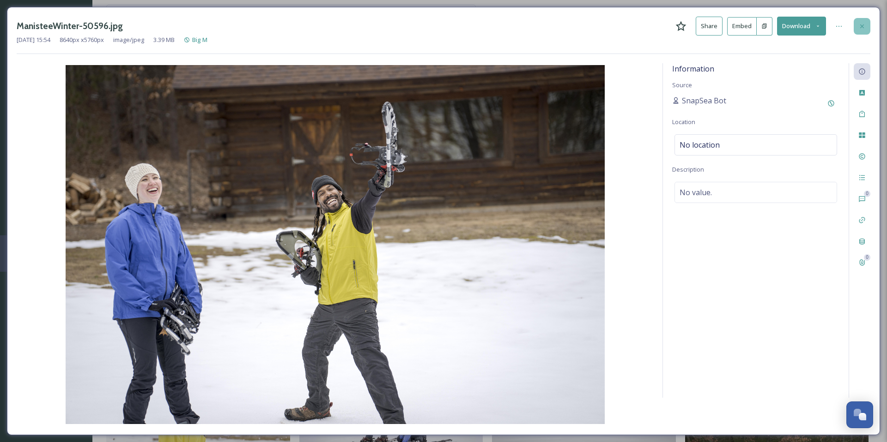
click at [861, 24] on icon at bounding box center [862, 26] width 4 height 4
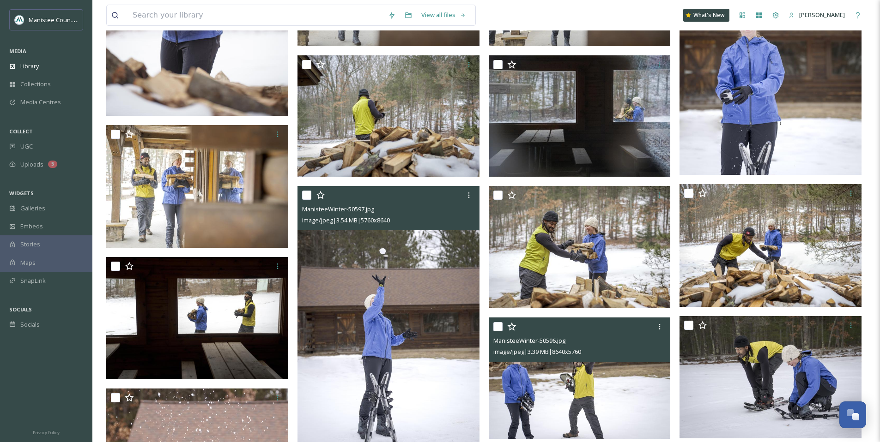
scroll to position [752, 0]
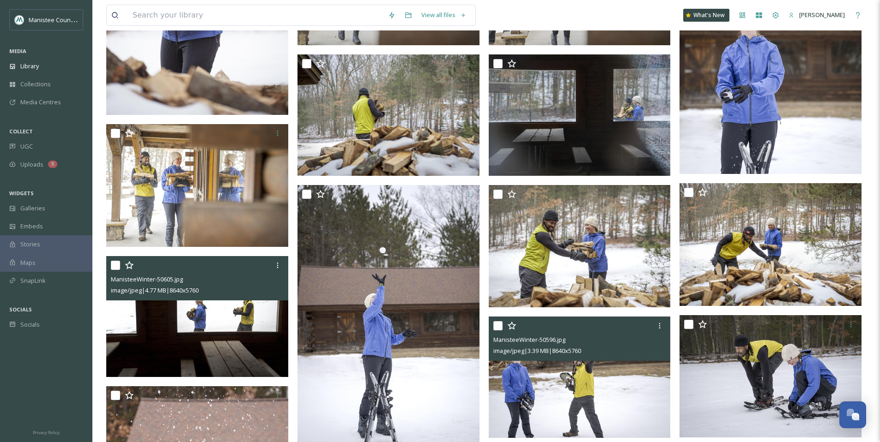
click at [241, 343] on img at bounding box center [197, 316] width 182 height 121
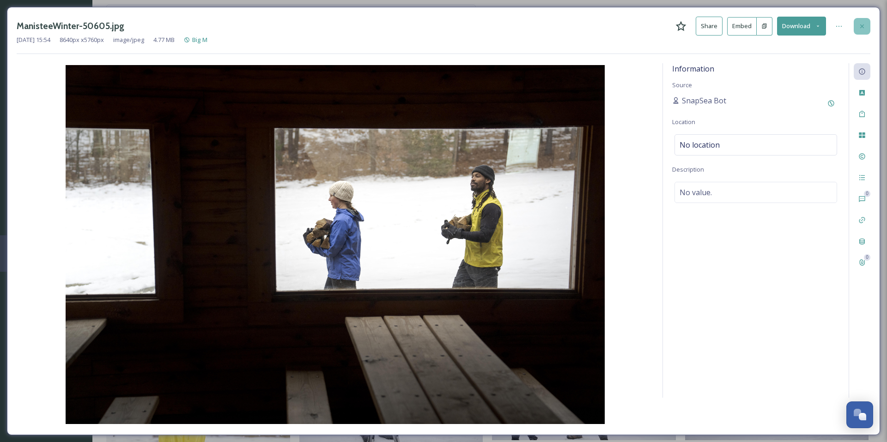
click at [859, 29] on icon at bounding box center [861, 26] width 7 height 7
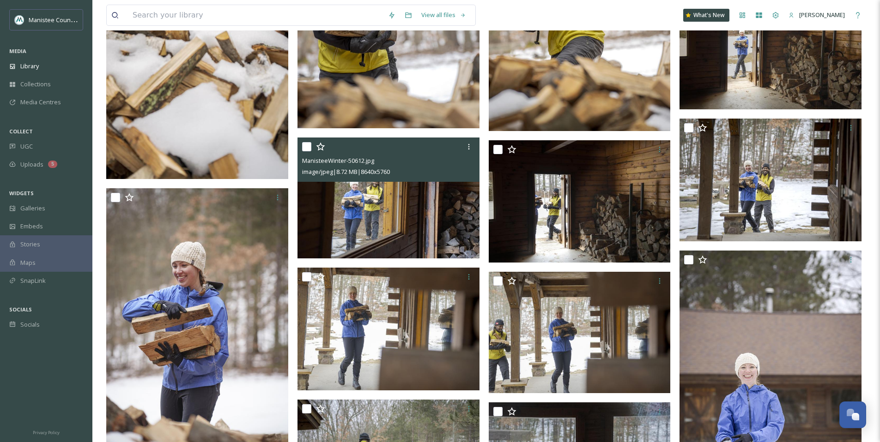
scroll to position [431, 0]
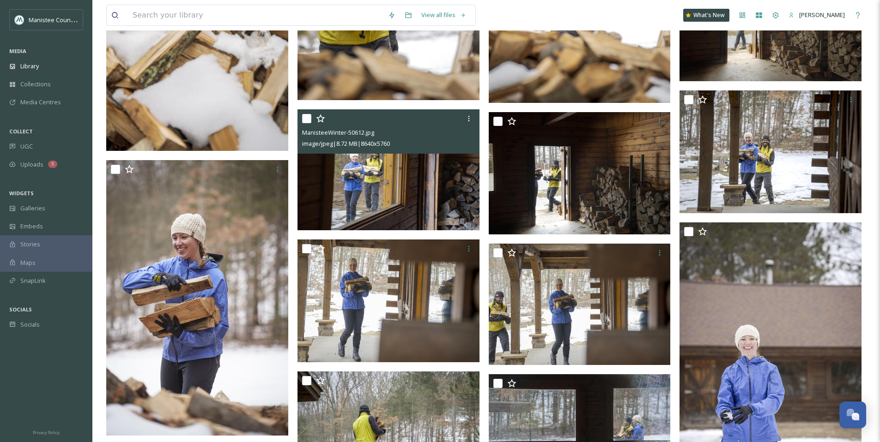
click at [400, 192] on img at bounding box center [388, 169] width 182 height 121
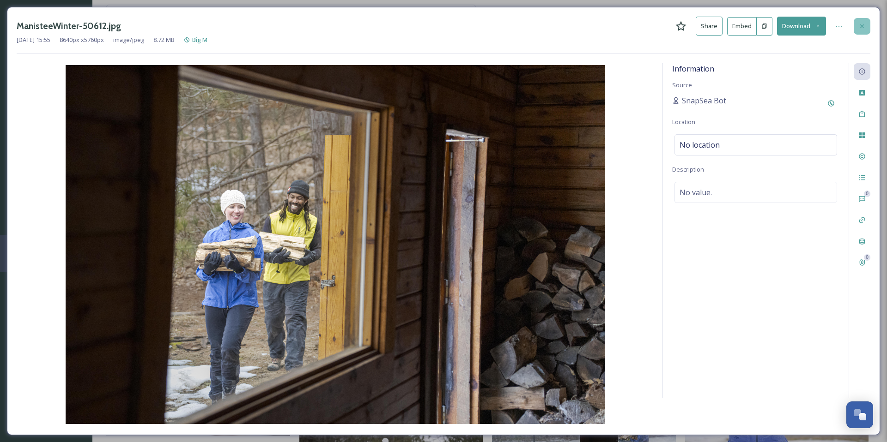
click at [860, 30] on div at bounding box center [861, 26] width 17 height 17
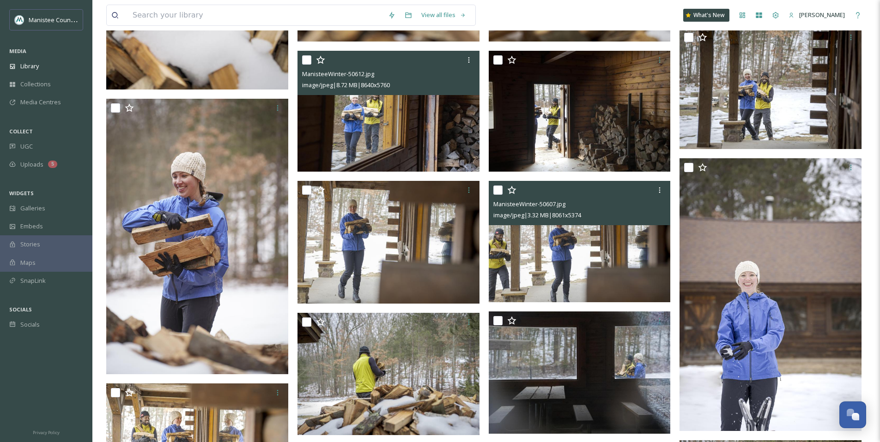
scroll to position [494, 0]
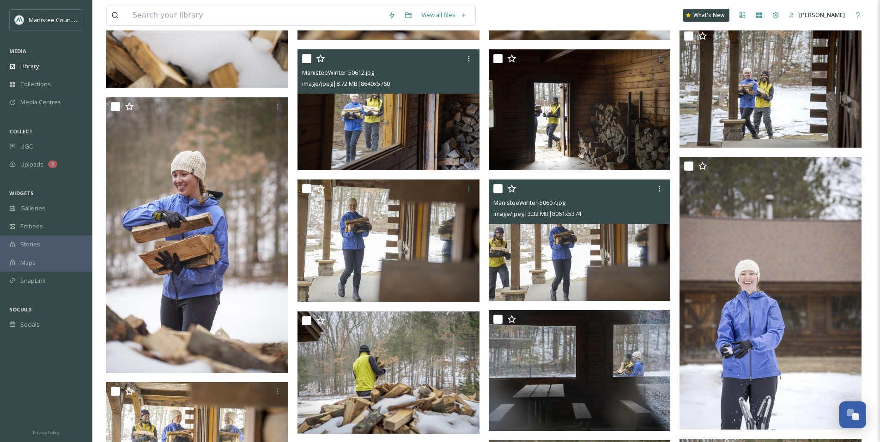
click at [577, 282] on img at bounding box center [580, 240] width 182 height 121
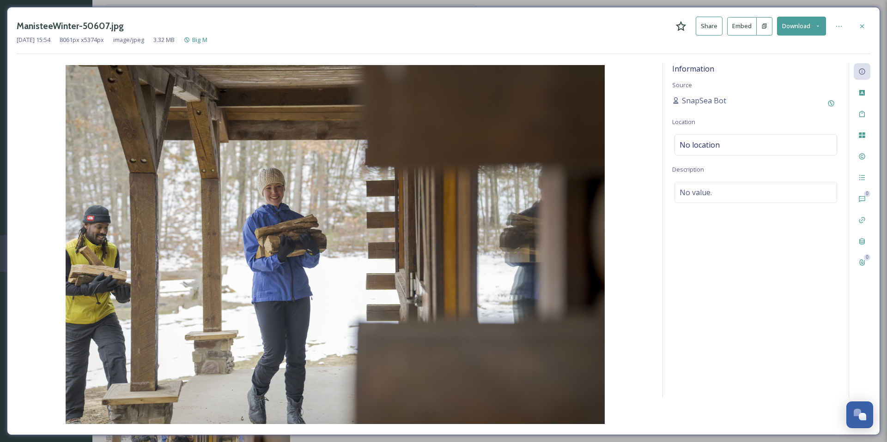
click at [817, 25] on icon at bounding box center [817, 25] width 2 height 1
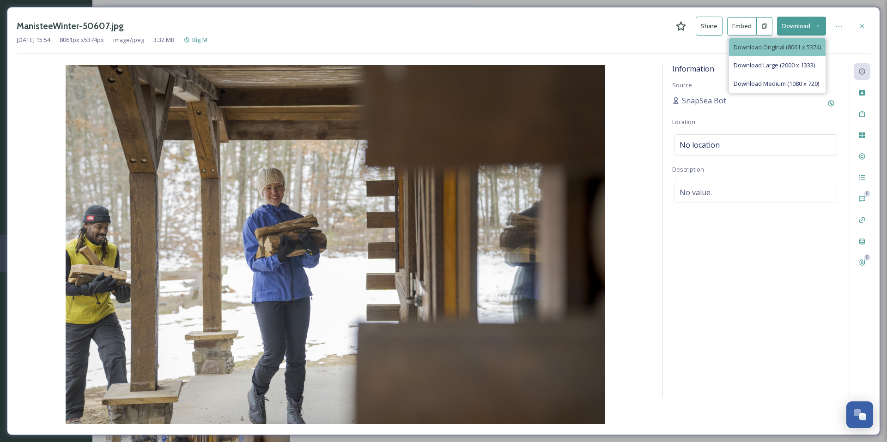
click at [789, 46] on span "Download Original (8061 x 5374)" at bounding box center [776, 47] width 87 height 9
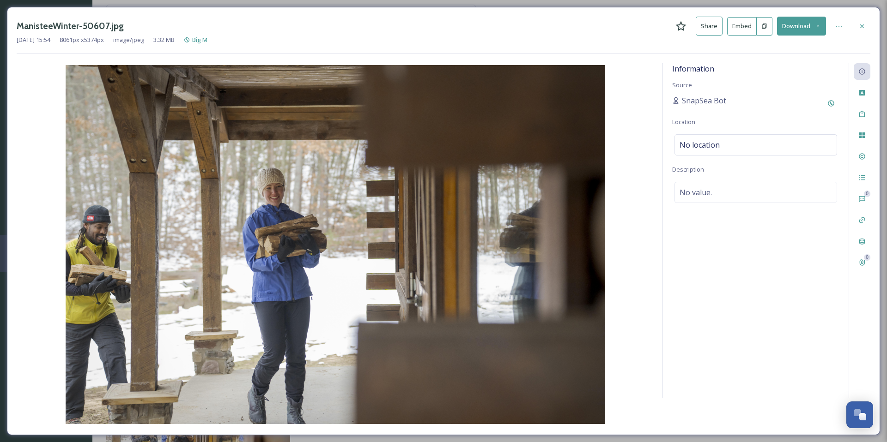
drag, startPoint x: 864, startPoint y: 24, endPoint x: 679, endPoint y: 22, distance: 185.2
click at [864, 24] on icon at bounding box center [861, 26] width 7 height 7
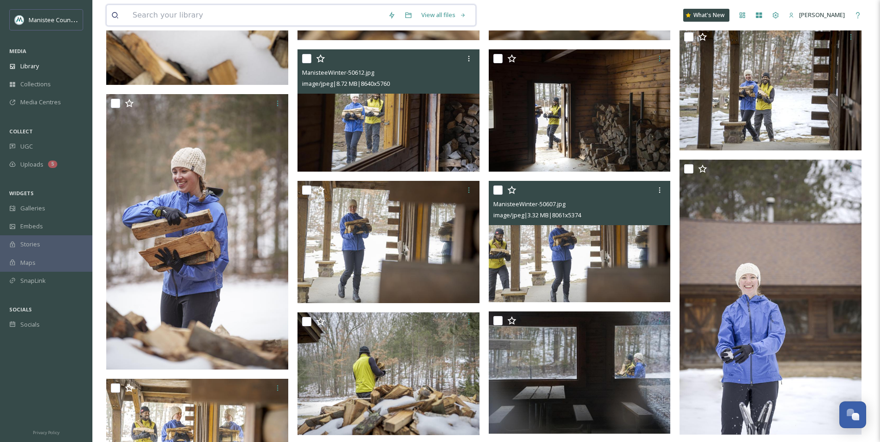
click at [172, 18] on input at bounding box center [255, 15] width 255 height 20
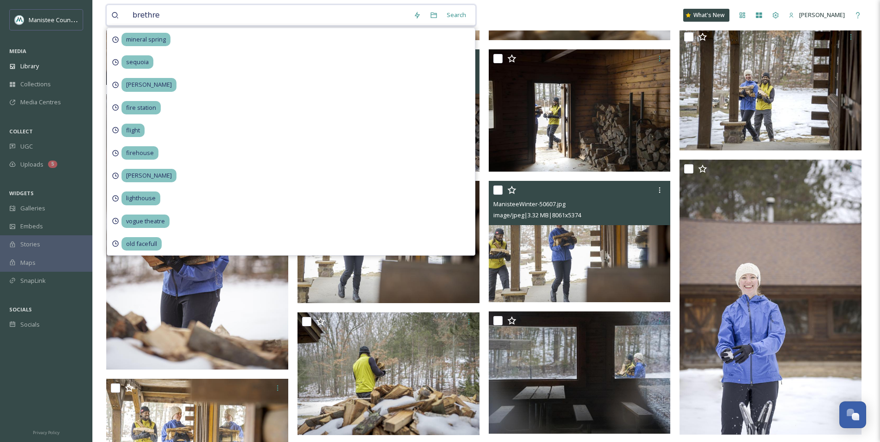
type input "brethren"
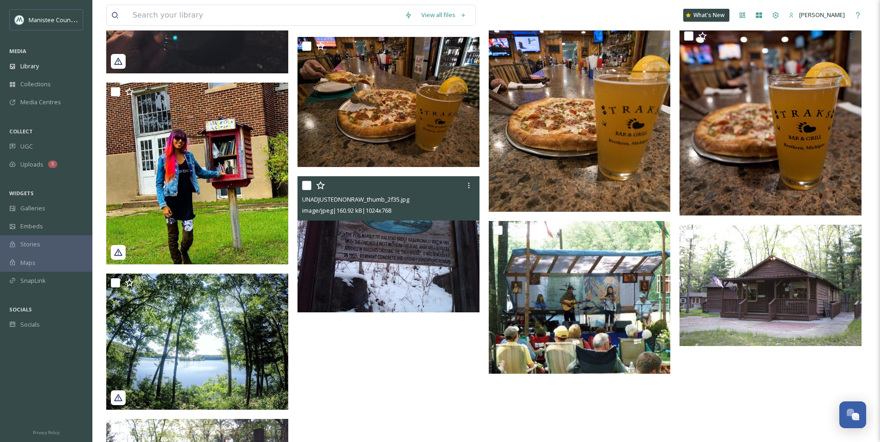
scroll to position [363, 0]
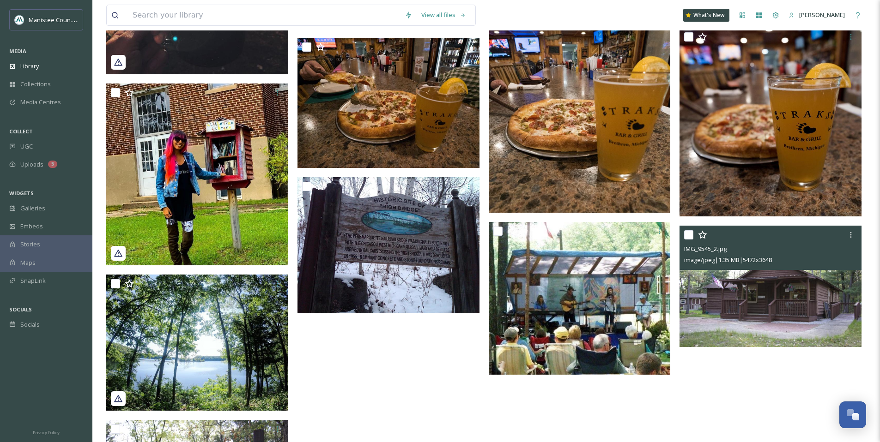
click at [766, 302] on img at bounding box center [770, 286] width 182 height 121
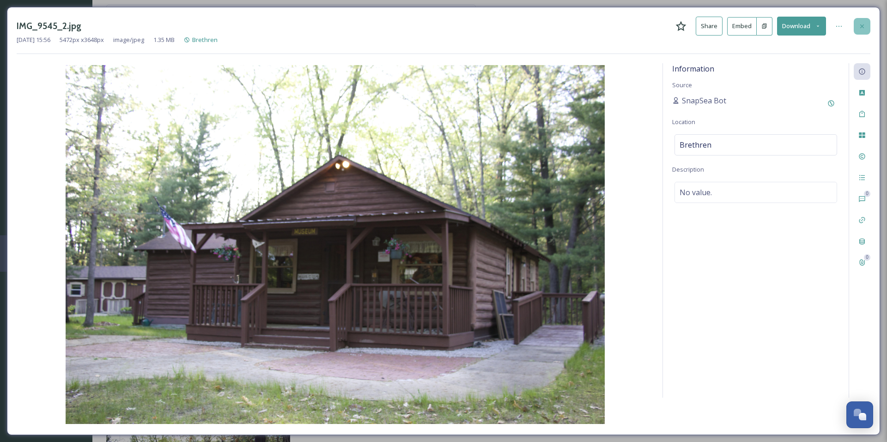
click at [860, 29] on icon at bounding box center [861, 26] width 7 height 7
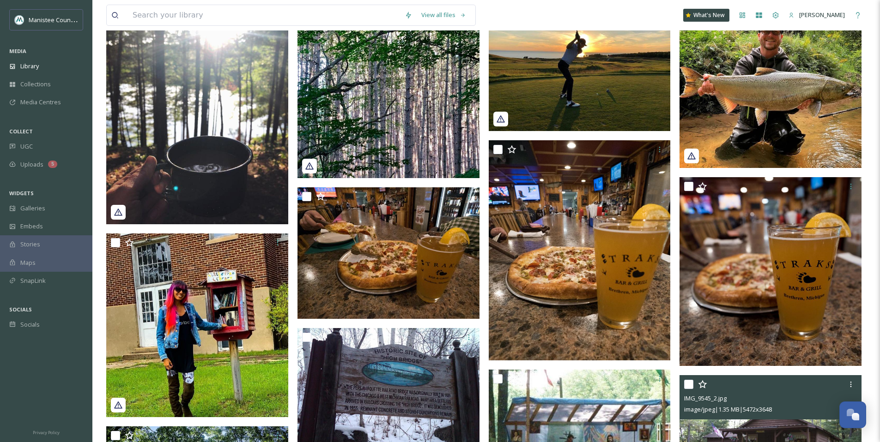
scroll to position [309, 0]
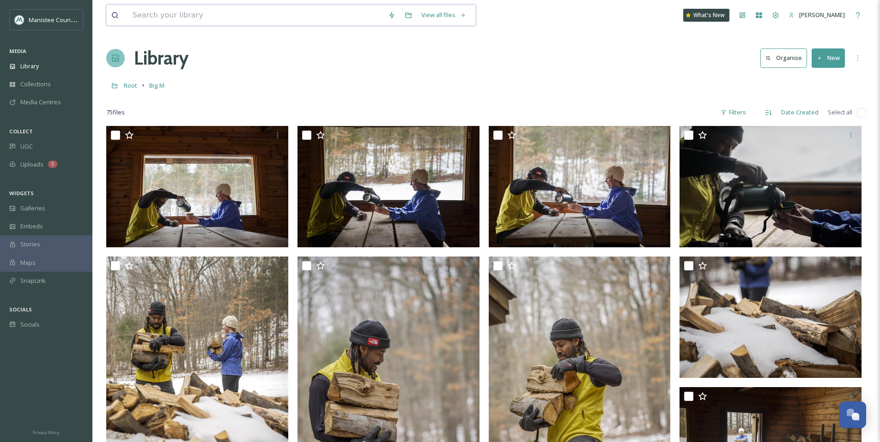
click at [138, 18] on input at bounding box center [255, 15] width 255 height 20
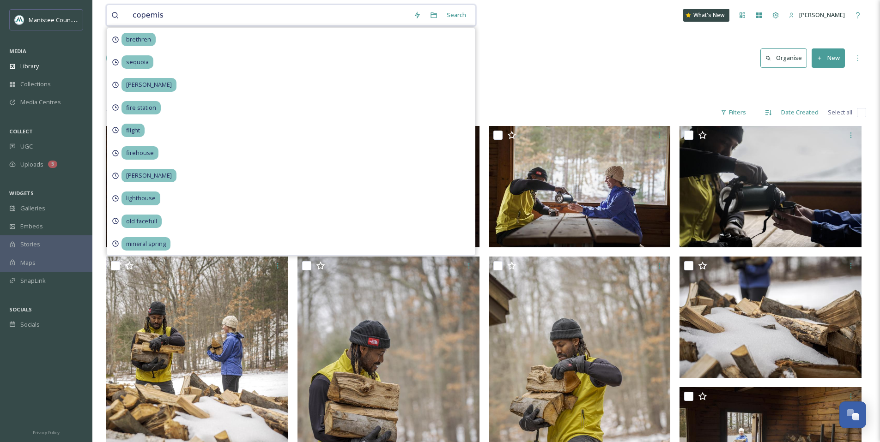
type input "copemish"
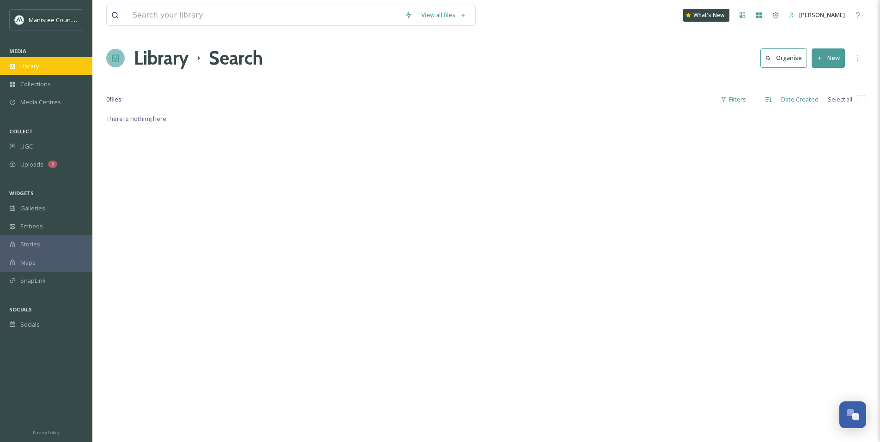
click at [20, 64] on span "Library" at bounding box center [29, 66] width 18 height 9
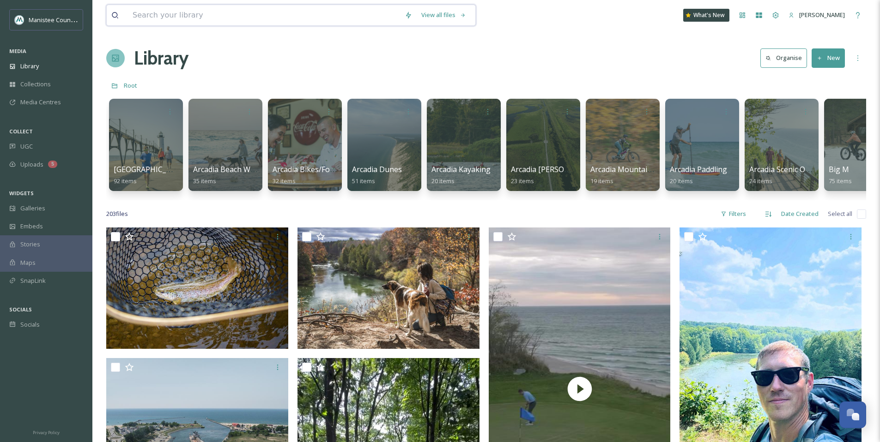
click at [185, 12] on input at bounding box center [264, 15] width 272 height 20
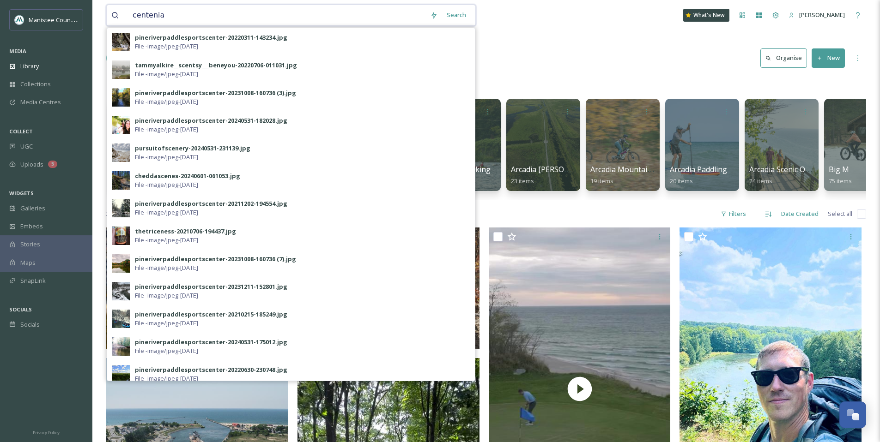
type input "centenial"
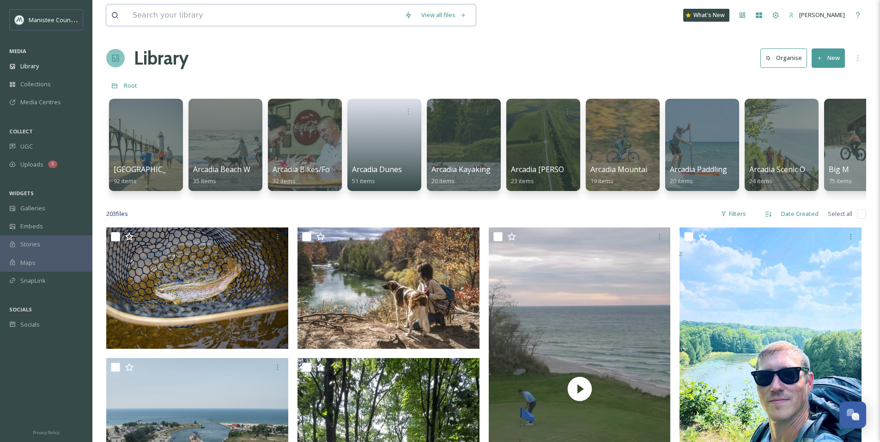
click at [176, 18] on input at bounding box center [264, 15] width 272 height 20
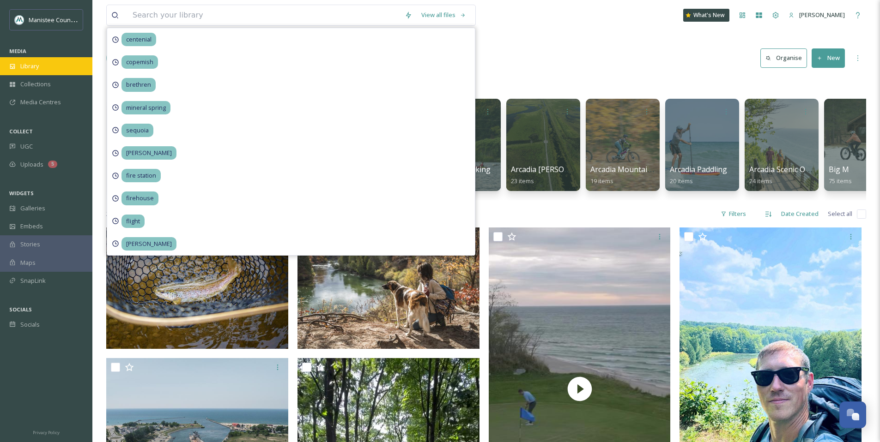
click at [63, 69] on div "Library" at bounding box center [46, 66] width 92 height 18
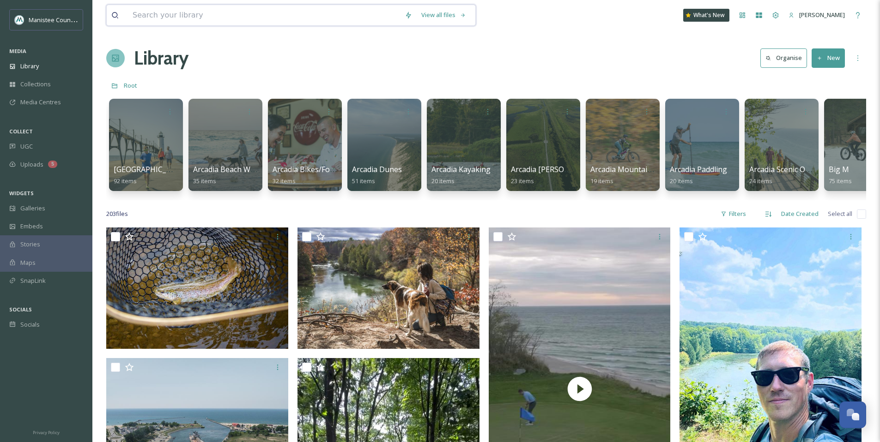
click at [300, 12] on input at bounding box center [264, 15] width 272 height 20
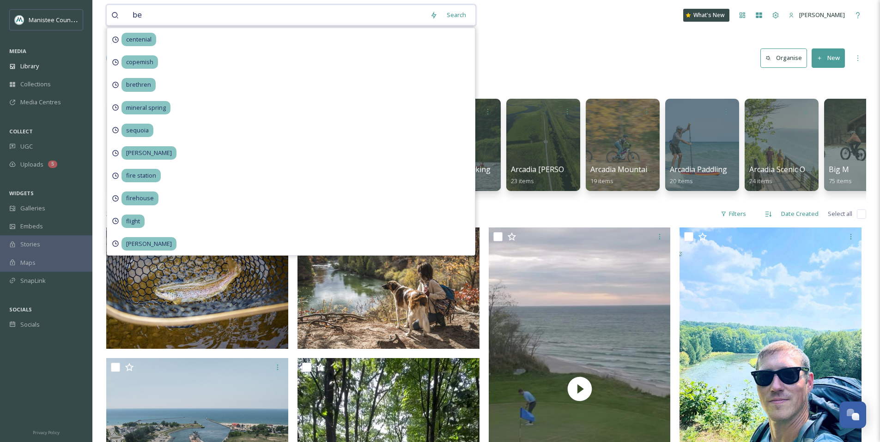
type input "bed"
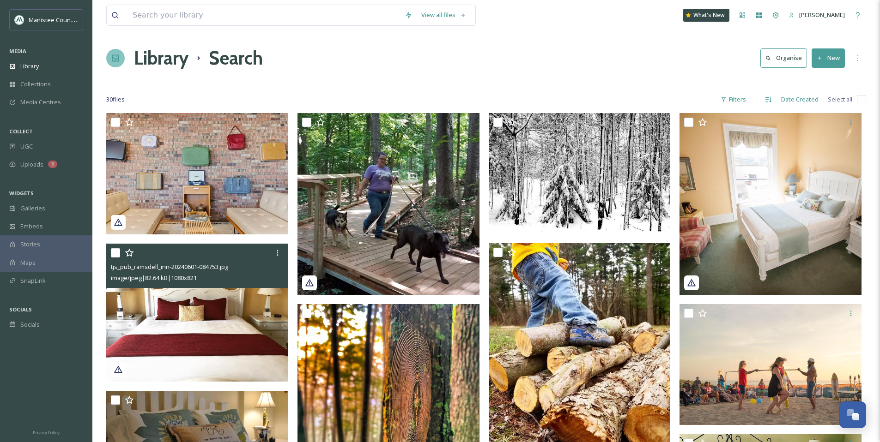
click at [220, 320] on img at bounding box center [197, 313] width 182 height 138
